Goal: Task Accomplishment & Management: Manage account settings

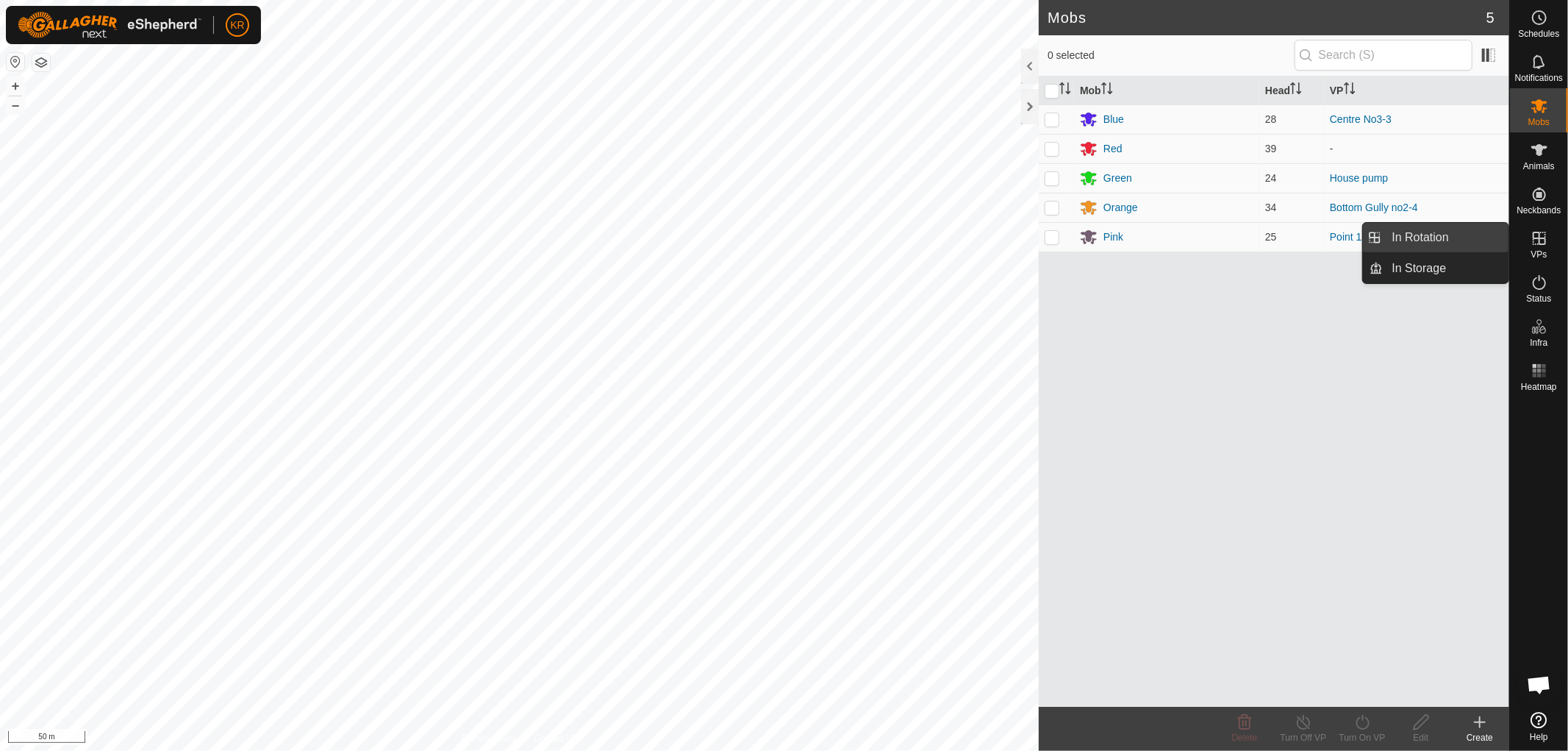
click at [1459, 231] on link "In Rotation" at bounding box center [1447, 237] width 126 height 29
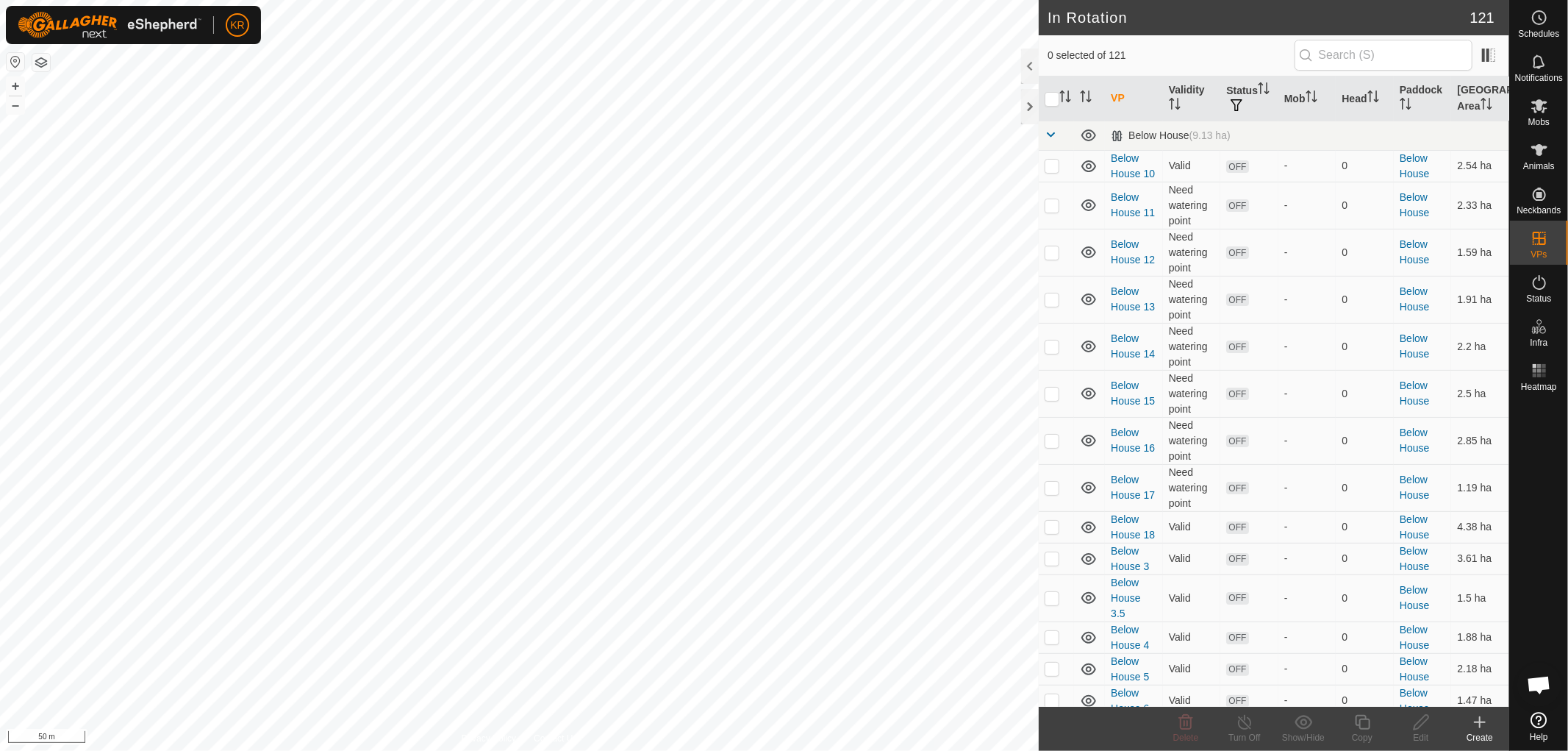
click at [1483, 723] on icon at bounding box center [1480, 723] width 10 height 0
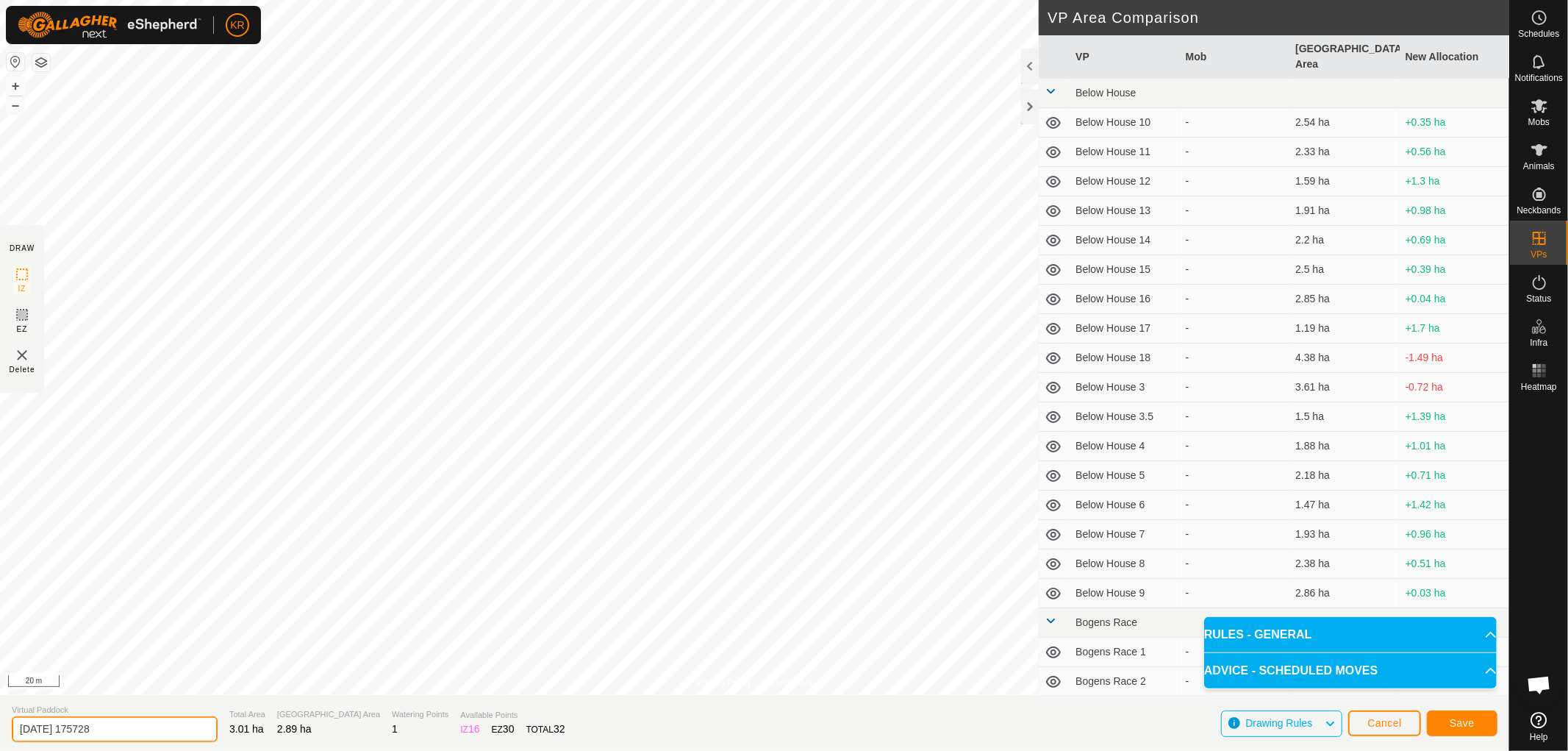
click at [126, 731] on input "[DATE] 175728" at bounding box center [115, 729] width 206 height 25
type input "2"
type input "Haybarn 1a"
click at [1479, 718] on button "Save" at bounding box center [1462, 723] width 70 height 25
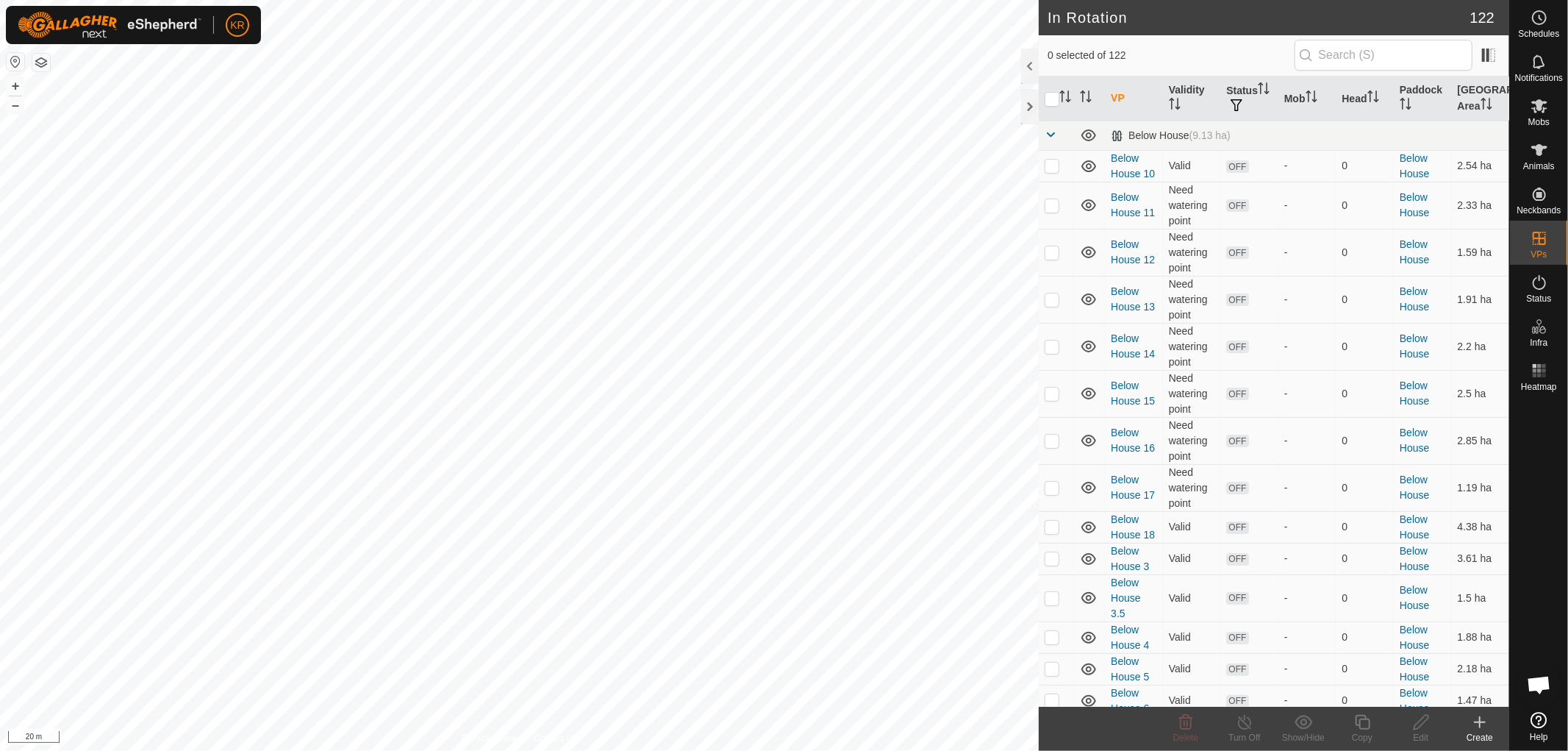
click at [1483, 726] on icon at bounding box center [1480, 723] width 18 height 18
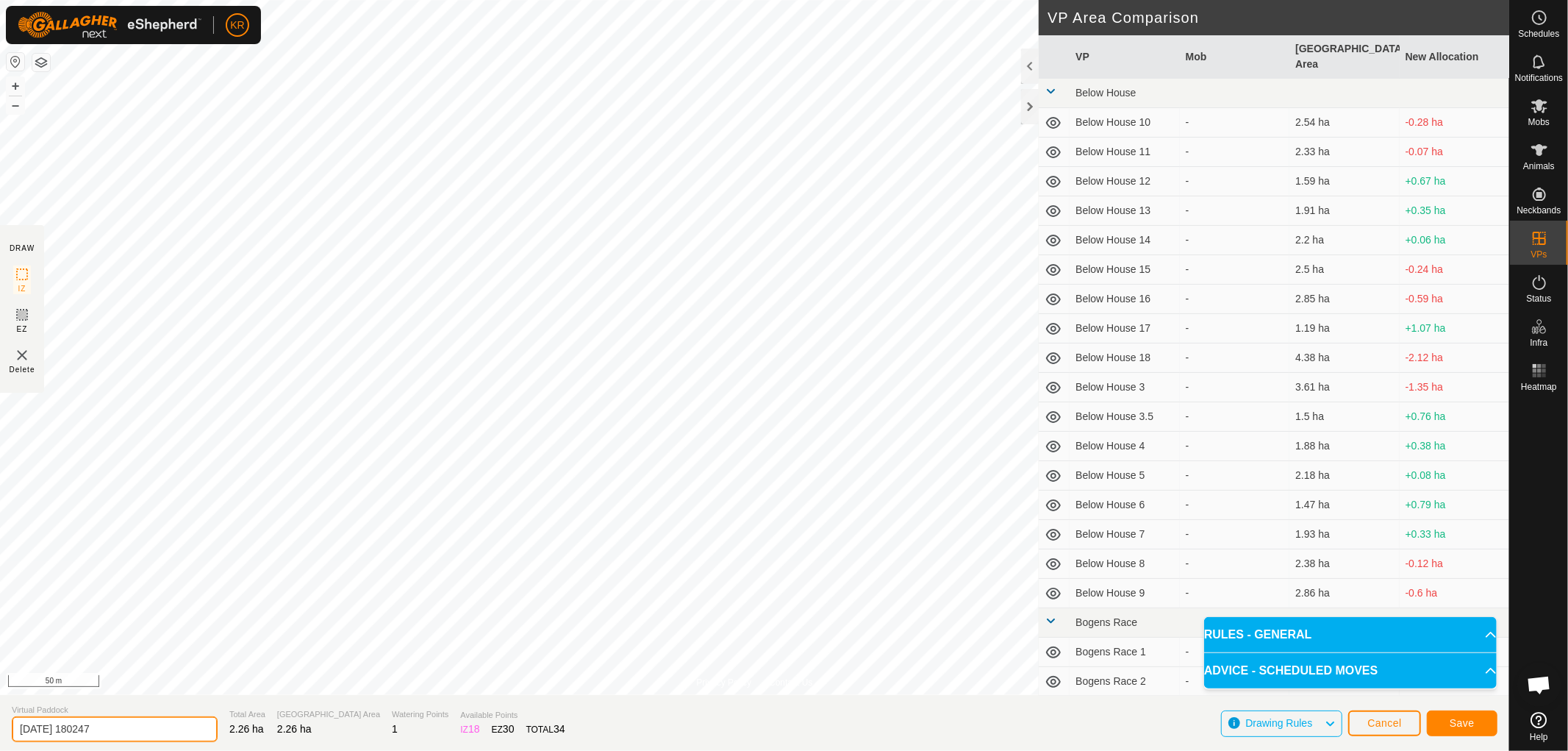
click at [127, 726] on input "[DATE] 180247" at bounding box center [115, 729] width 206 height 25
type input "2"
type input "Haybarn 1b"
click at [1478, 716] on button "Save" at bounding box center [1462, 723] width 70 height 25
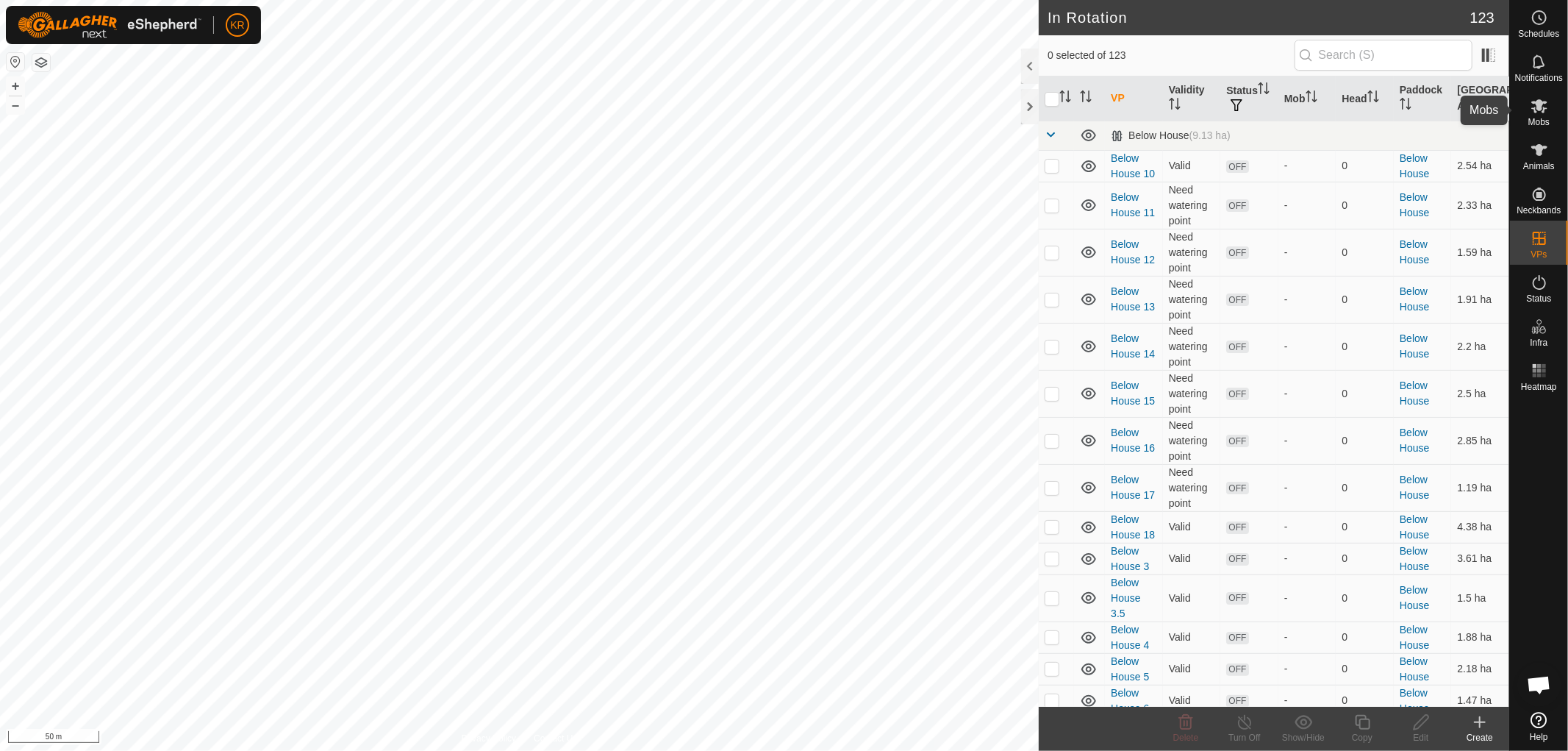
click at [1540, 106] on icon at bounding box center [1540, 106] width 16 height 14
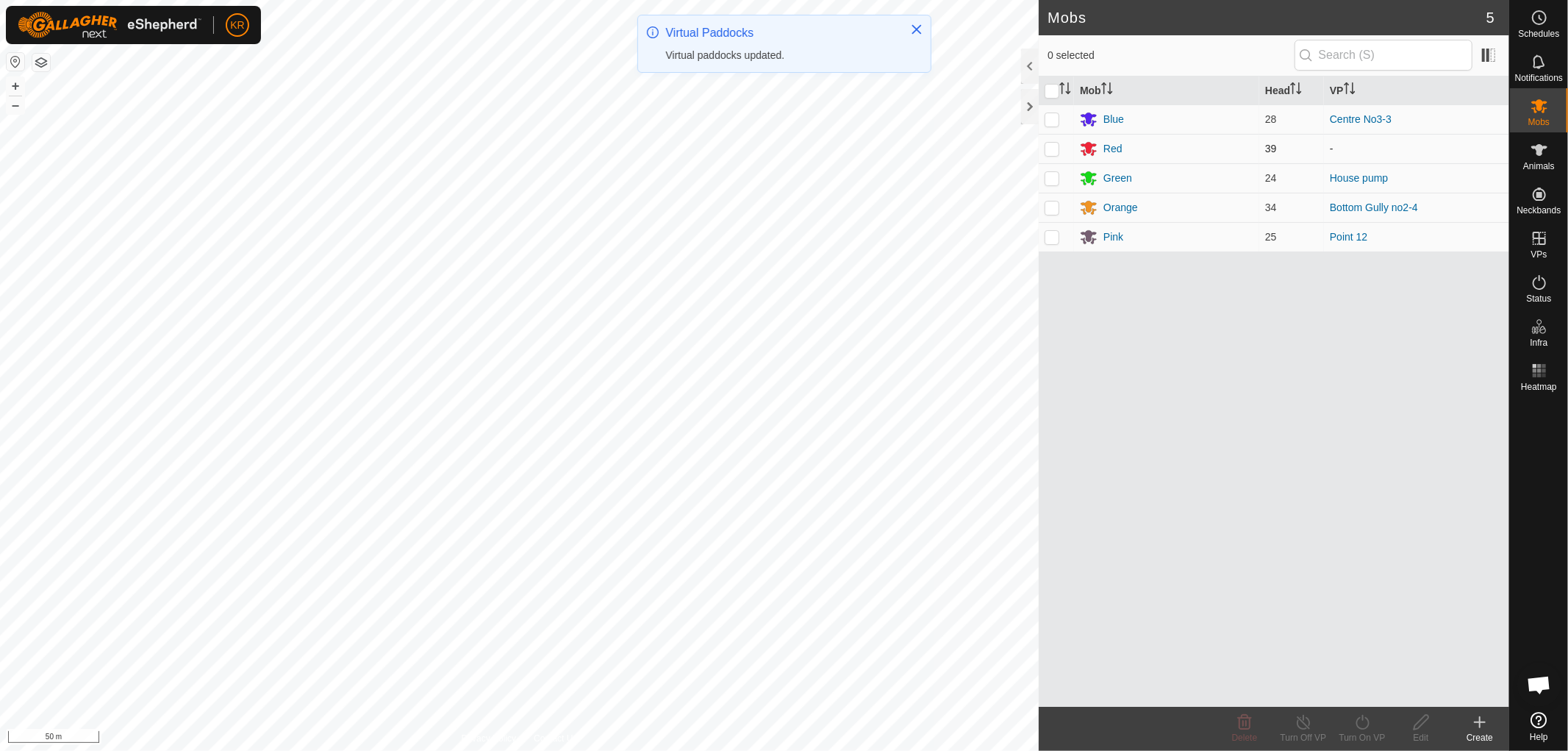
click at [1052, 148] on p-checkbox at bounding box center [1053, 148] width 15 height 12
checkbox input "true"
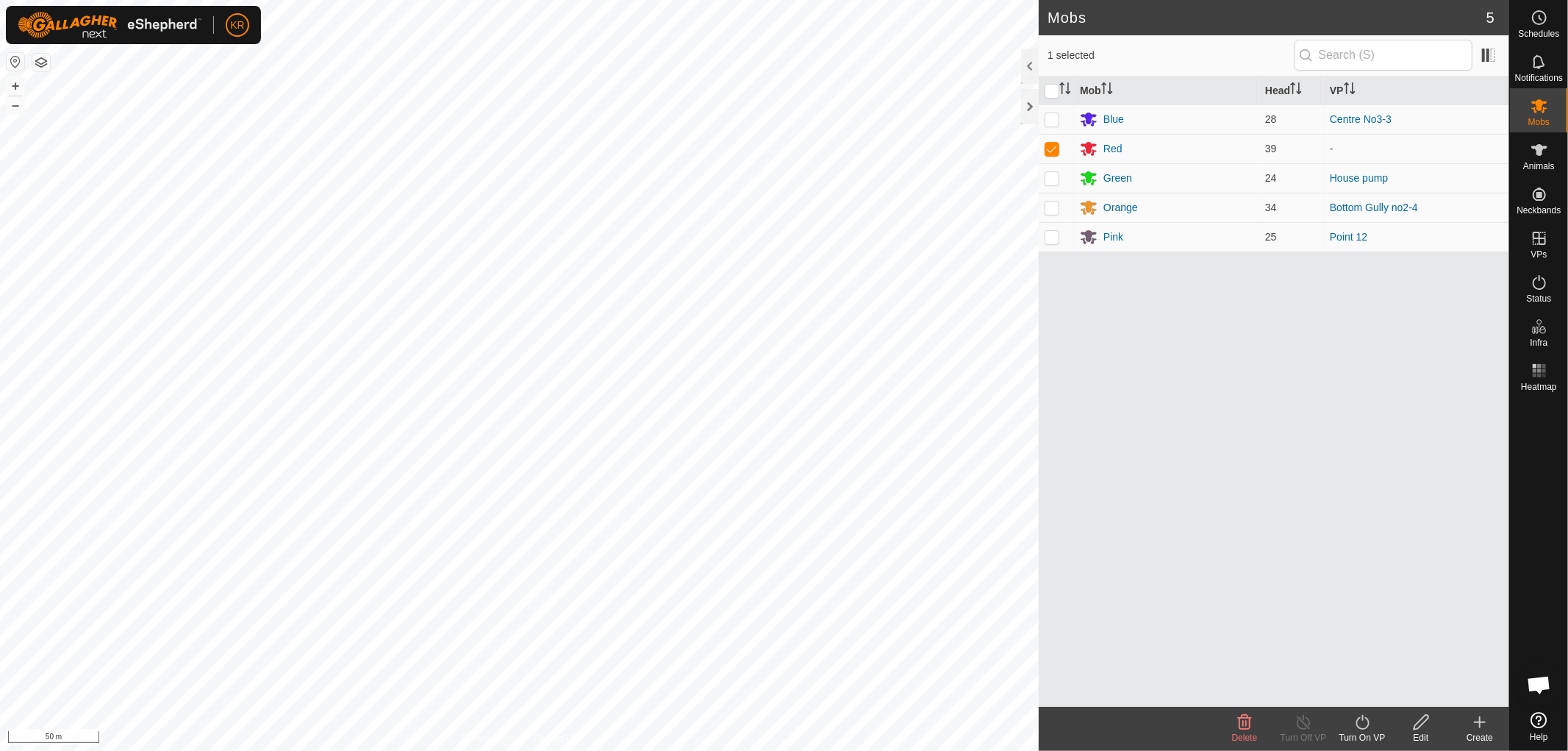
click at [1364, 719] on icon at bounding box center [1363, 723] width 19 height 18
click at [1371, 678] on link "Now" at bounding box center [1406, 690] width 145 height 29
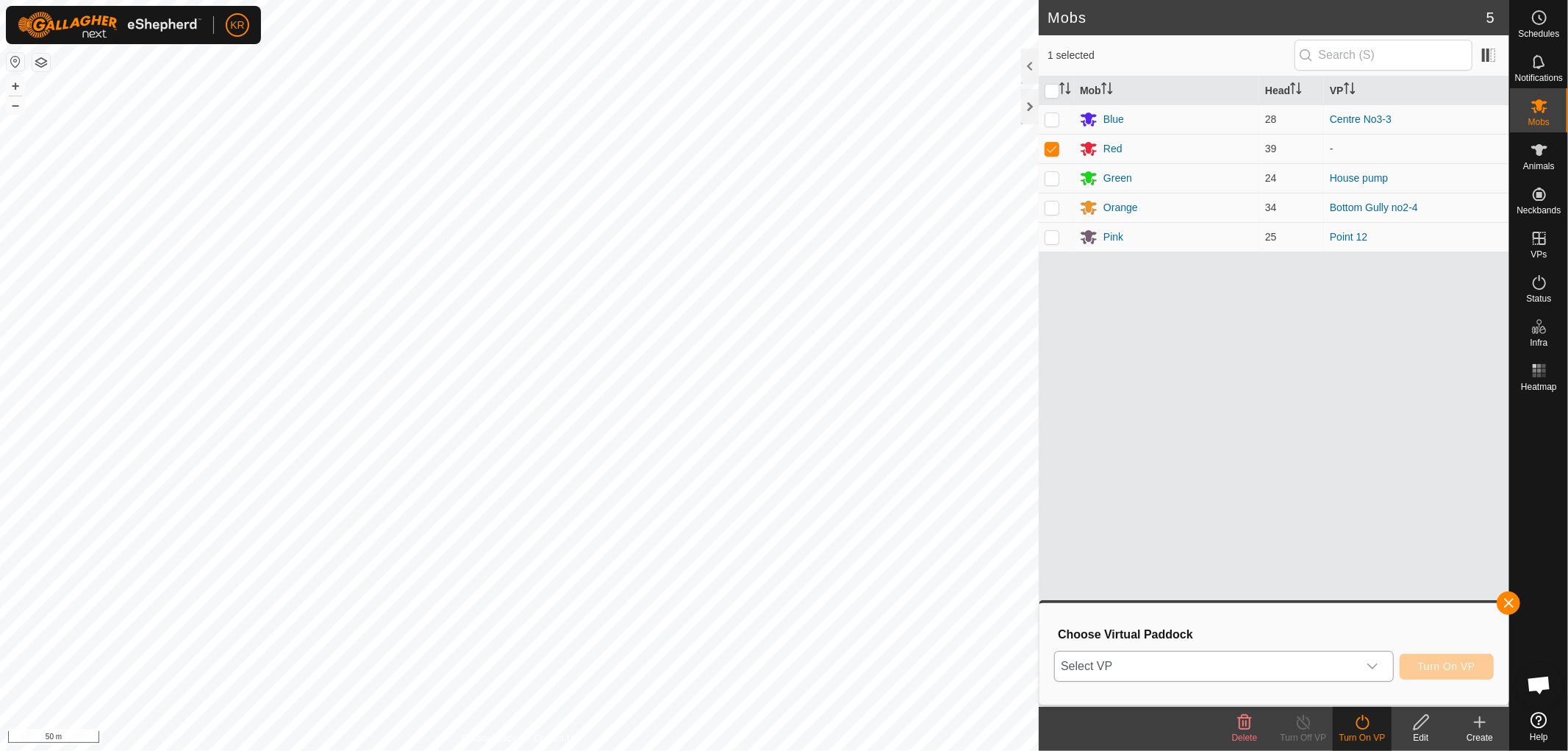
click at [1370, 665] on icon "dropdown trigger" at bounding box center [1372, 666] width 12 height 12
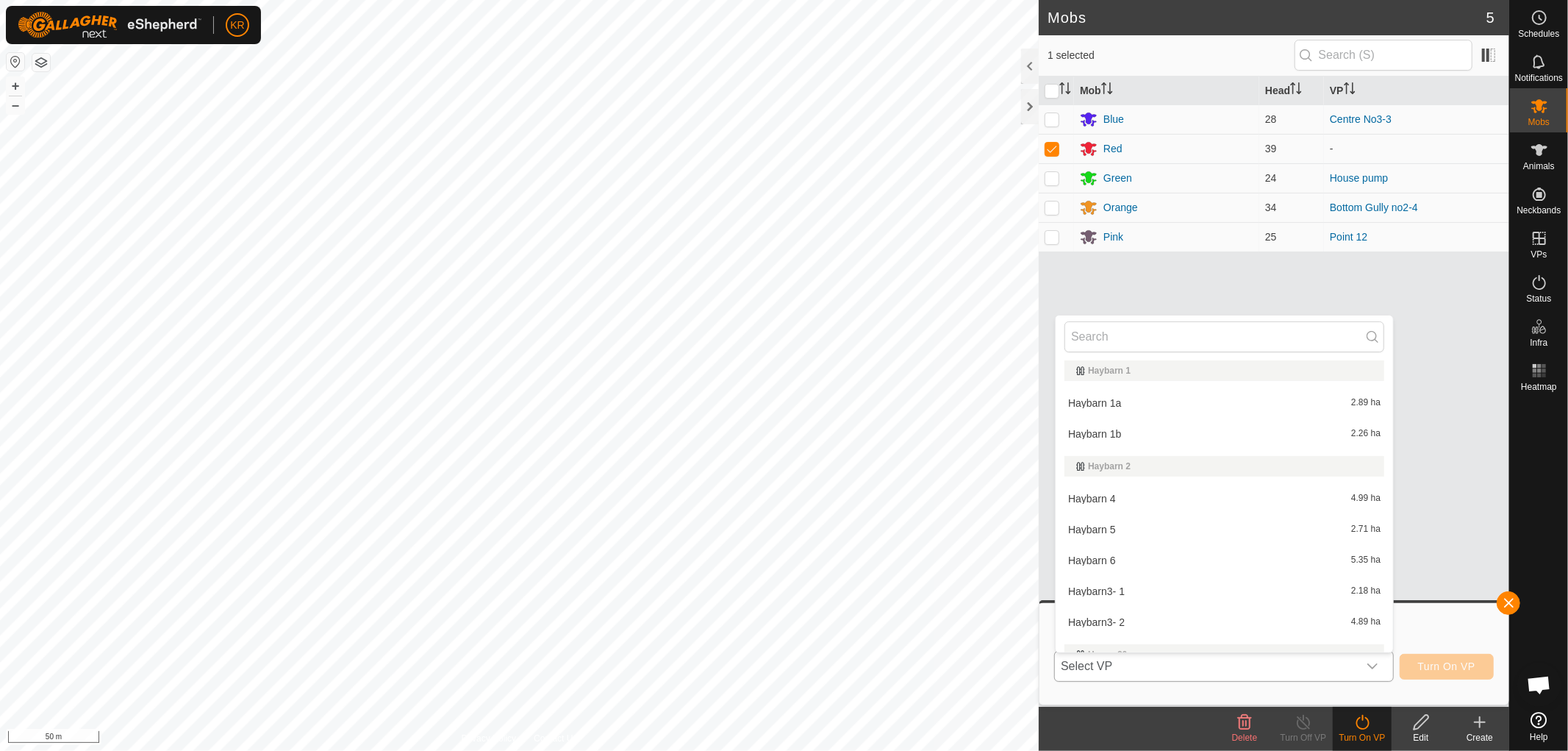
scroll to position [1839, 0]
click at [1128, 394] on li "Haybarn 1a 2.89 ha" at bounding box center [1224, 404] width 337 height 29
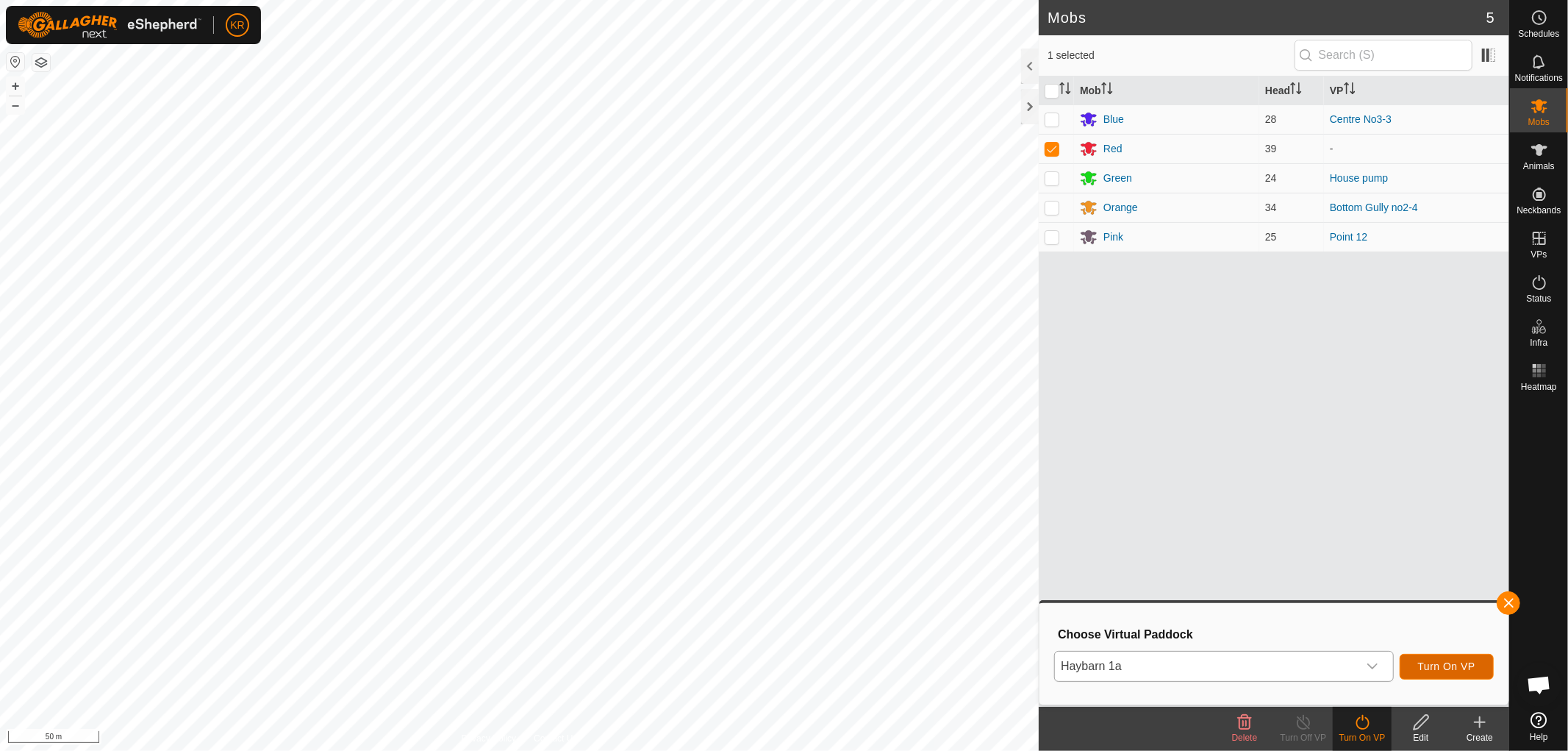
click at [1458, 664] on span "Turn On VP" at bounding box center [1447, 666] width 58 height 12
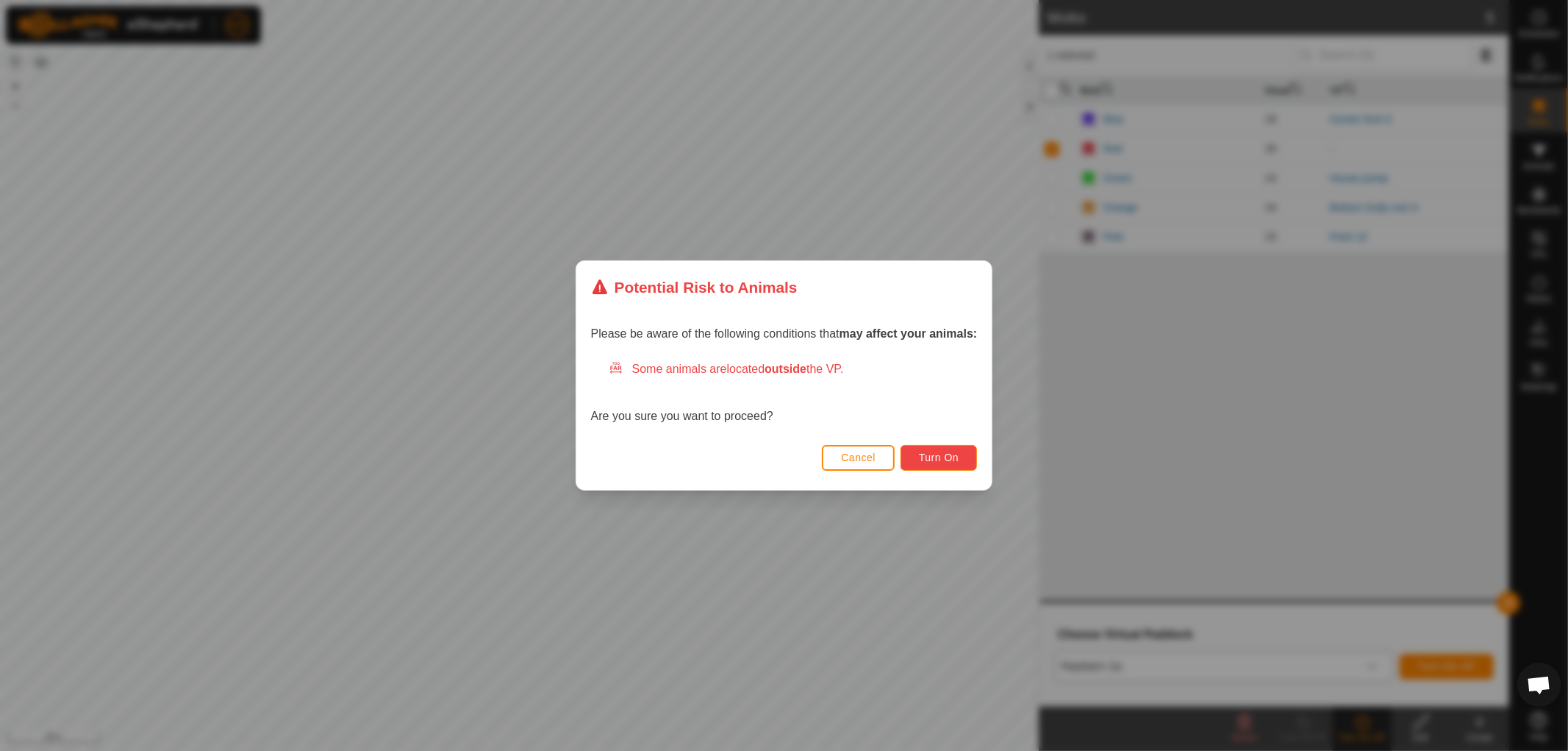
click at [945, 463] on button "Turn On" at bounding box center [939, 458] width 76 height 25
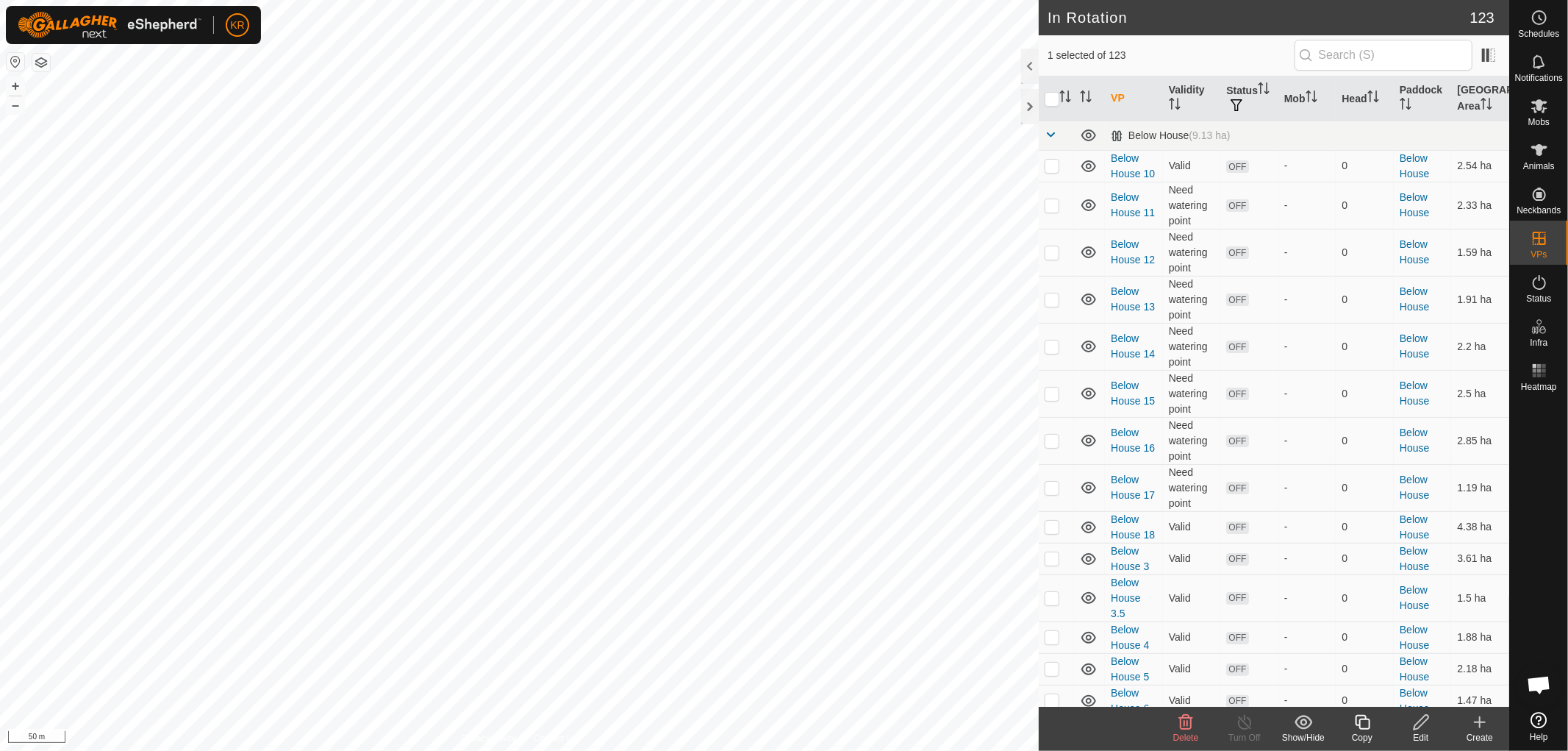
checkbox input "false"
checkbox input "true"
click at [1415, 721] on icon at bounding box center [1421, 723] width 19 height 18
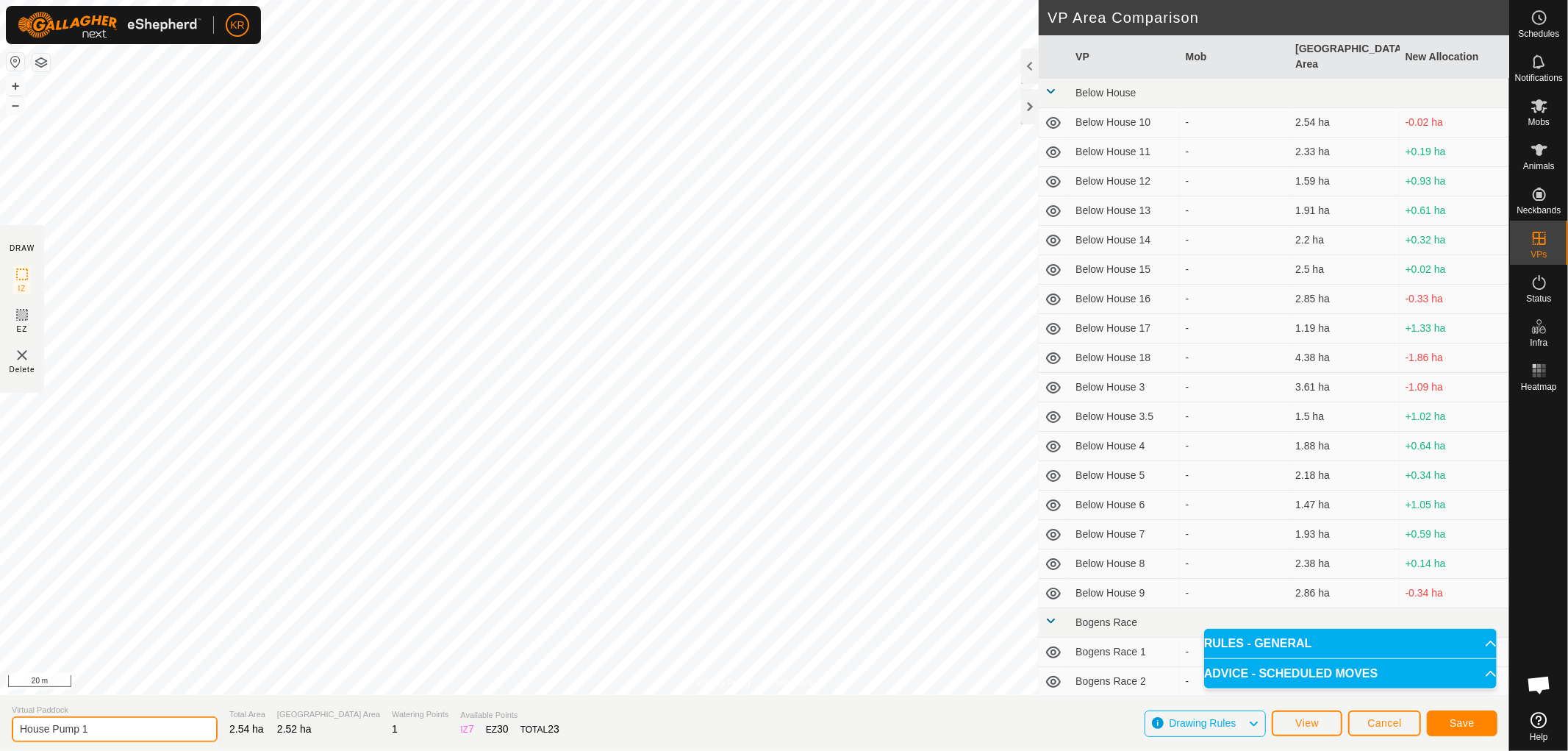
click at [118, 730] on input "House Pump 1" at bounding box center [115, 729] width 206 height 25
type input "House Pump 1b"
click at [1456, 717] on span "Save" at bounding box center [1462, 723] width 25 height 12
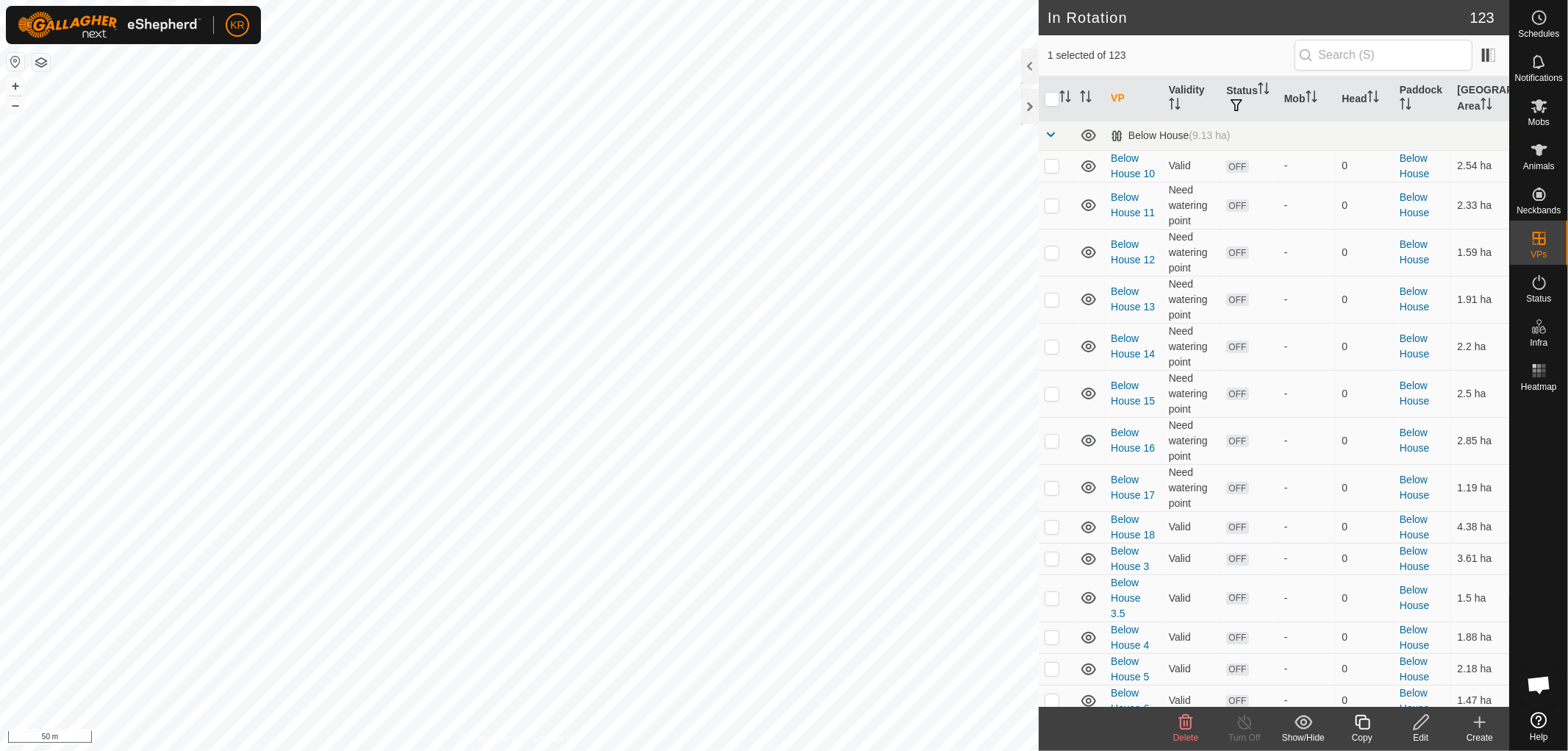
checkbox input "false"
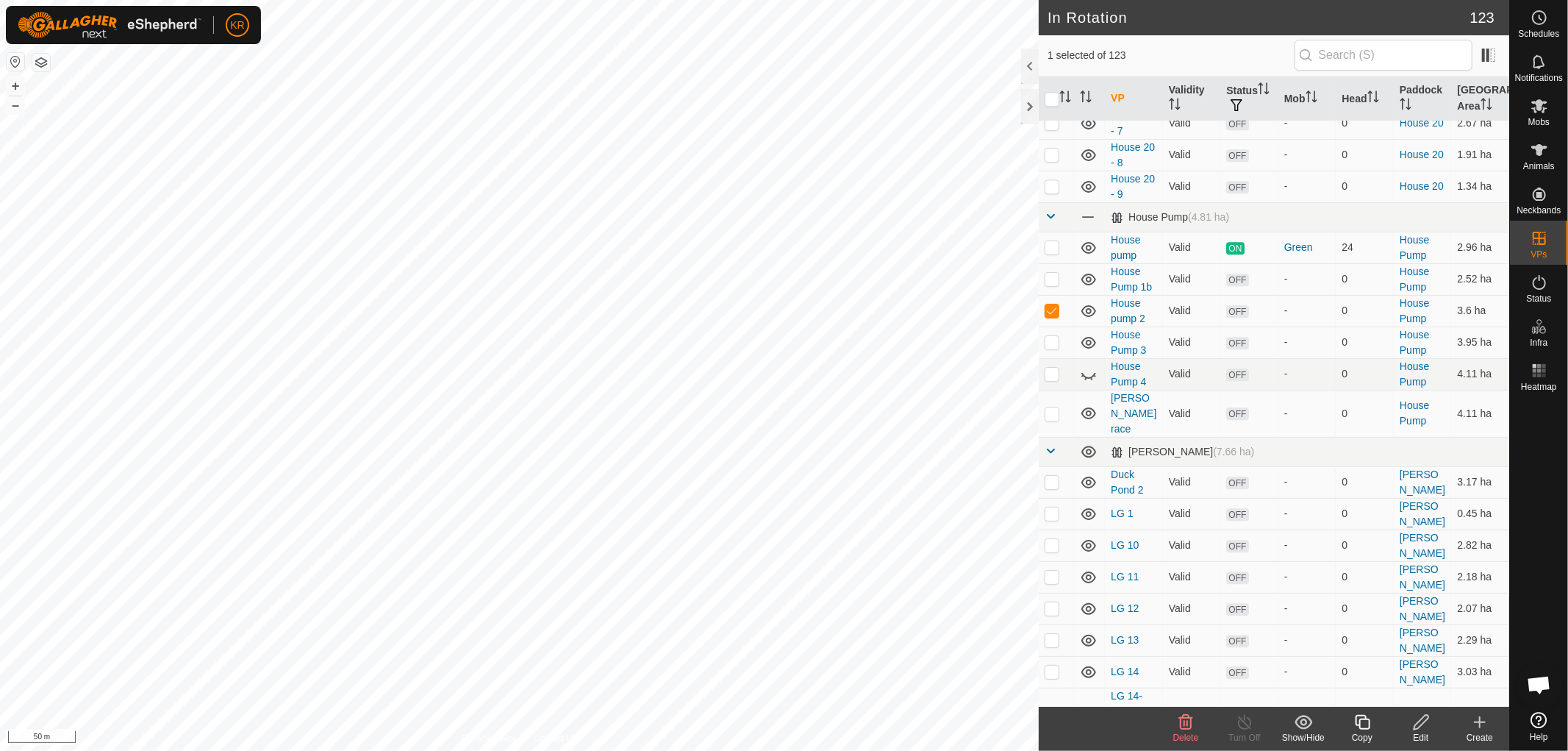
scroll to position [2958, 0]
click at [1189, 730] on icon at bounding box center [1186, 723] width 18 height 18
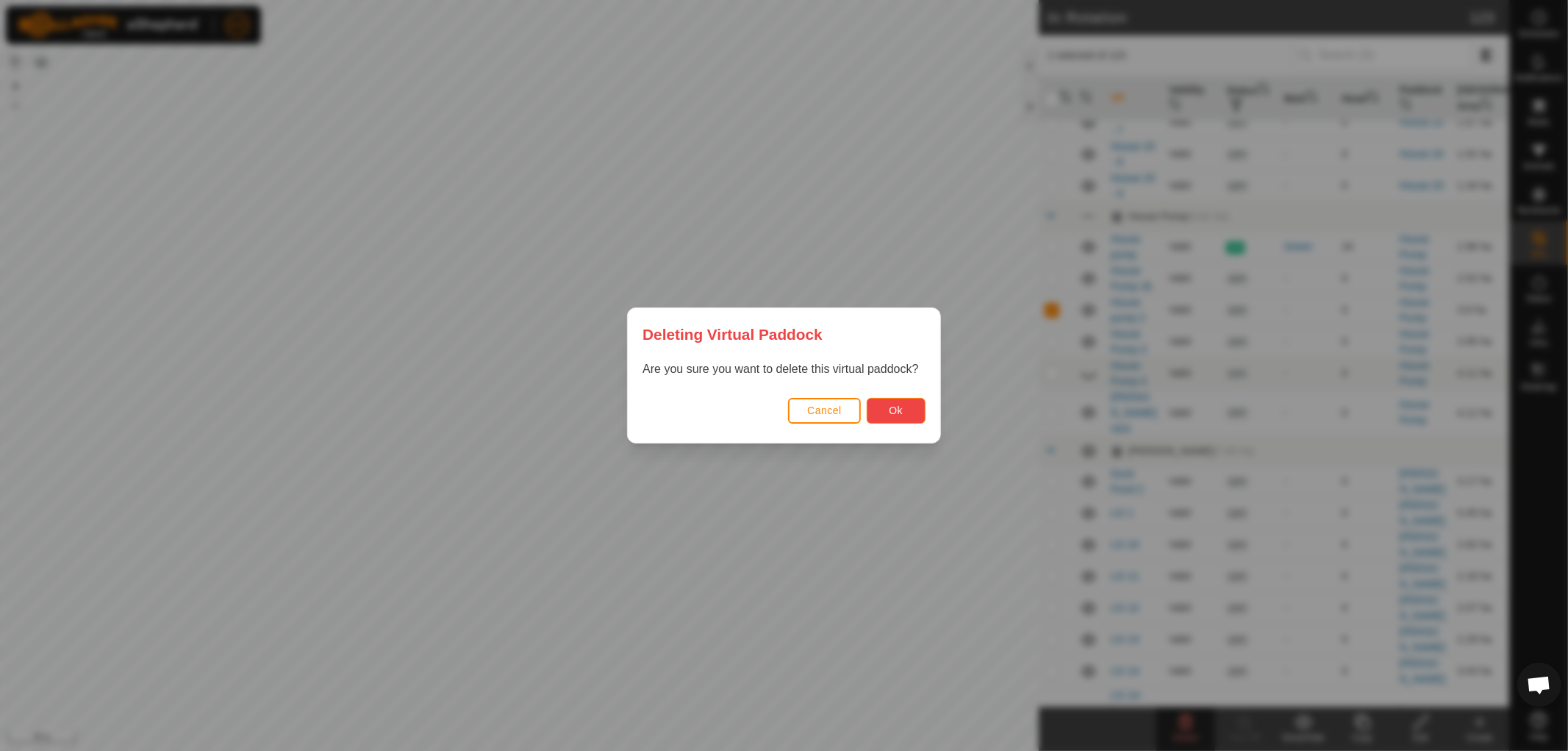
click at [909, 406] on button "Ok" at bounding box center [896, 411] width 59 height 25
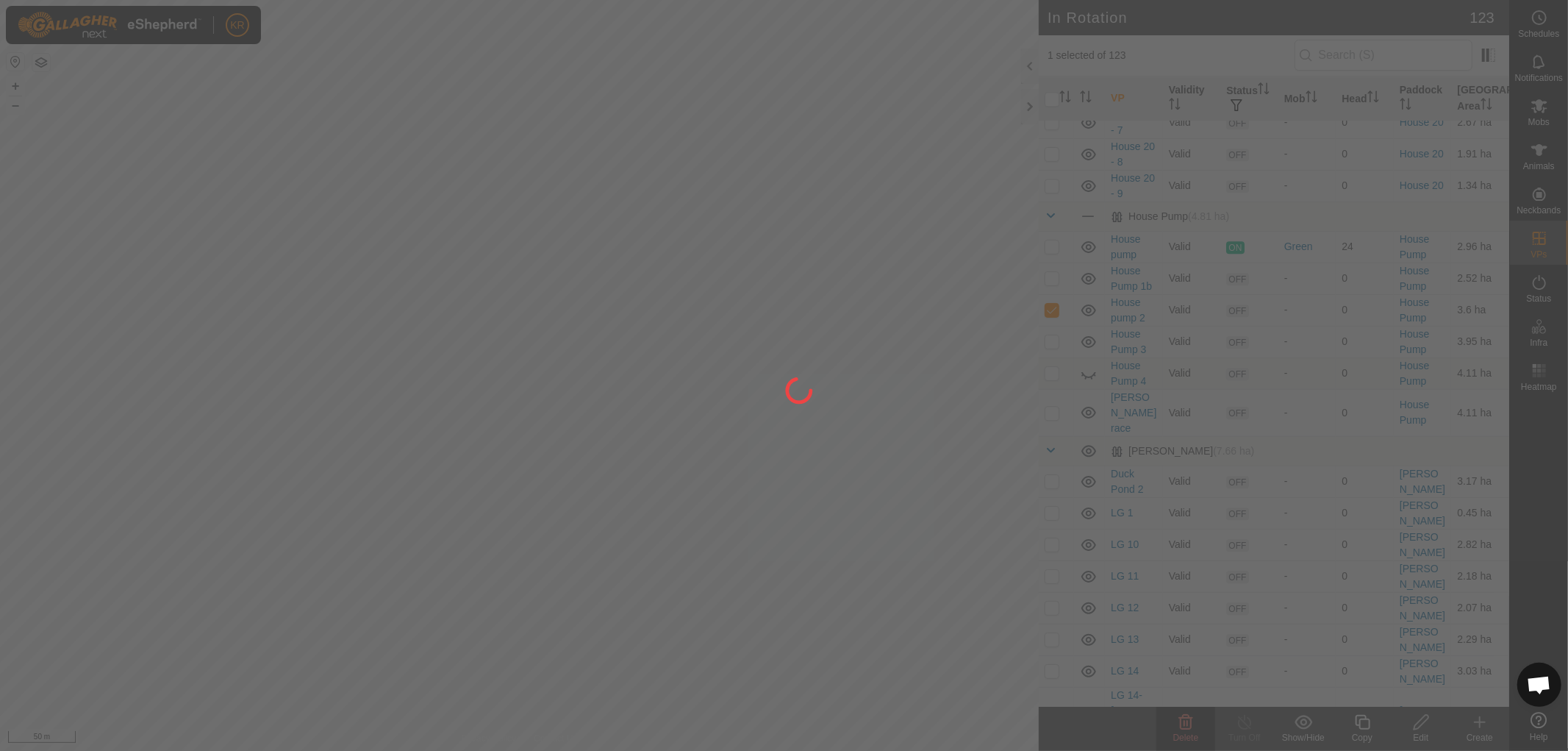
checkbox input "false"
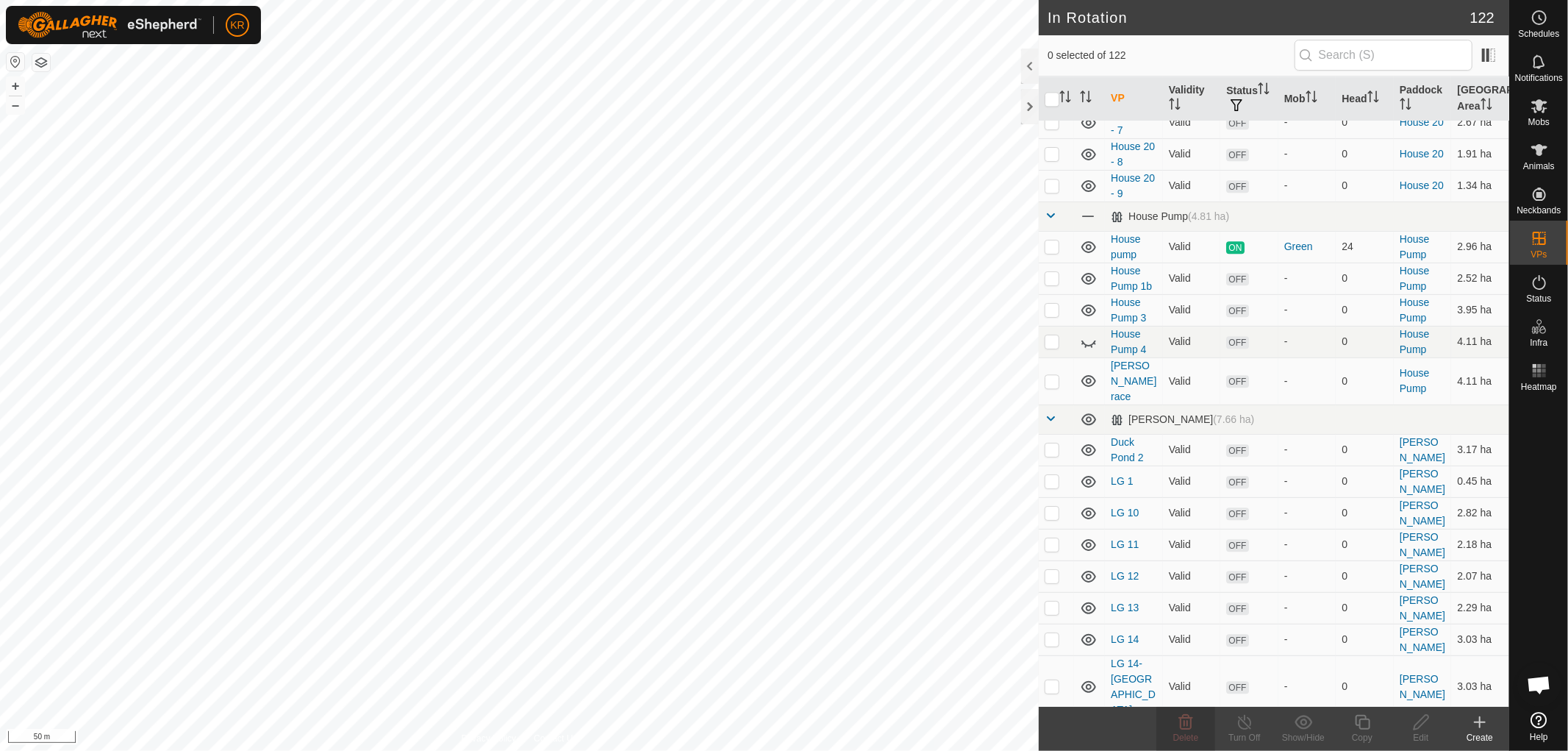
checkbox input "true"
click at [1420, 724] on icon at bounding box center [1421, 723] width 19 height 18
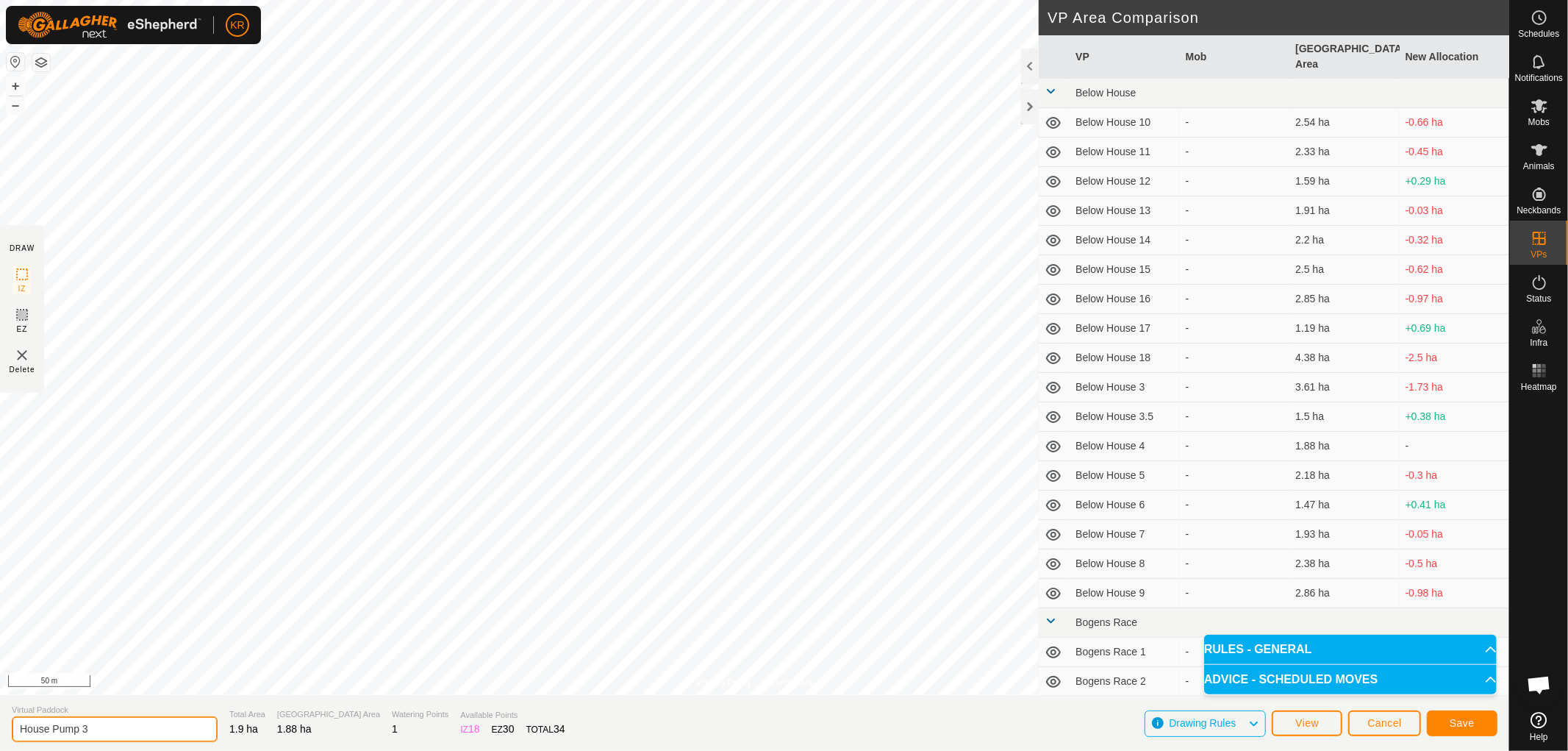
click at [96, 734] on input "House Pump 3" at bounding box center [115, 729] width 206 height 25
type input "House Pump 1a"
click at [1477, 718] on button "Save" at bounding box center [1462, 723] width 70 height 25
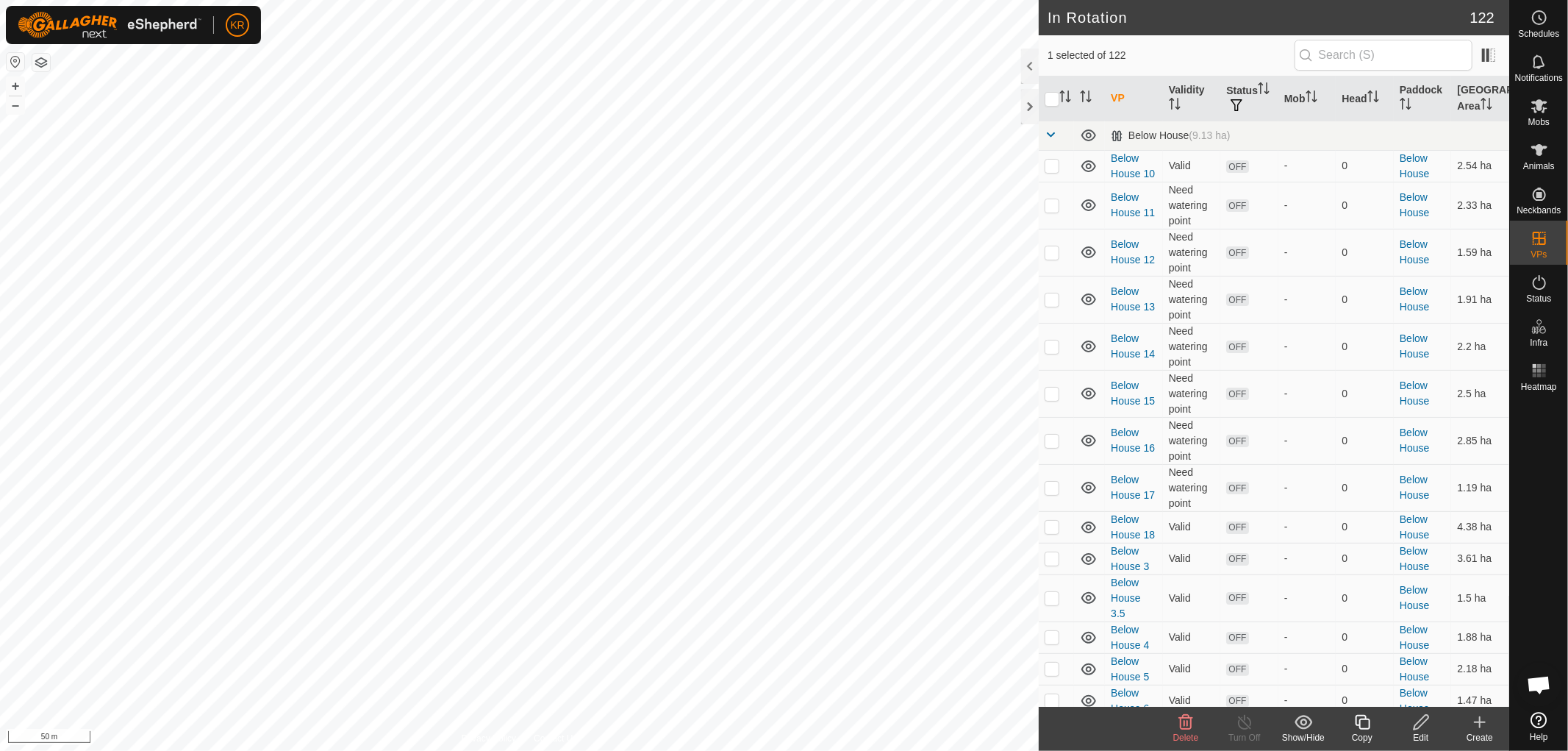
checkbox input "false"
checkbox input "true"
click at [1414, 723] on icon at bounding box center [1421, 723] width 19 height 18
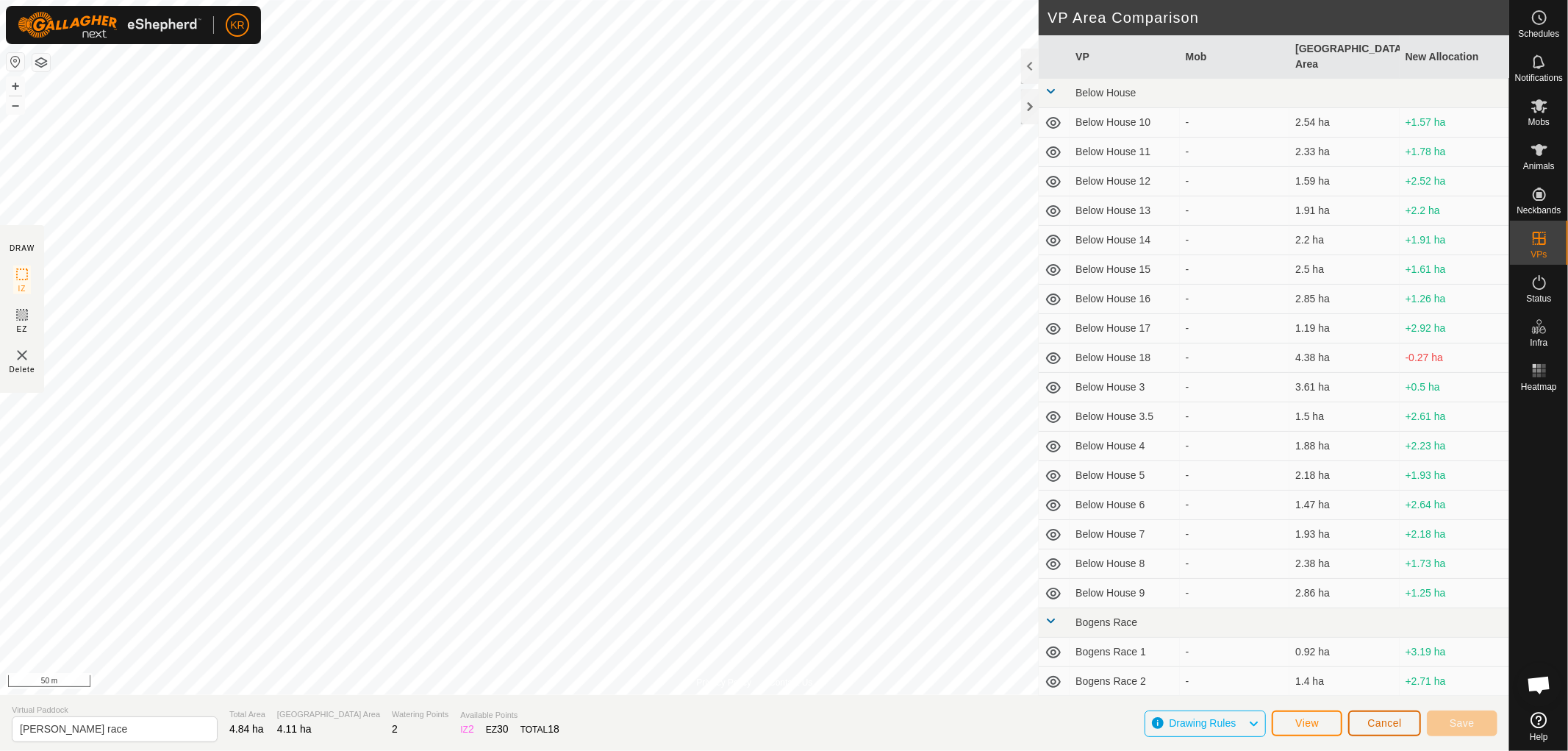
click at [1398, 723] on span "Cancel" at bounding box center [1384, 723] width 34 height 12
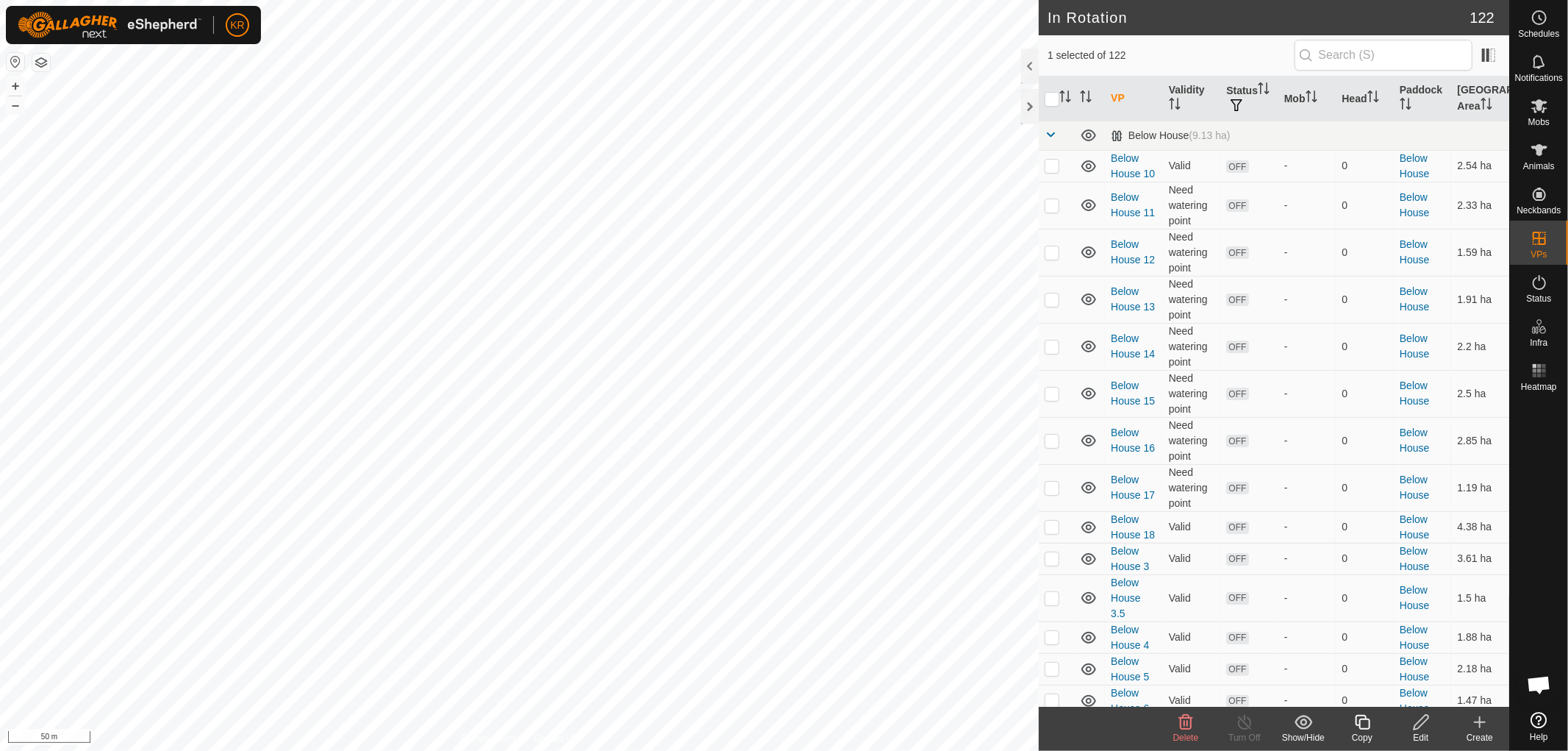
checkbox input "false"
click at [1186, 732] on div "Delete" at bounding box center [1186, 738] width 59 height 13
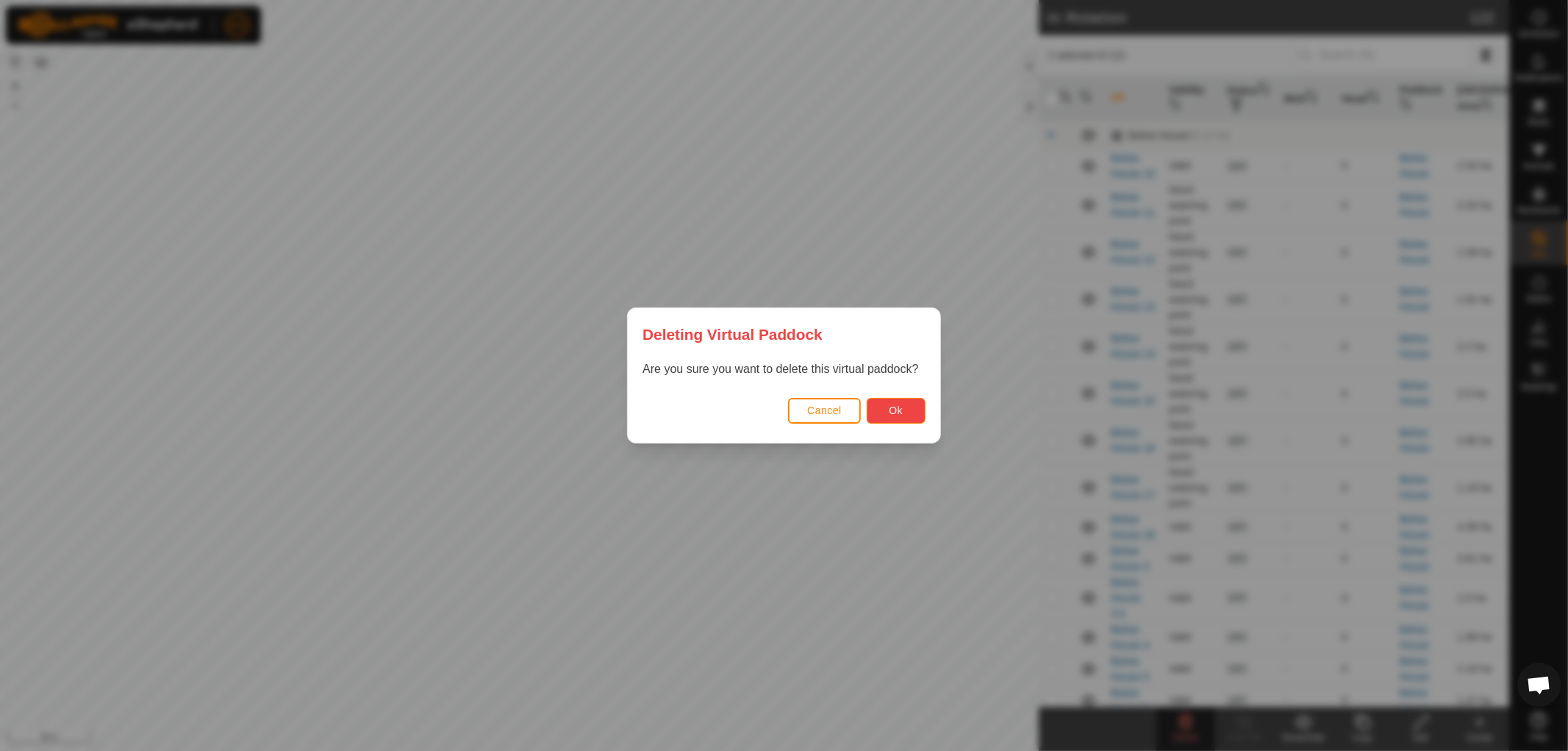
click at [910, 407] on button "Ok" at bounding box center [896, 411] width 59 height 25
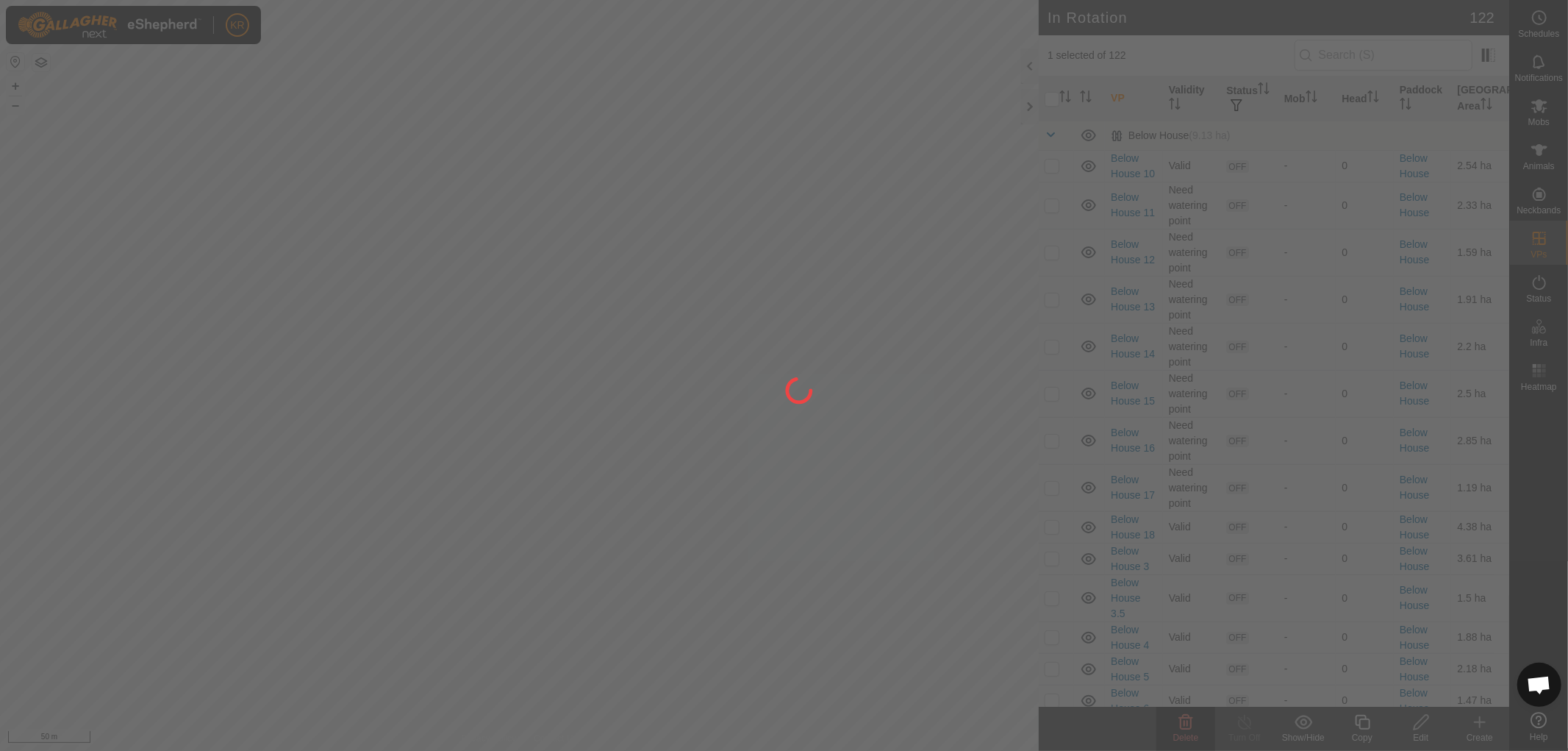
checkbox input "false"
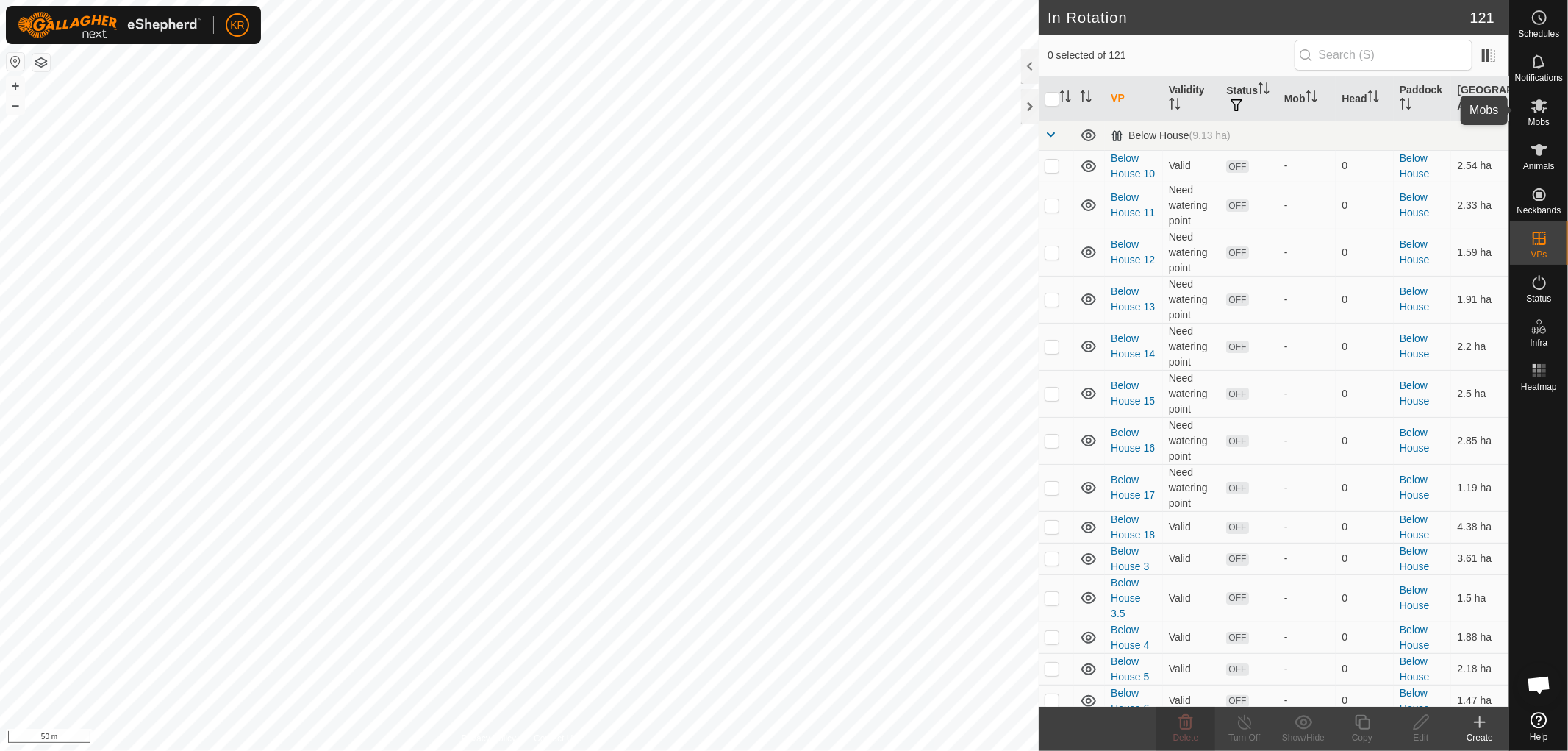
click at [1534, 111] on icon at bounding box center [1540, 106] width 16 height 14
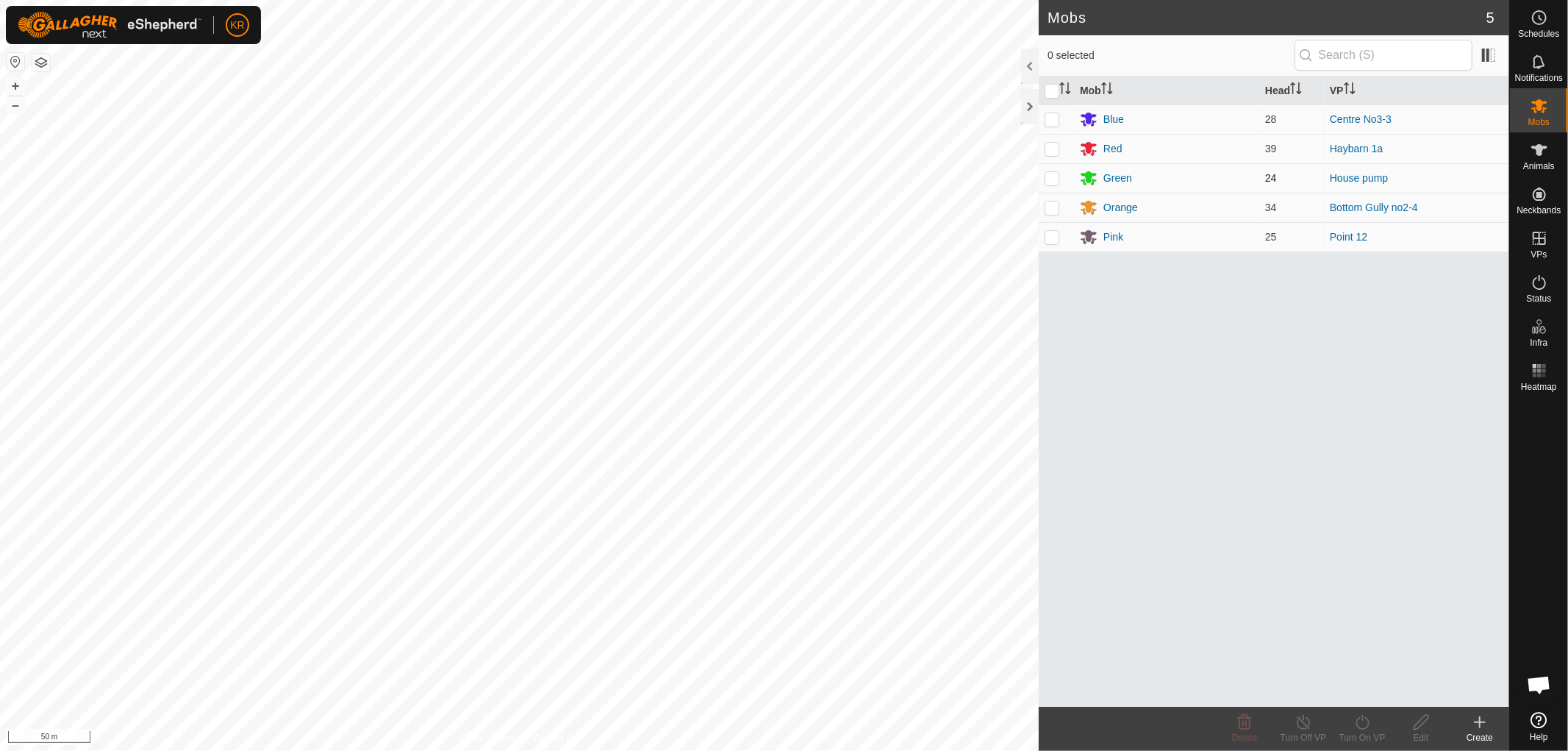
click at [1048, 175] on p-checkbox at bounding box center [1053, 178] width 15 height 12
checkbox input "true"
click at [1360, 725] on icon at bounding box center [1363, 723] width 19 height 18
click at [1363, 651] on link "Later" at bounding box center [1406, 659] width 145 height 29
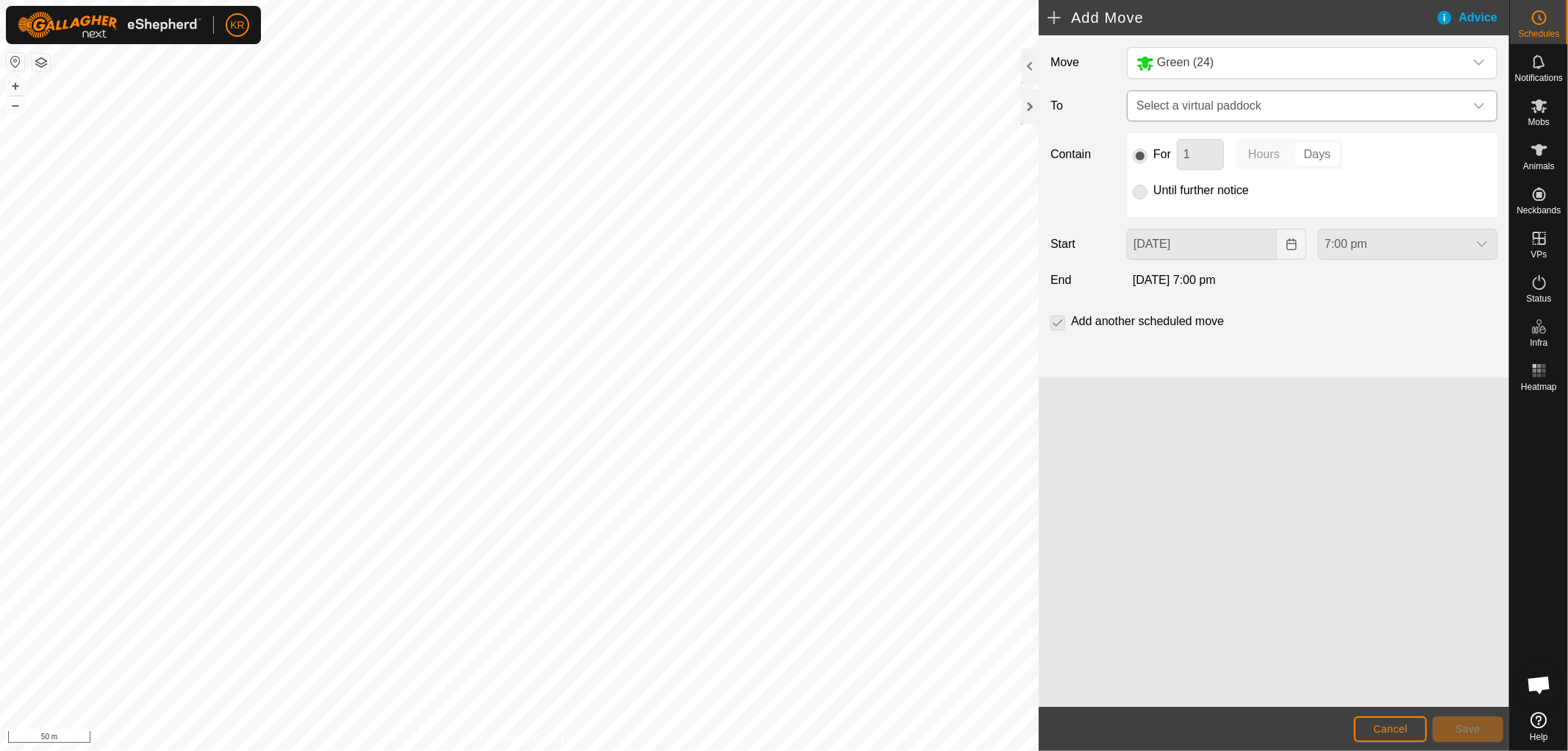
click at [1475, 100] on icon "dropdown trigger" at bounding box center [1480, 106] width 12 height 12
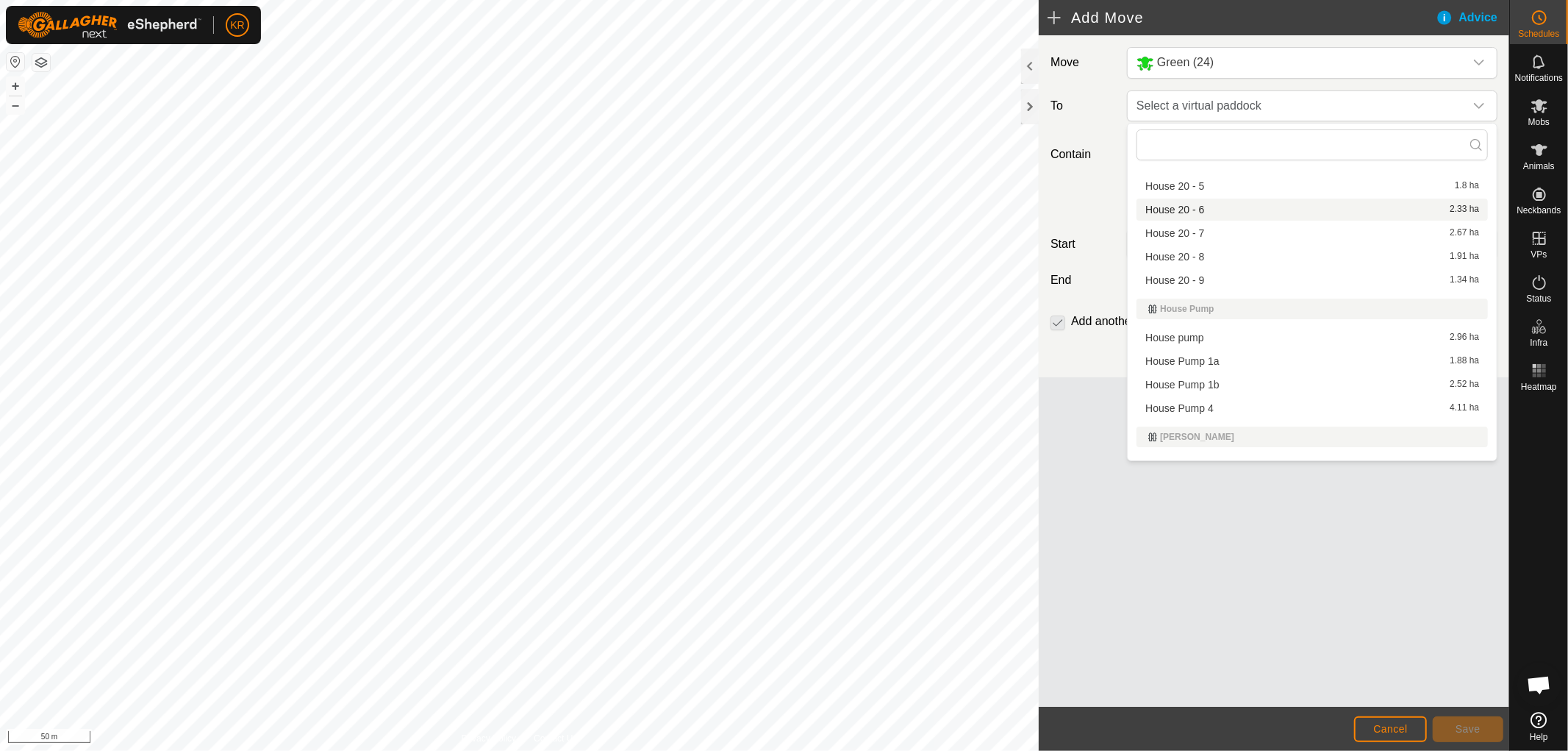
scroll to position [1888, 0]
click at [1223, 349] on li "House Pump 1a 1.88 ha" at bounding box center [1312, 358] width 351 height 22
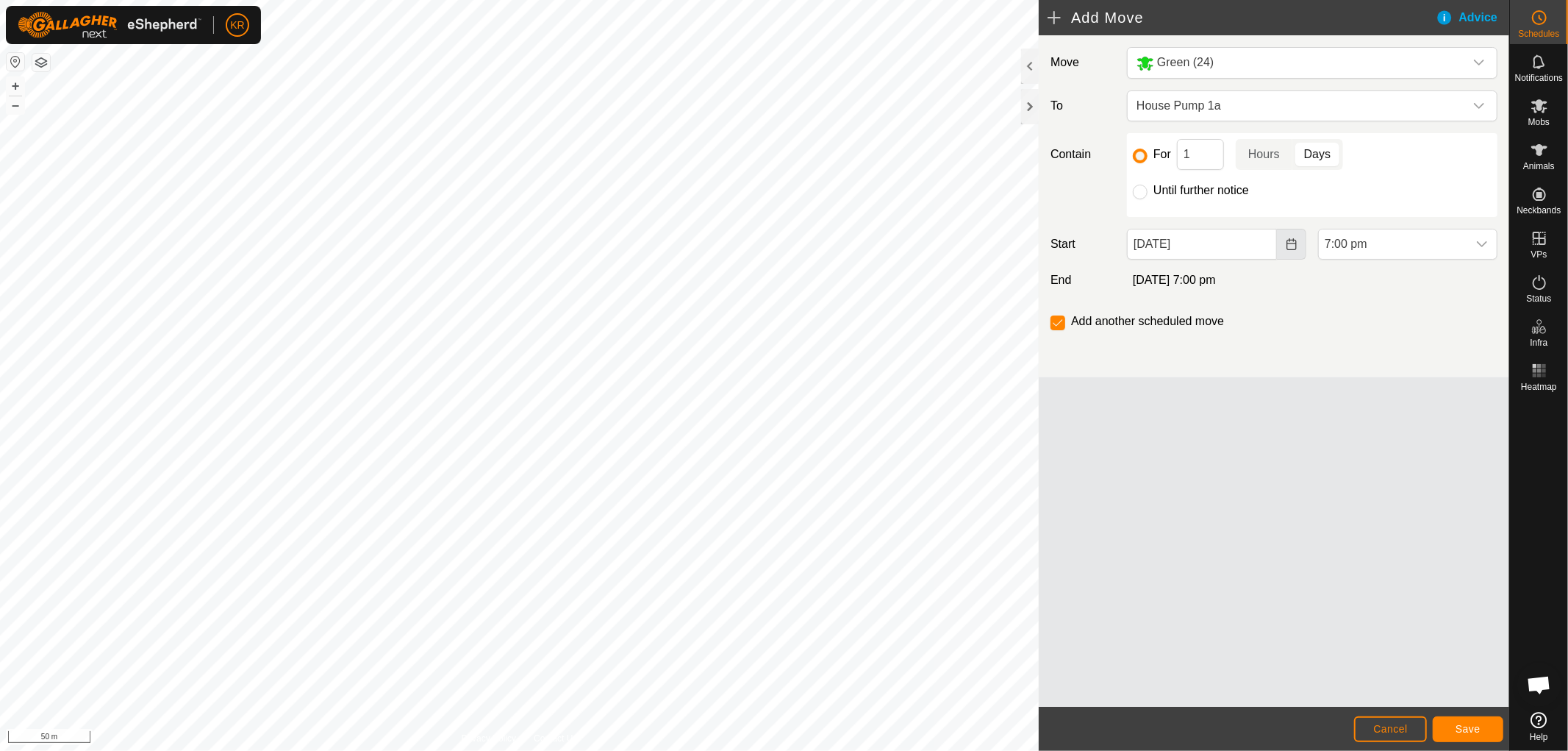
click at [1286, 240] on icon "Choose Date" at bounding box center [1292, 244] width 12 height 12
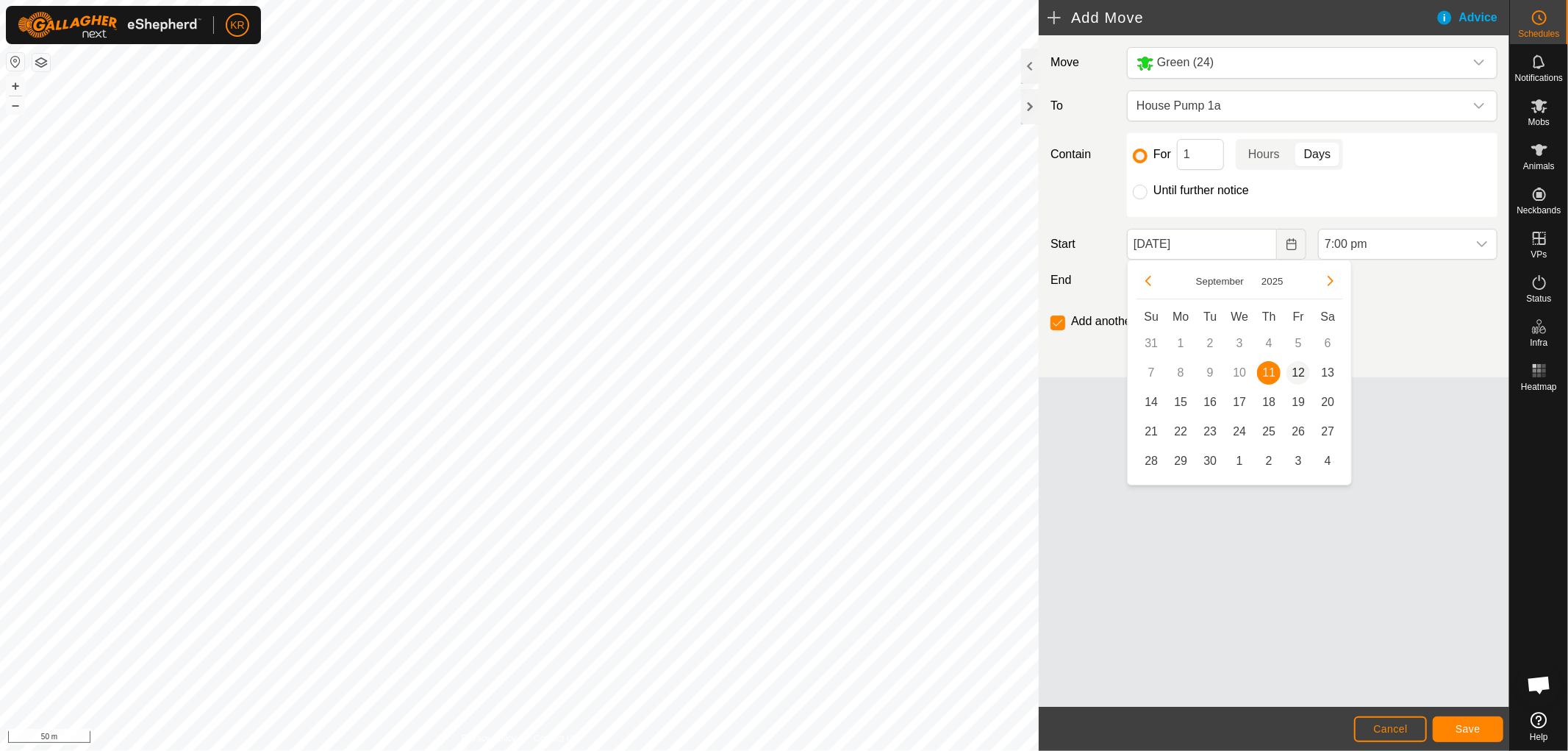
click at [1299, 368] on span "12" at bounding box center [1298, 373] width 23 height 23
type input "[DATE]"
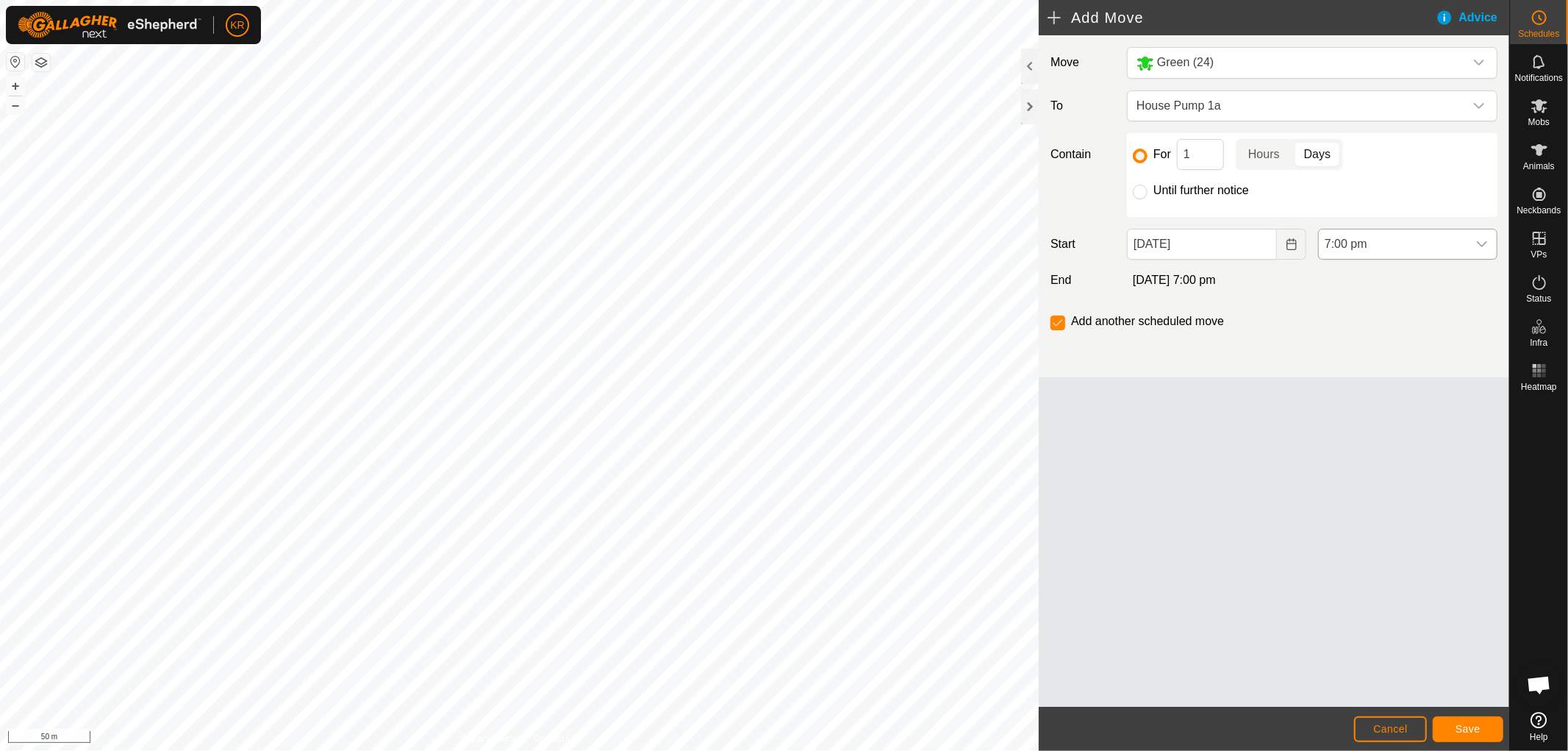
click at [1481, 241] on icon "dropdown trigger" at bounding box center [1483, 244] width 12 height 12
click at [1378, 340] on li "6:00 am" at bounding box center [1408, 349] width 178 height 29
click at [1211, 157] on input "1" at bounding box center [1200, 154] width 47 height 31
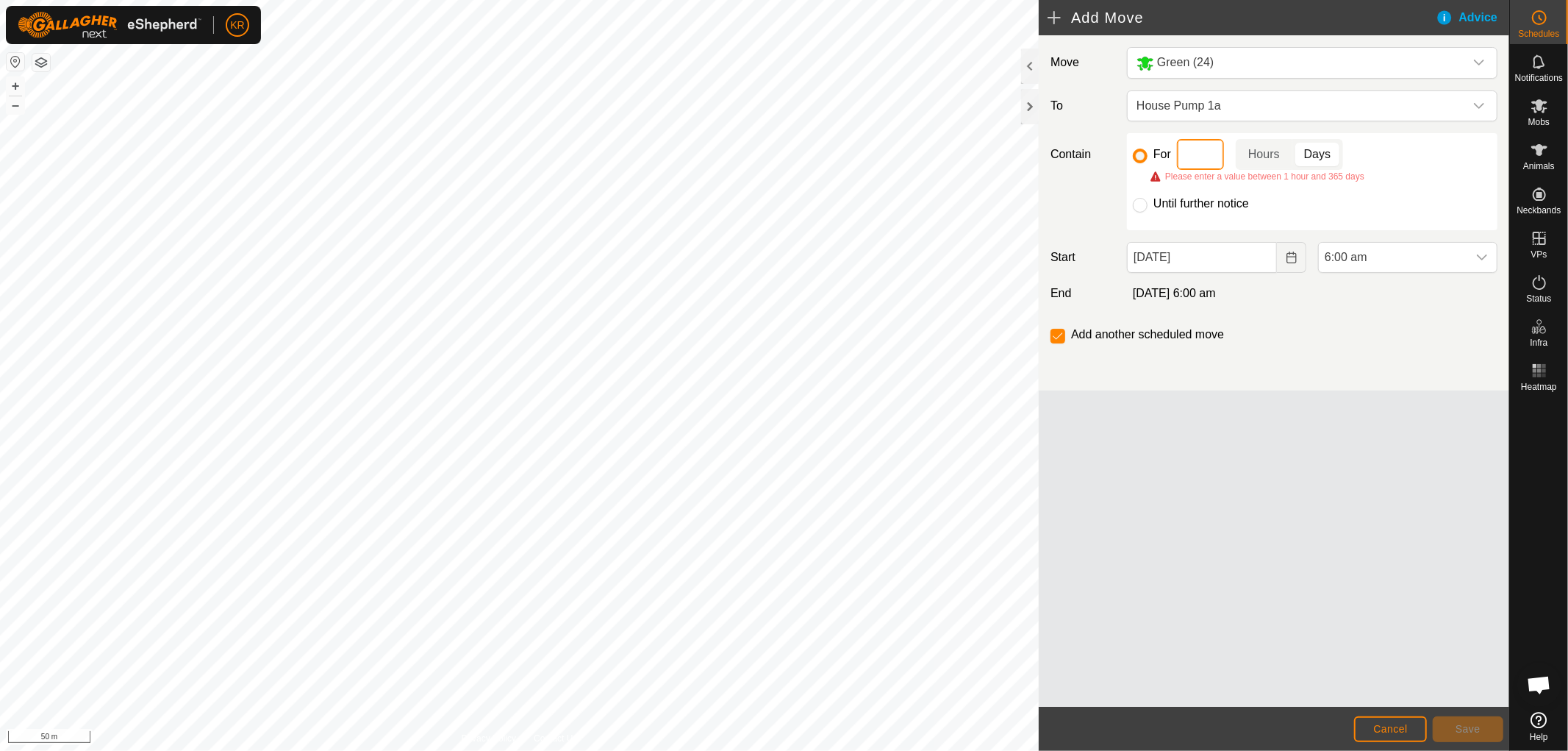
type input "2"
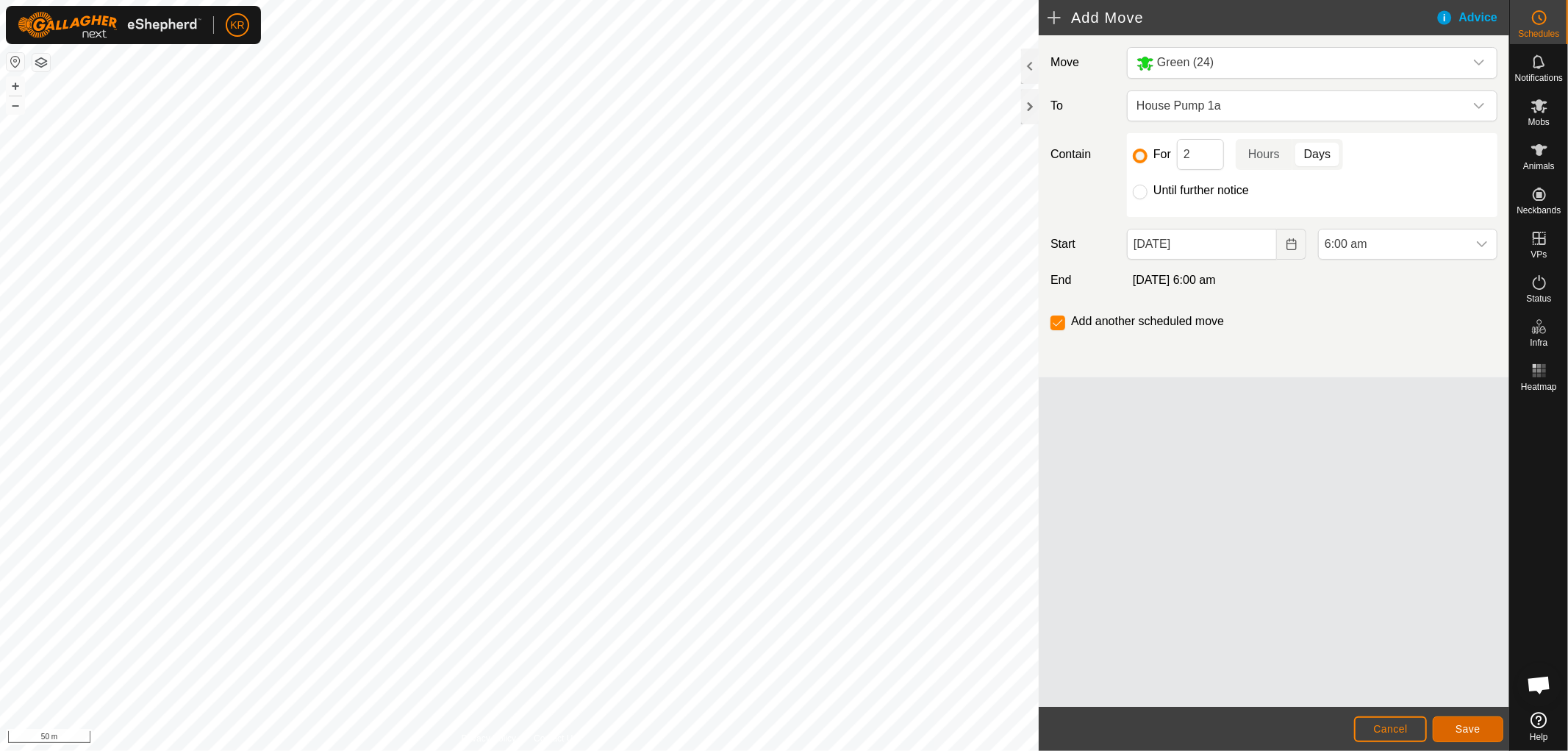
click at [1468, 726] on span "Save" at bounding box center [1468, 729] width 25 height 12
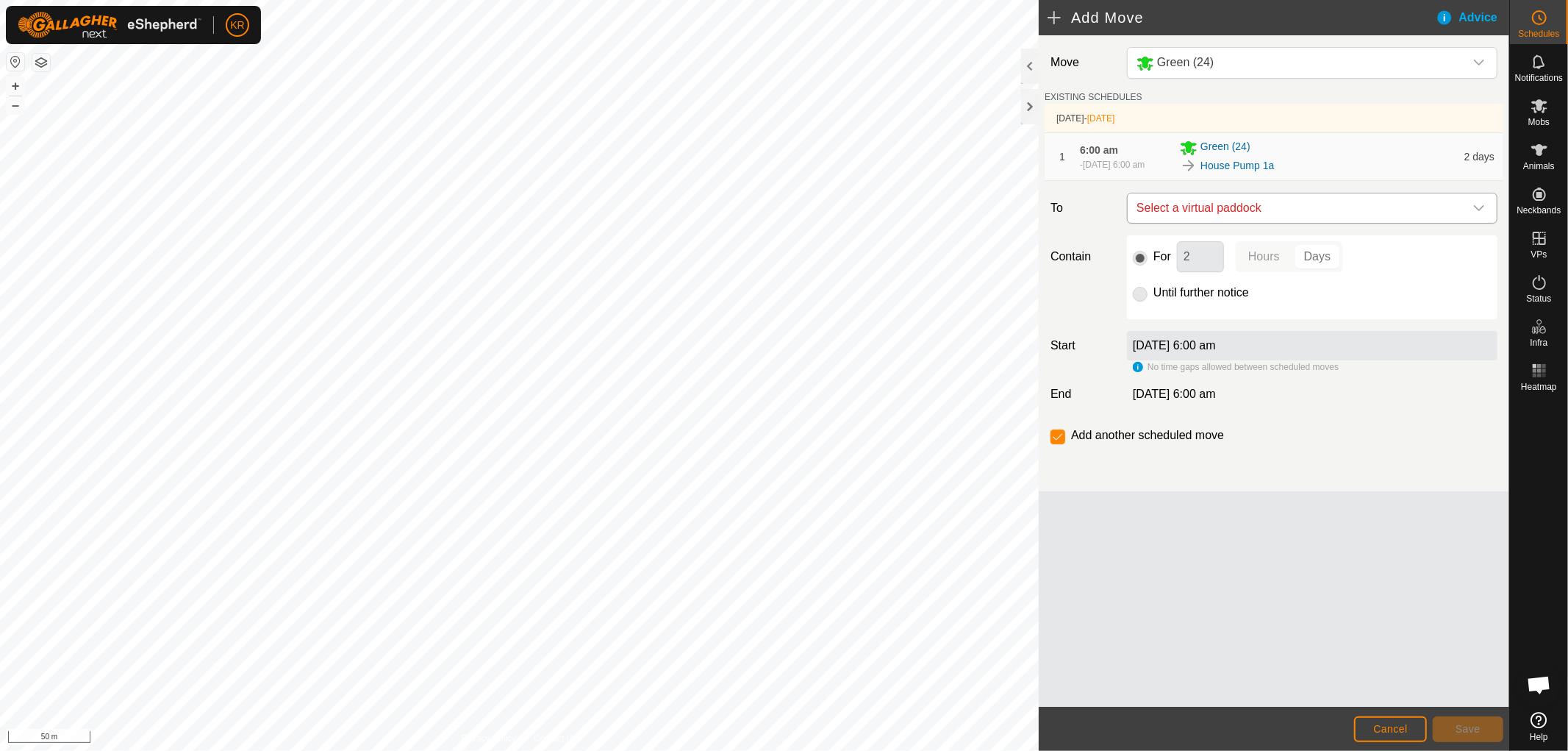
click at [1469, 209] on div "dropdown trigger" at bounding box center [1479, 208] width 29 height 29
click at [1268, 317] on li "House Pump 1b 2.52 ha" at bounding box center [1312, 319] width 351 height 22
click at [1145, 300] on input "Until further notice" at bounding box center [1140, 295] width 15 height 15
radio input "true"
checkbox input "false"
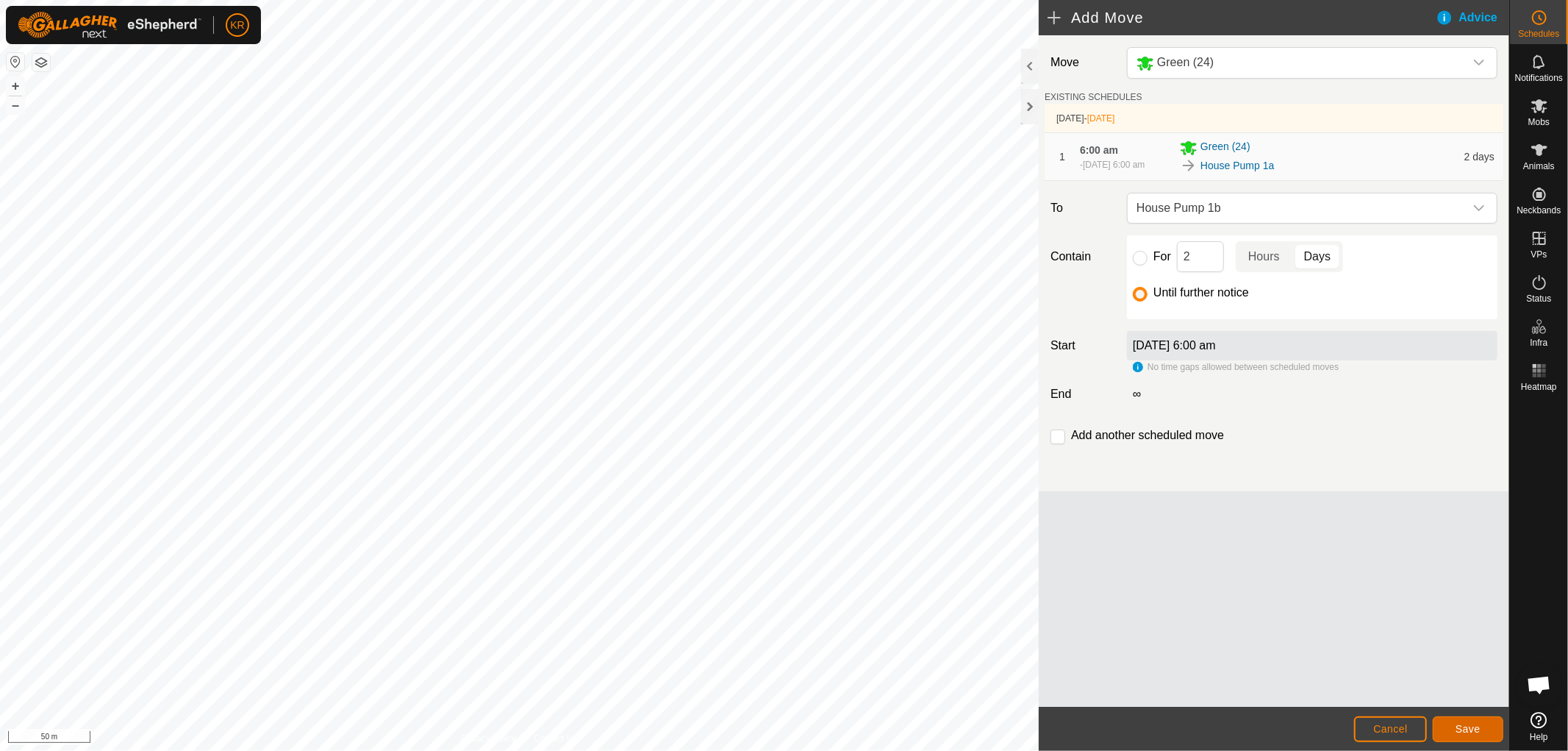
click at [1472, 734] on button "Save" at bounding box center [1468, 729] width 70 height 25
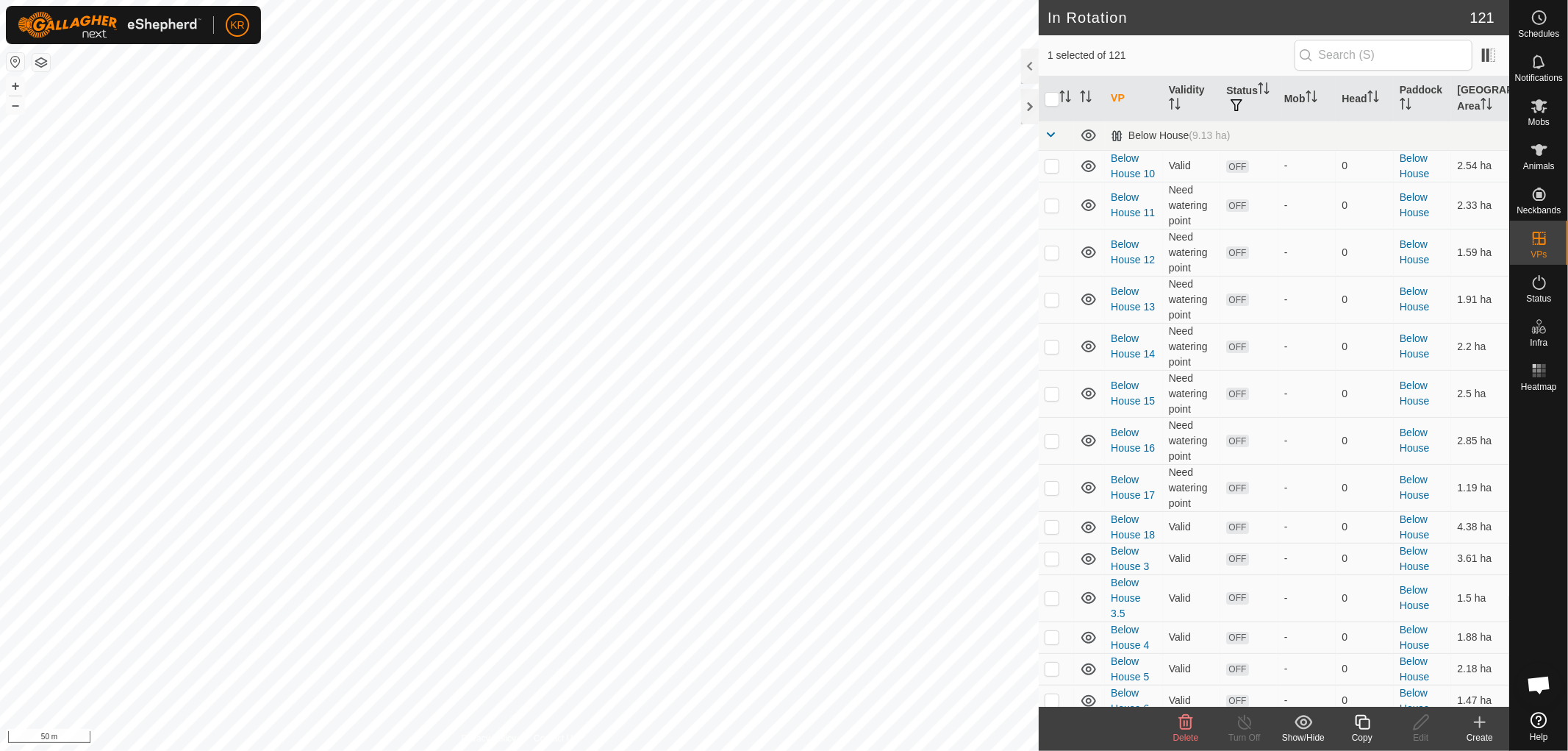
checkbox input "false"
checkbox input "true"
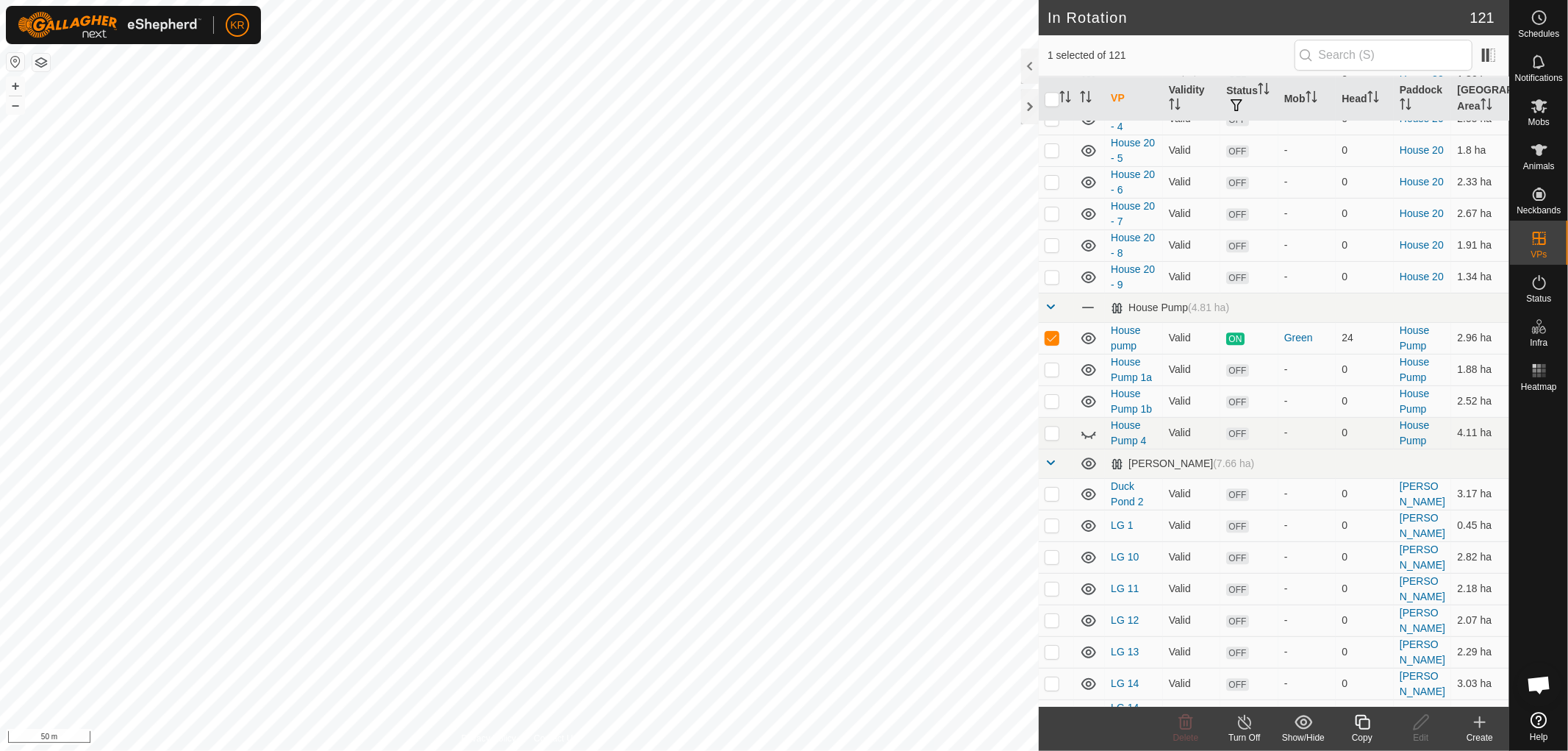
scroll to position [2867, 0]
click at [1089, 438] on icon at bounding box center [1089, 435] width 15 height 6
click at [1089, 442] on icon at bounding box center [1089, 434] width 18 height 18
click at [1089, 438] on icon at bounding box center [1089, 435] width 15 height 6
click at [1050, 439] on p-checkbox at bounding box center [1053, 433] width 15 height 12
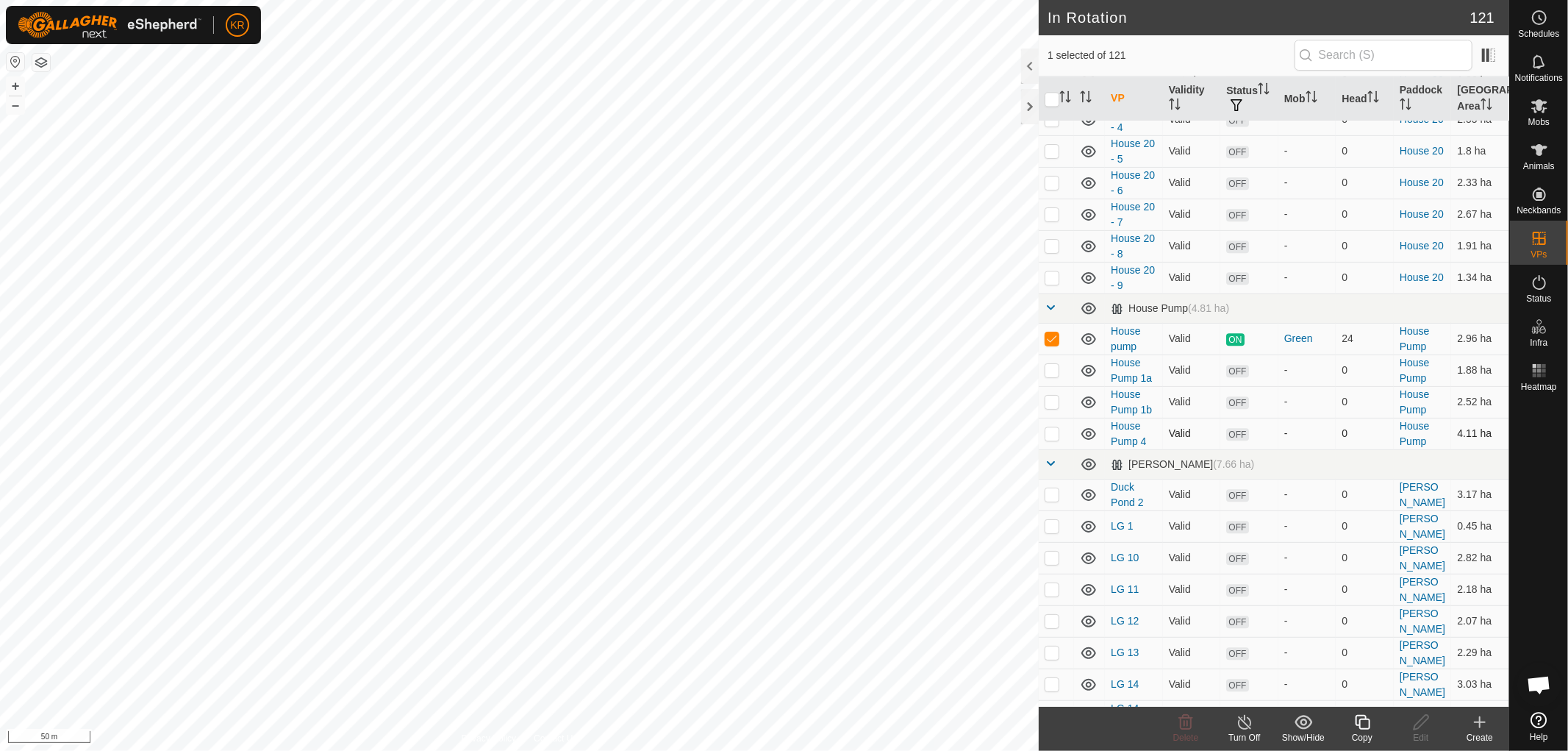
checkbox input "true"
click at [1053, 337] on p-checkbox at bounding box center [1053, 339] width 15 height 12
checkbox input "false"
click at [1182, 721] on icon at bounding box center [1186, 723] width 18 height 18
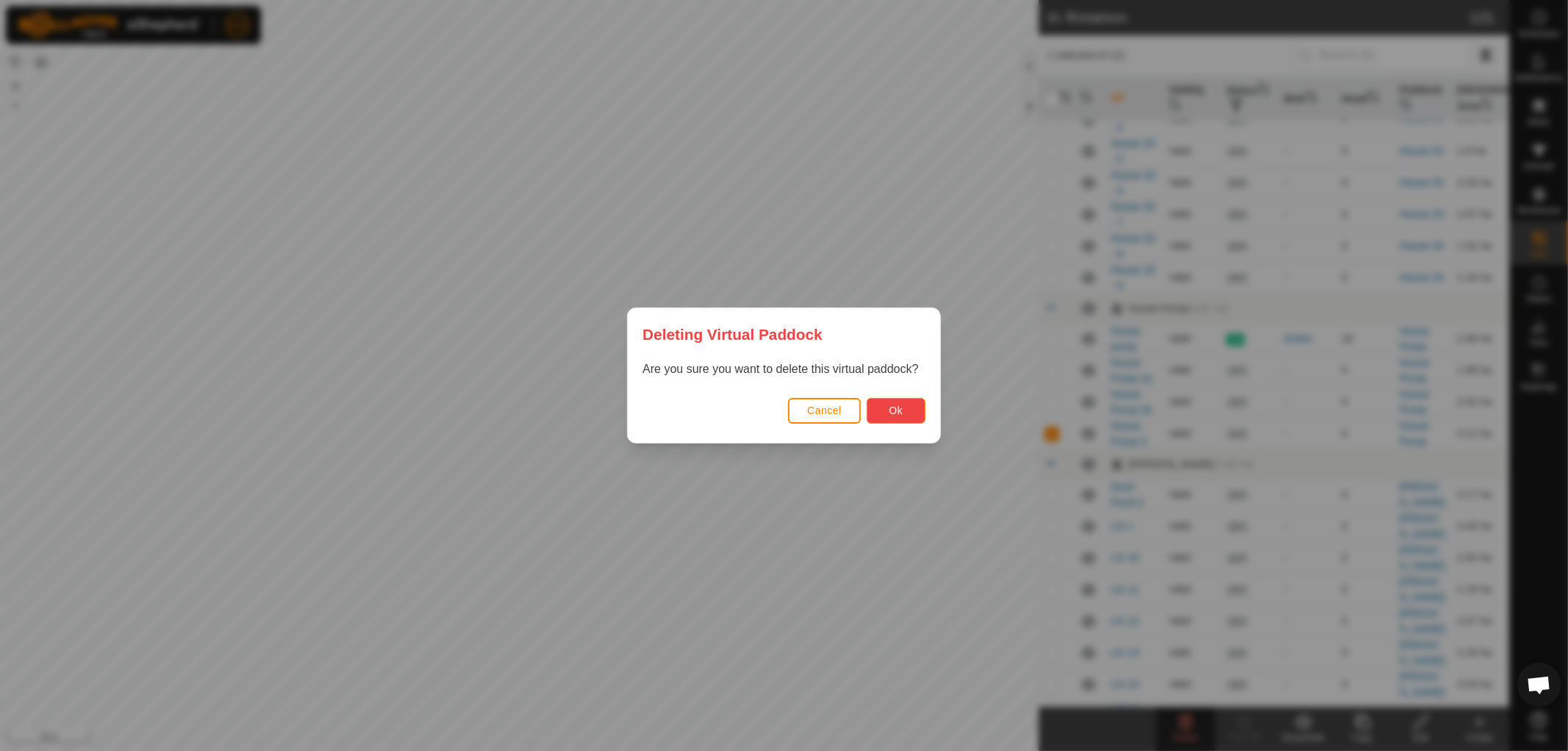
click at [908, 406] on button "Ok" at bounding box center [896, 411] width 59 height 25
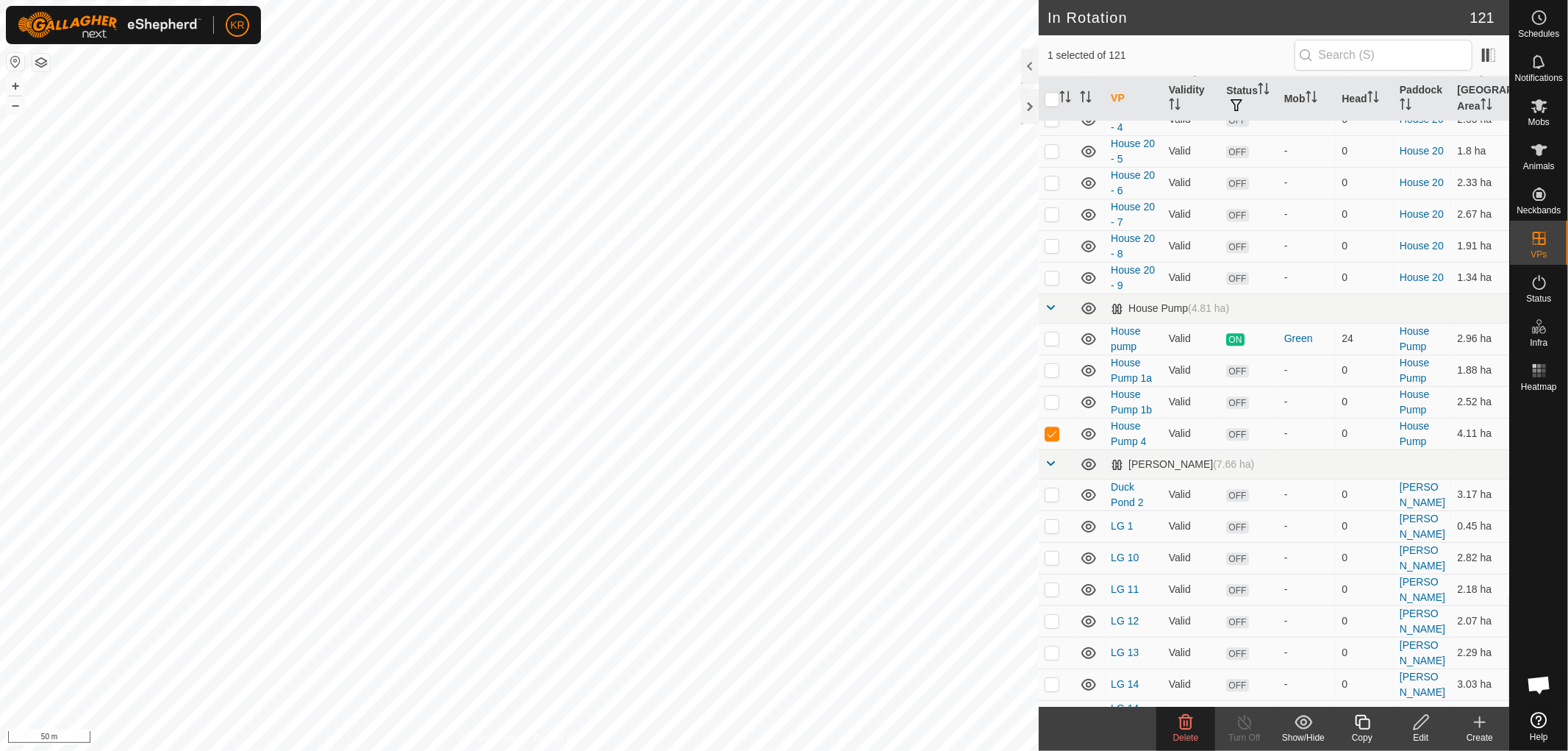
click at [1191, 732] on span "Delete" at bounding box center [1186, 738] width 25 height 10
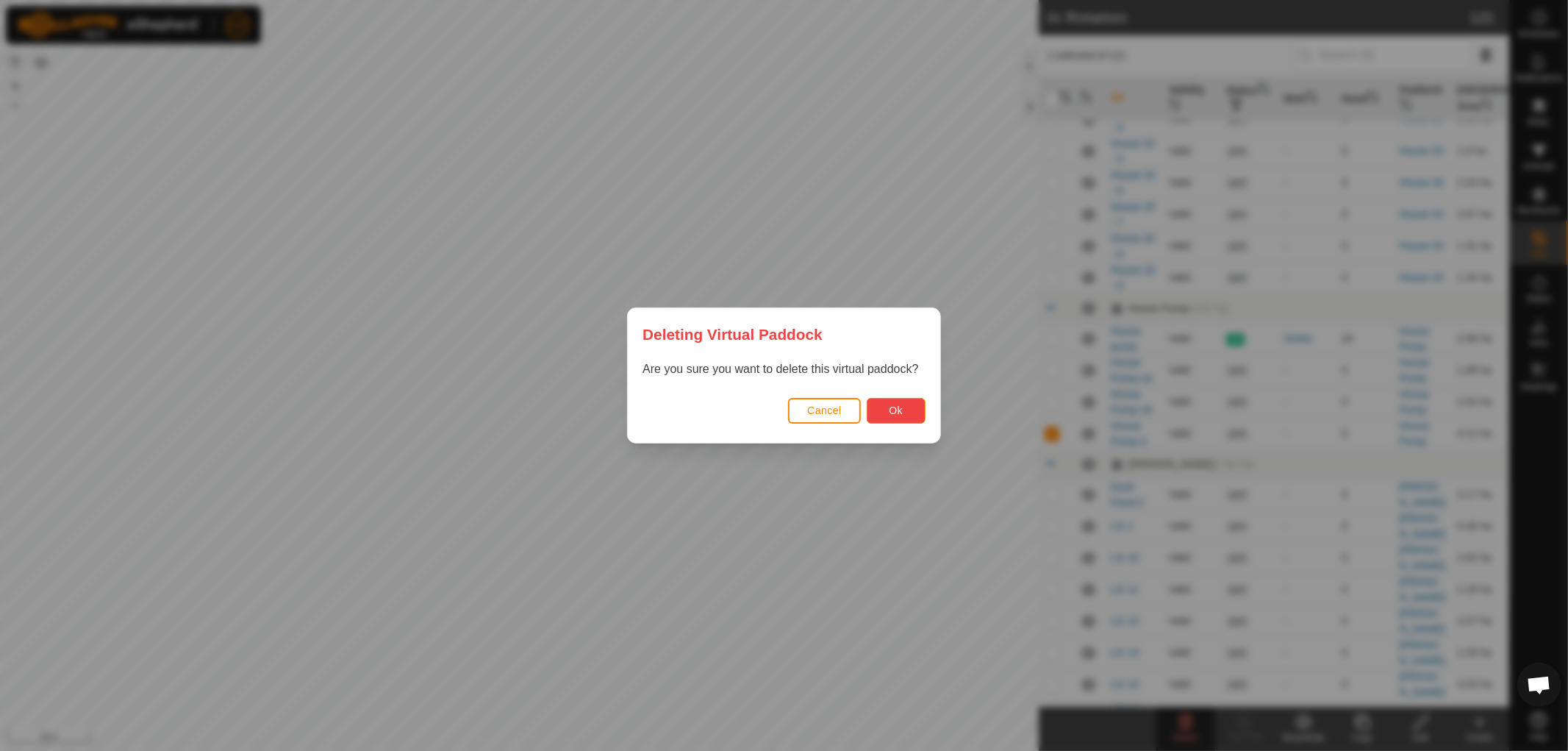
click at [900, 407] on span "Ok" at bounding box center [896, 411] width 14 height 12
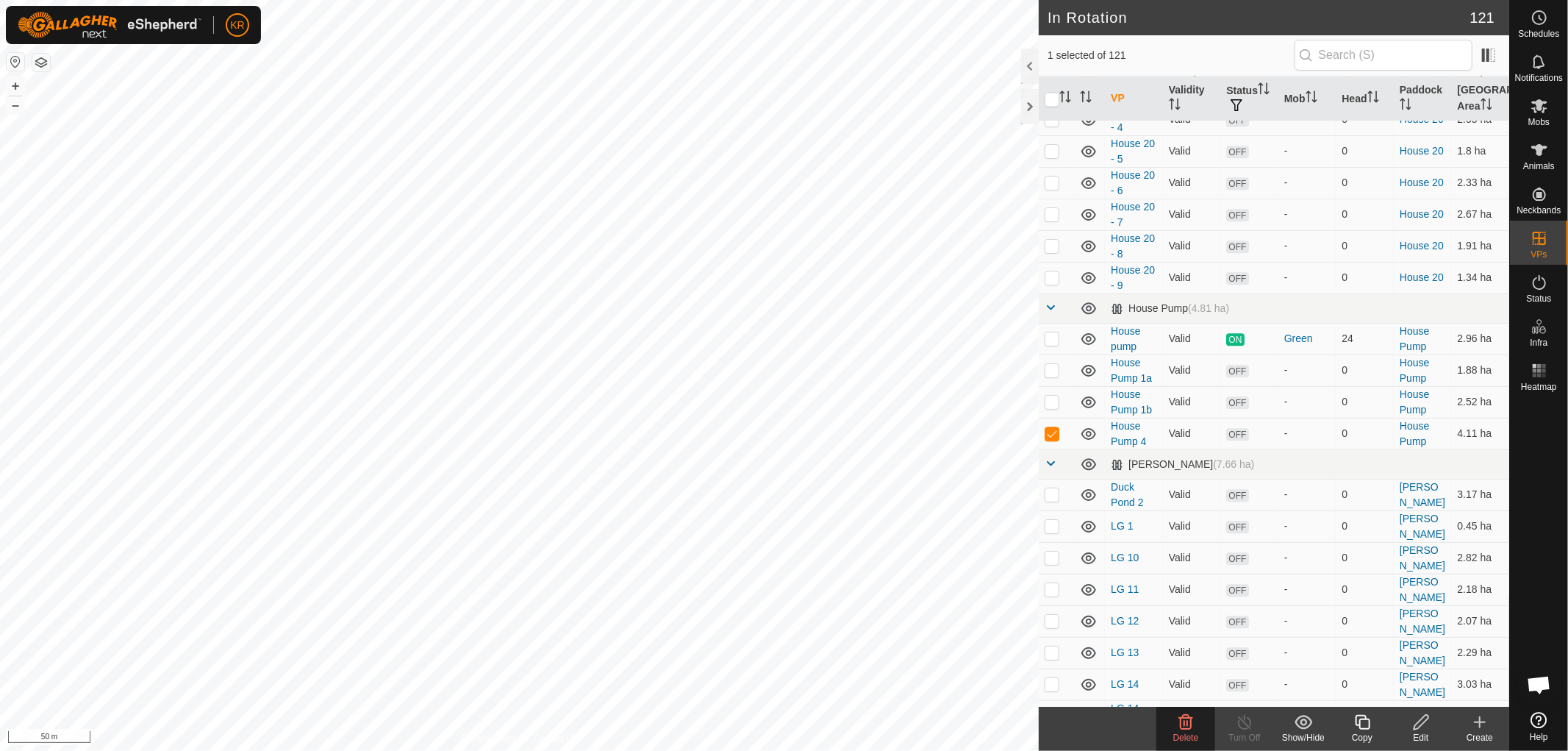
checkbox input "true"
checkbox input "false"
checkbox input "true"
checkbox input "false"
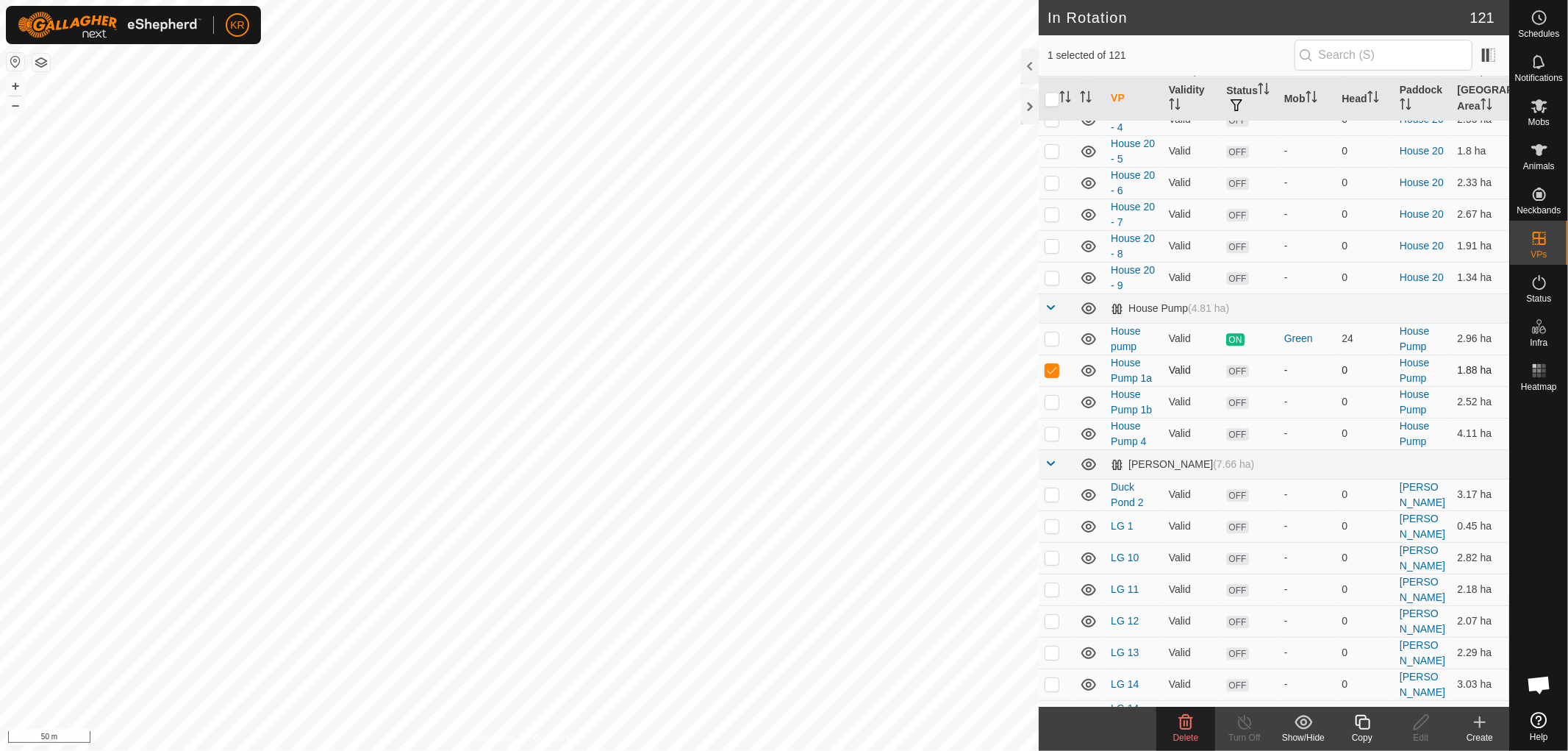
click at [1053, 373] on p-checkbox at bounding box center [1053, 370] width 15 height 12
checkbox input "false"
click at [1056, 435] on p-checkbox at bounding box center [1053, 433] width 15 height 12
click at [1178, 724] on icon at bounding box center [1186, 723] width 18 height 18
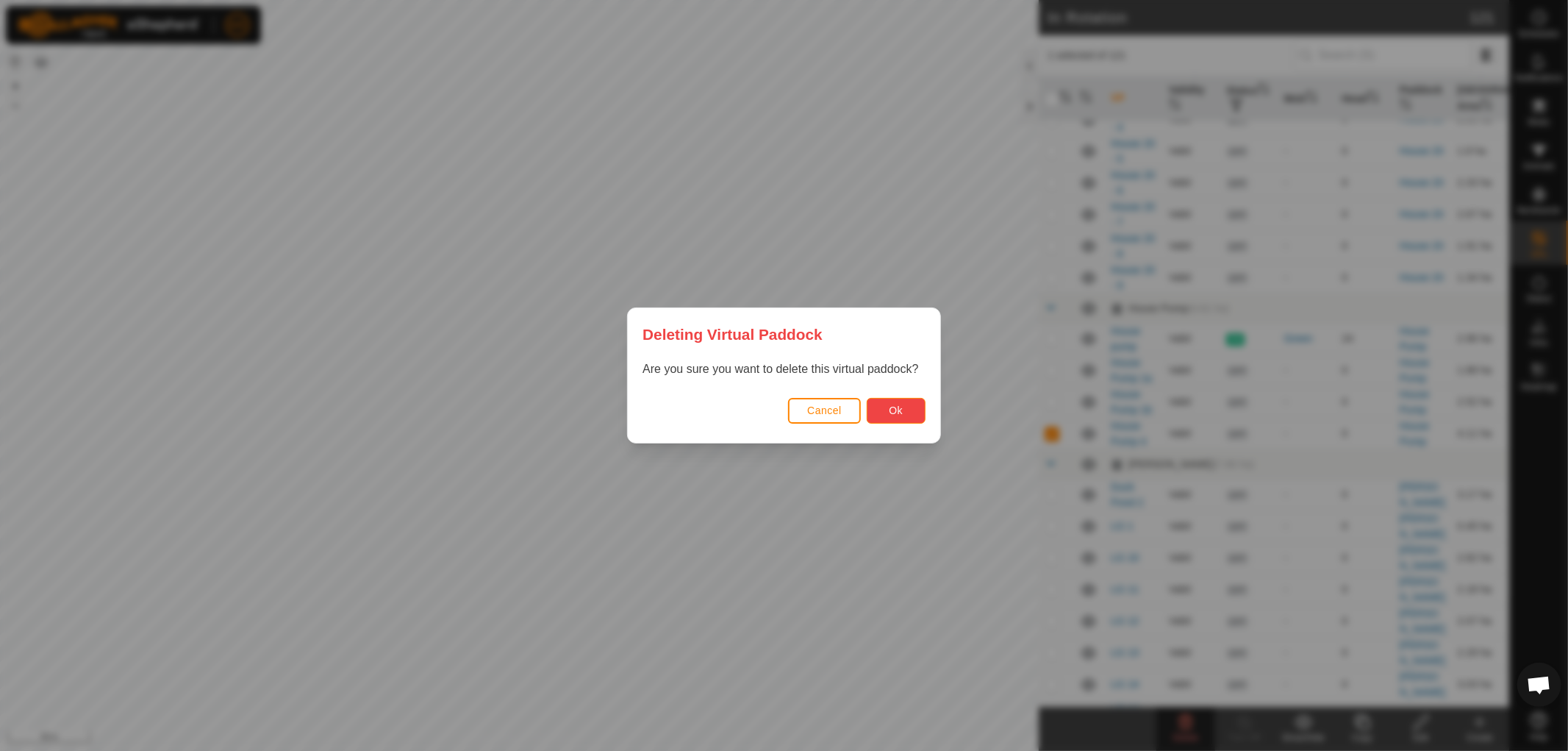
click at [897, 409] on span "Ok" at bounding box center [896, 411] width 14 height 12
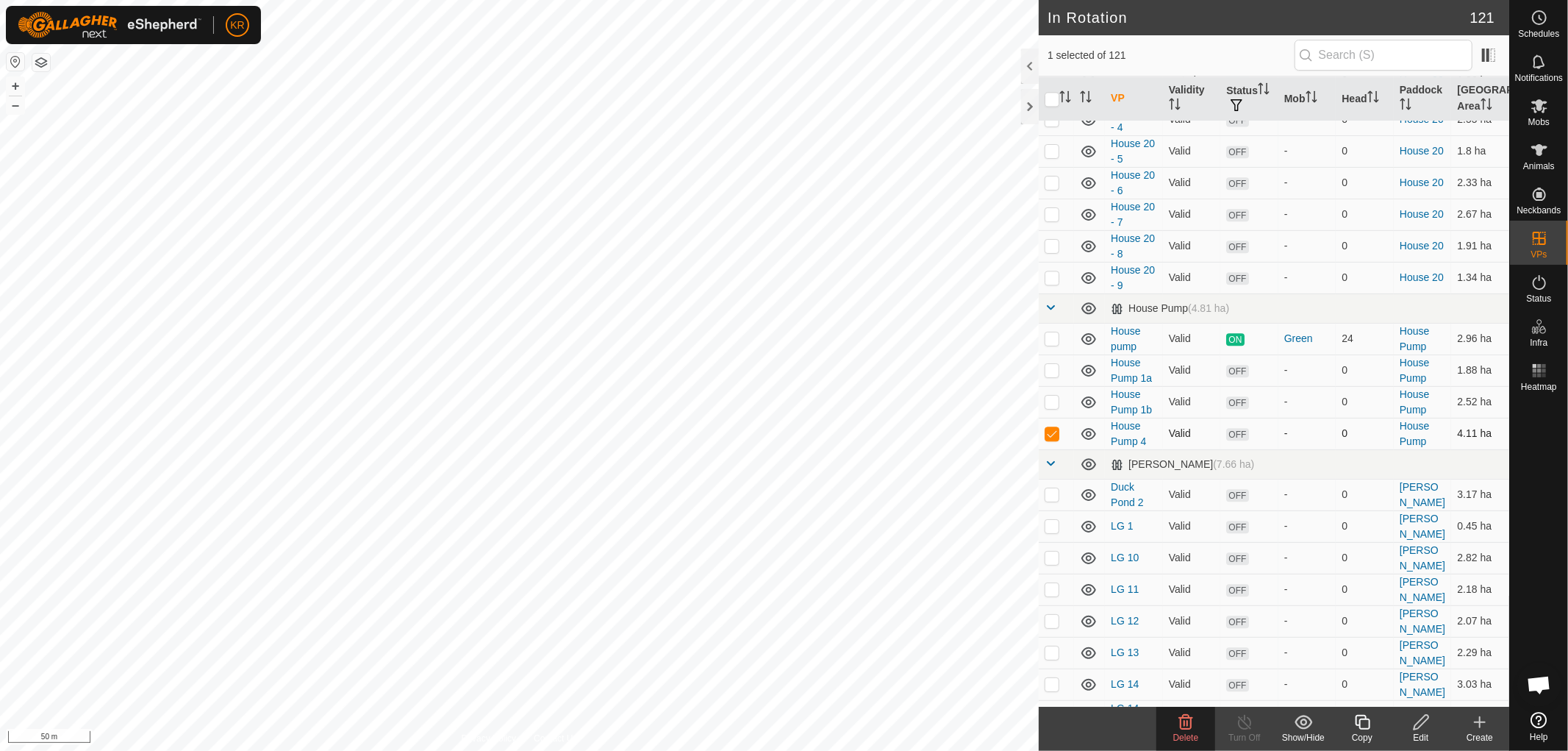
click at [1048, 427] on td at bounding box center [1056, 433] width 35 height 31
checkbox input "false"
click at [1089, 440] on icon at bounding box center [1089, 434] width 15 height 12
checkbox input "true"
click at [1357, 721] on icon at bounding box center [1363, 723] width 19 height 18
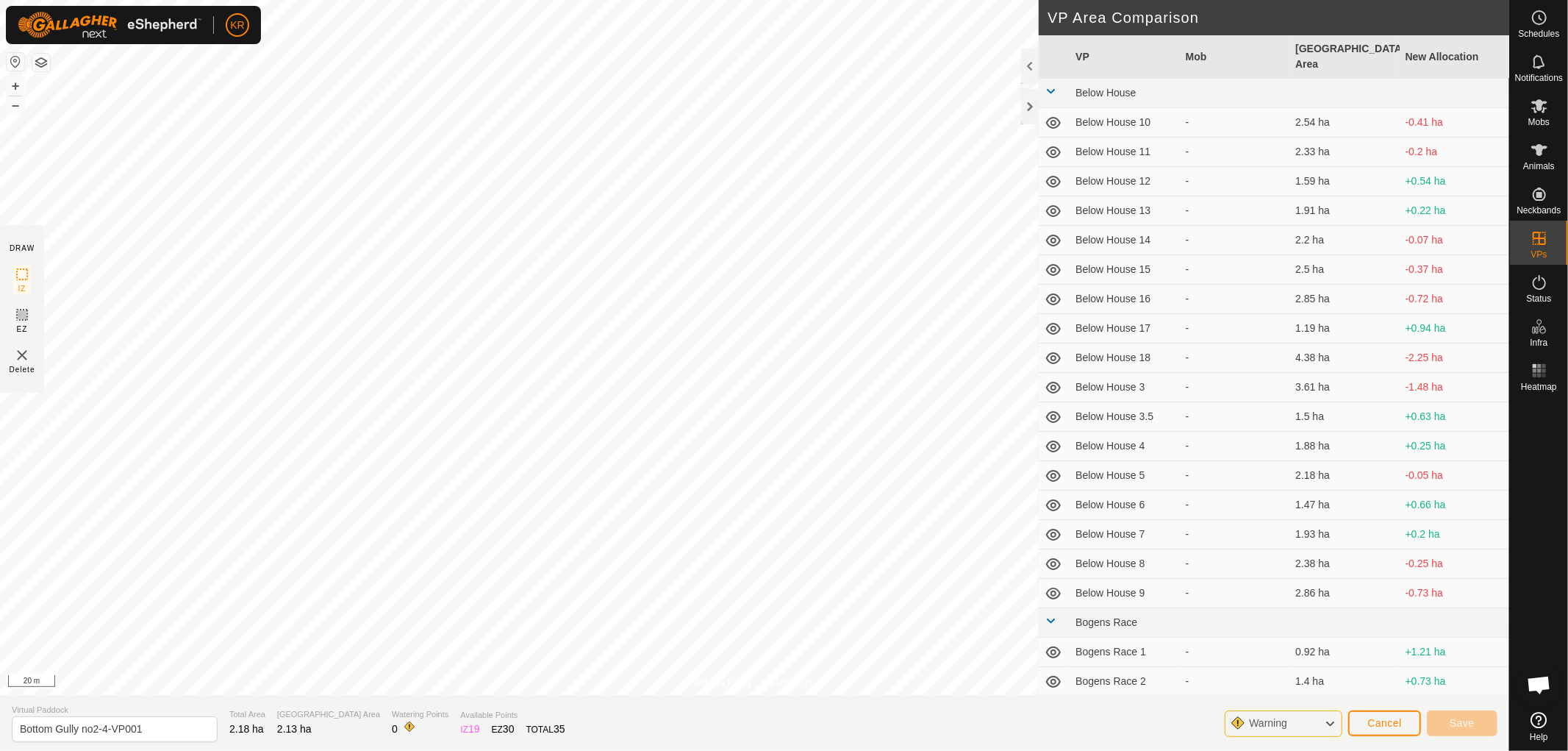
click at [838, 697] on div "Privacy Policy Contact Us Bottom Gully no2-4 Type: Inclusion Zone 34 Animals + …" at bounding box center [754, 376] width 1510 height 751
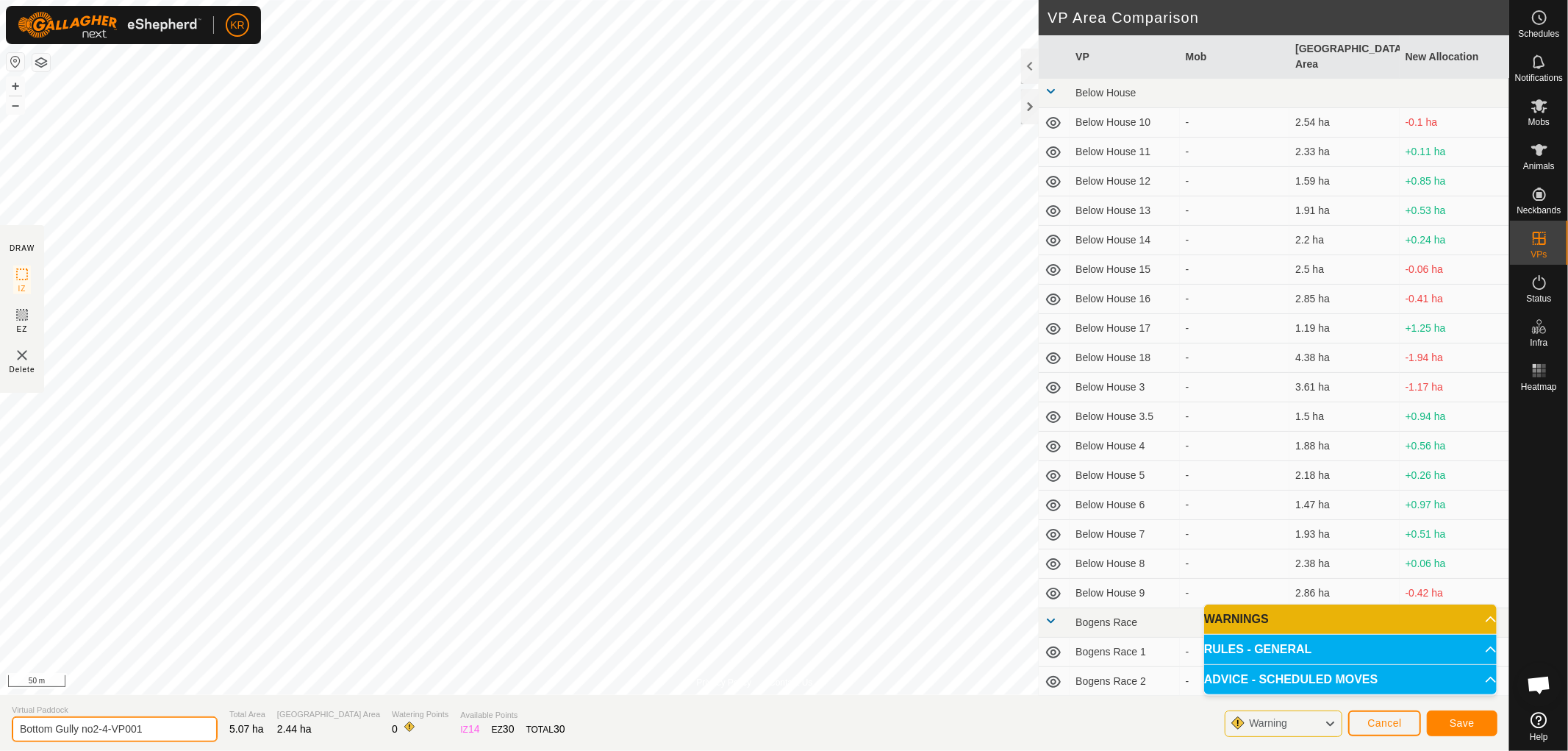
click at [152, 732] on input "Bottom Gully no2-4-VP001" at bounding box center [115, 729] width 206 height 25
type input "Bottom Gully no2-Road side gully"
click at [1462, 726] on span "Save" at bounding box center [1462, 723] width 25 height 12
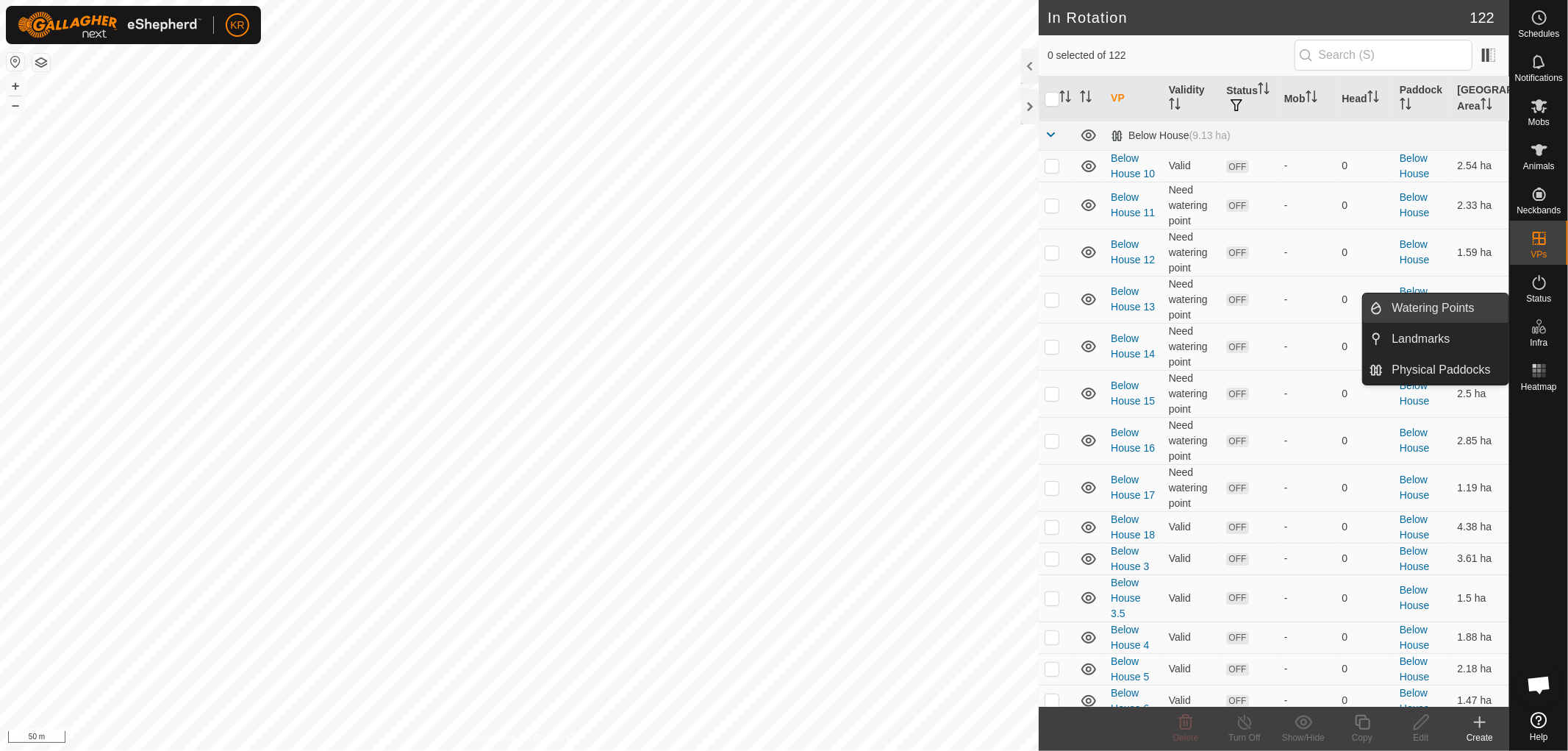
click at [1444, 301] on link "Watering Points" at bounding box center [1447, 308] width 126 height 29
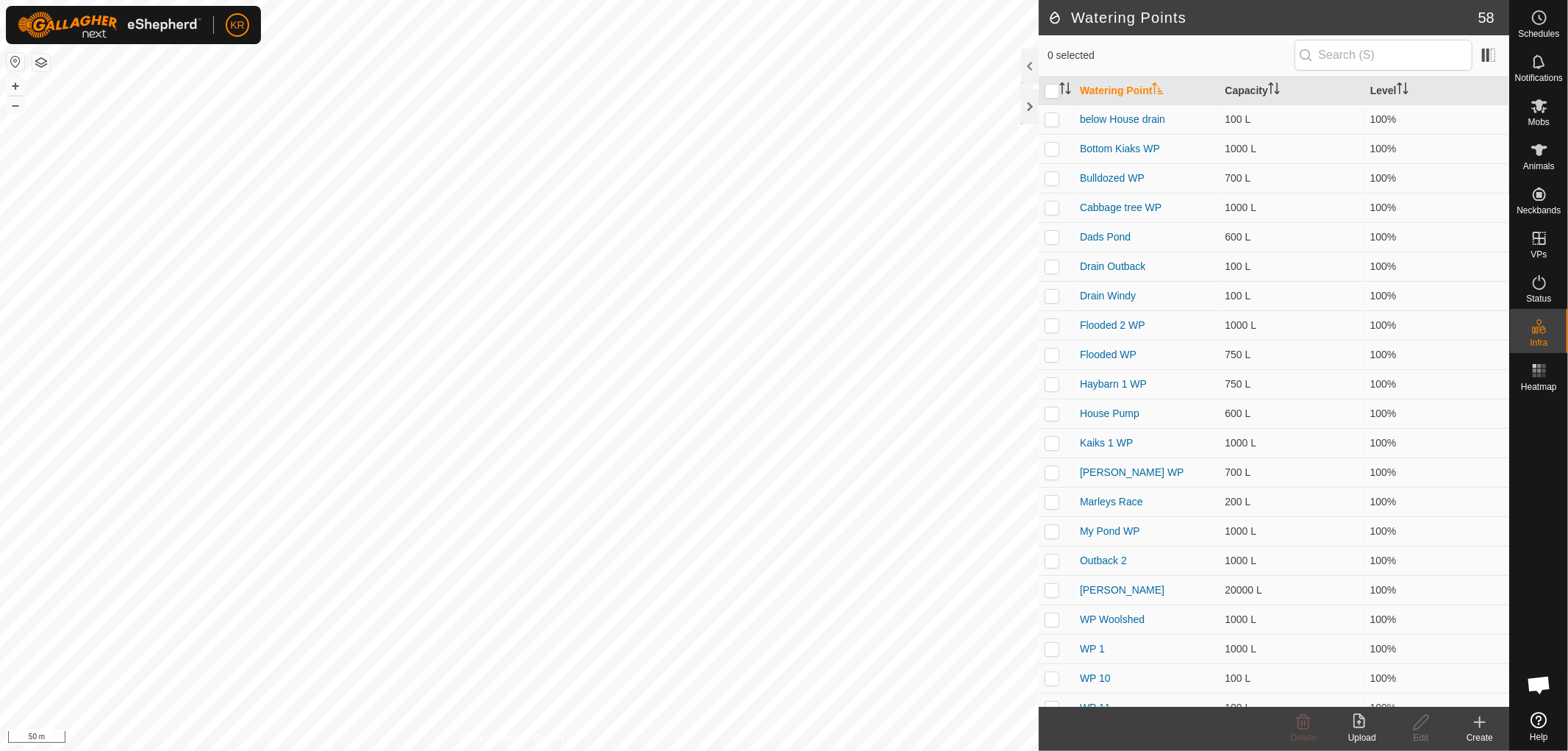
click at [1481, 726] on icon at bounding box center [1480, 723] width 18 height 18
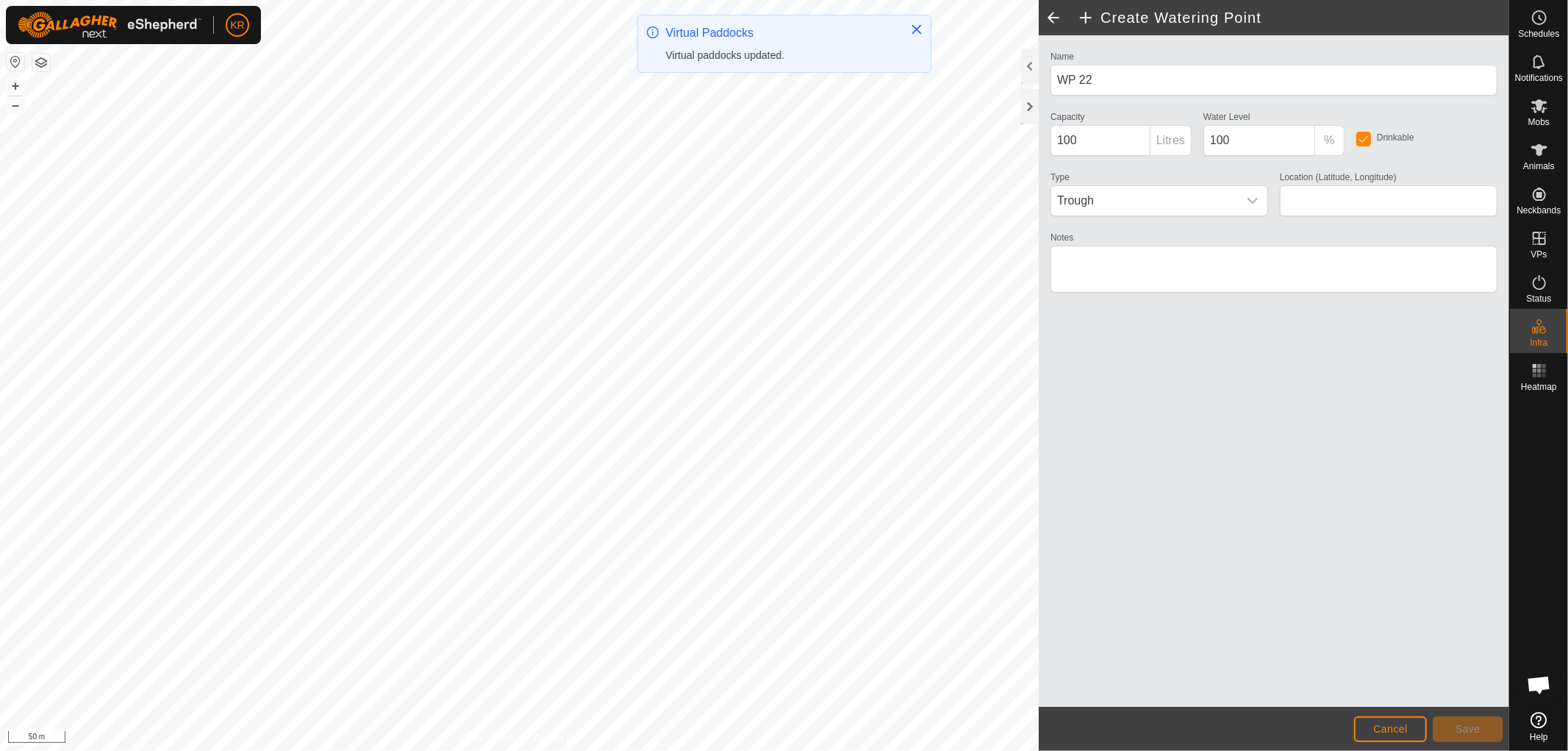
type input "-37.412063, 175.019741"
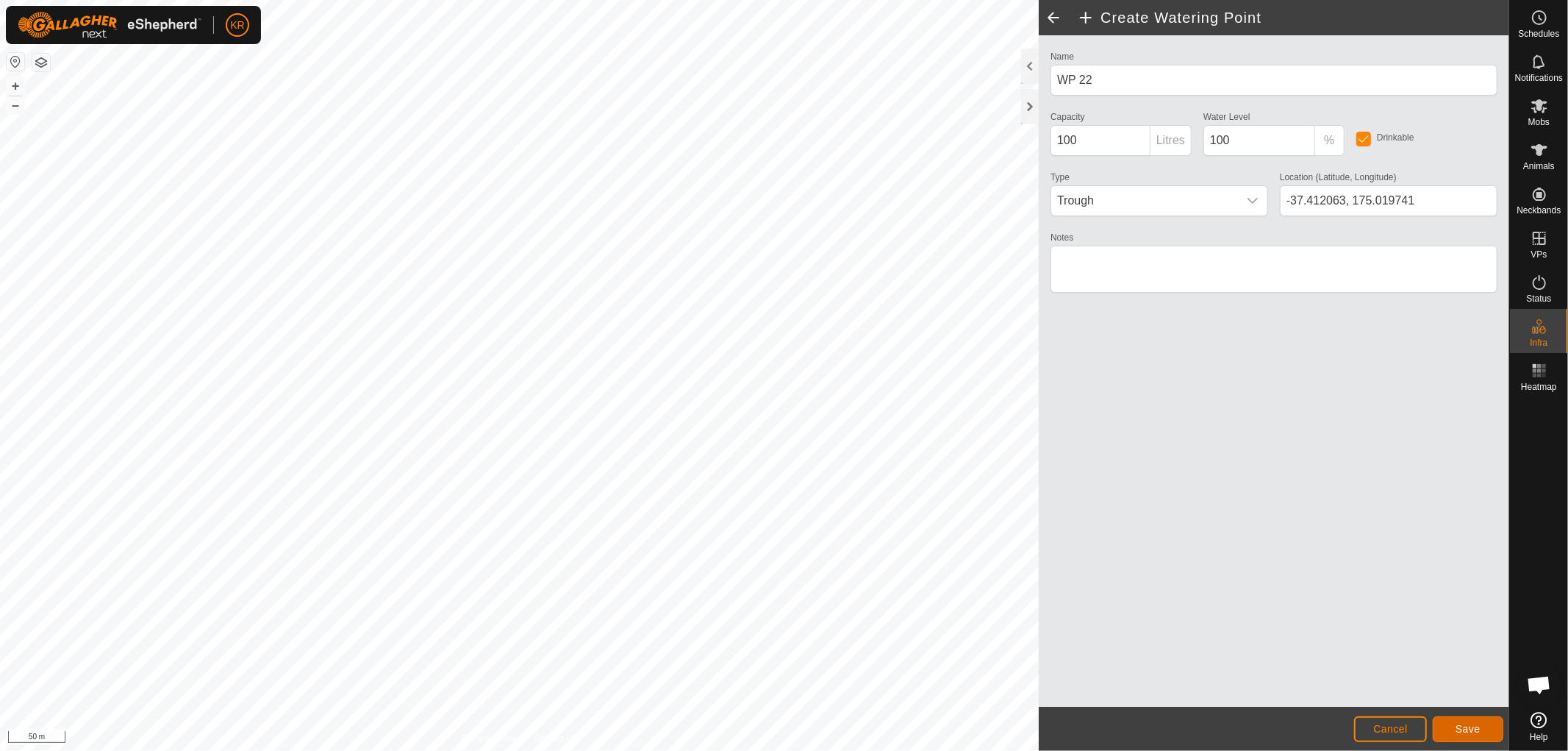
click at [1468, 732] on span "Save" at bounding box center [1468, 729] width 25 height 12
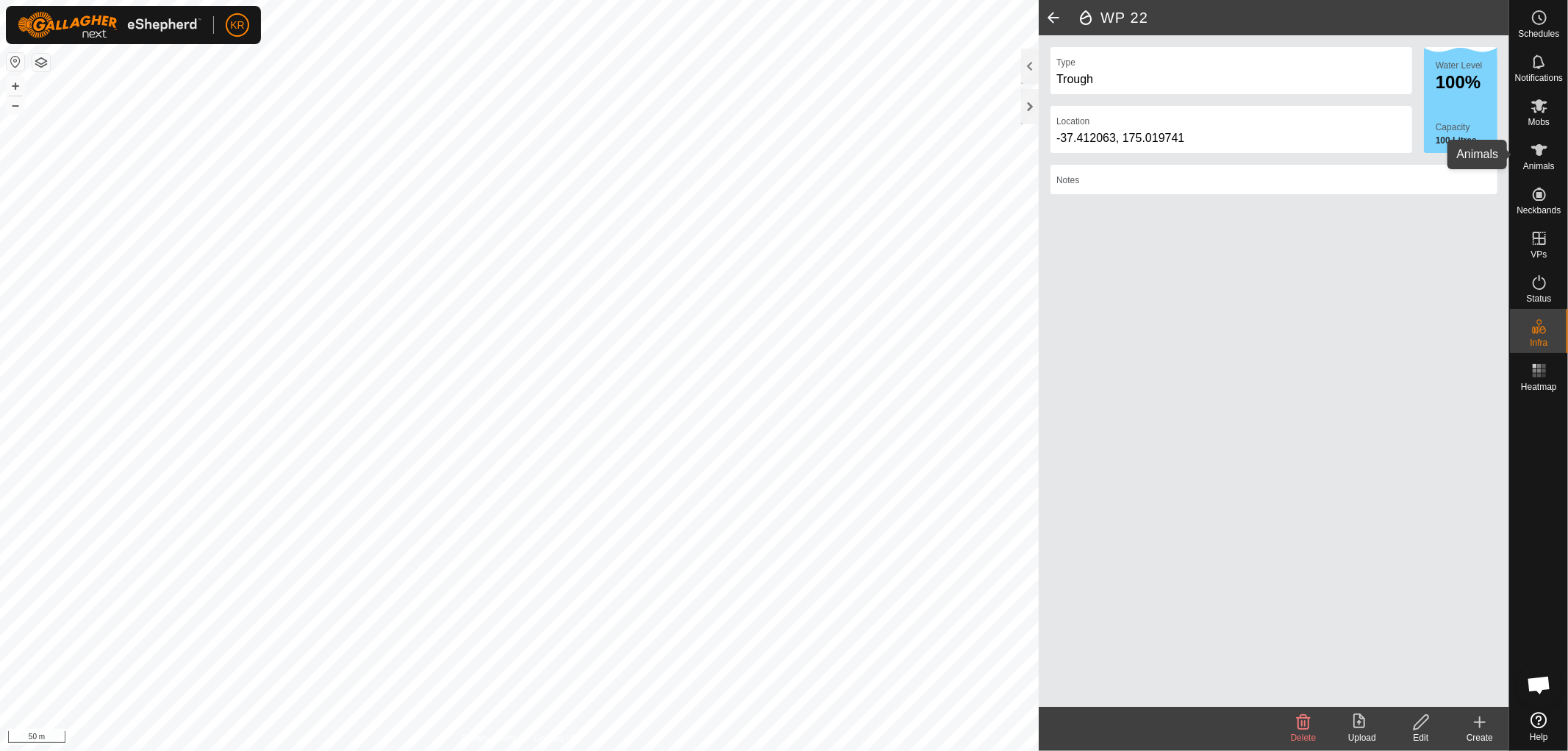
click at [1540, 145] on icon at bounding box center [1540, 150] width 16 height 12
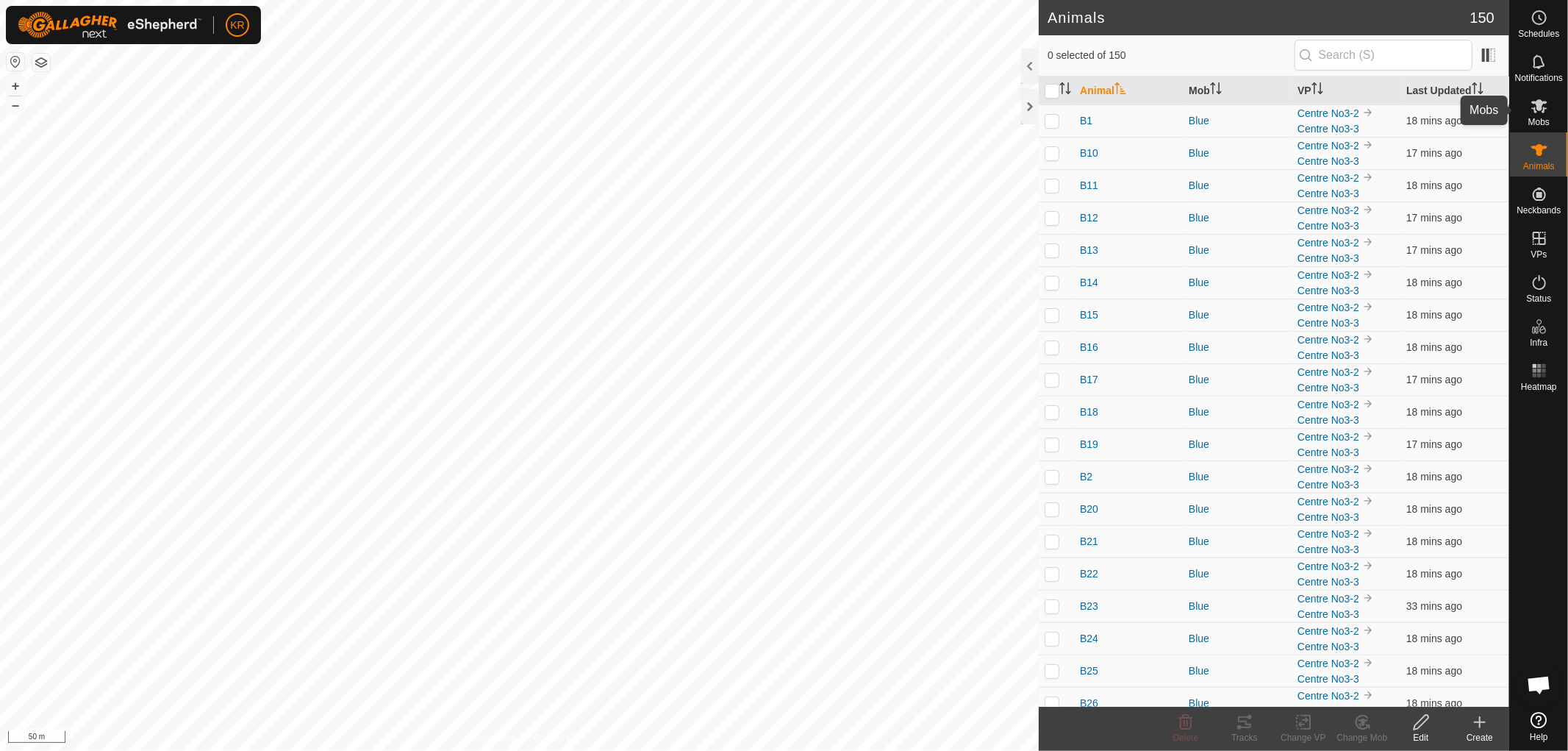
click at [1534, 104] on icon at bounding box center [1540, 106] width 18 height 18
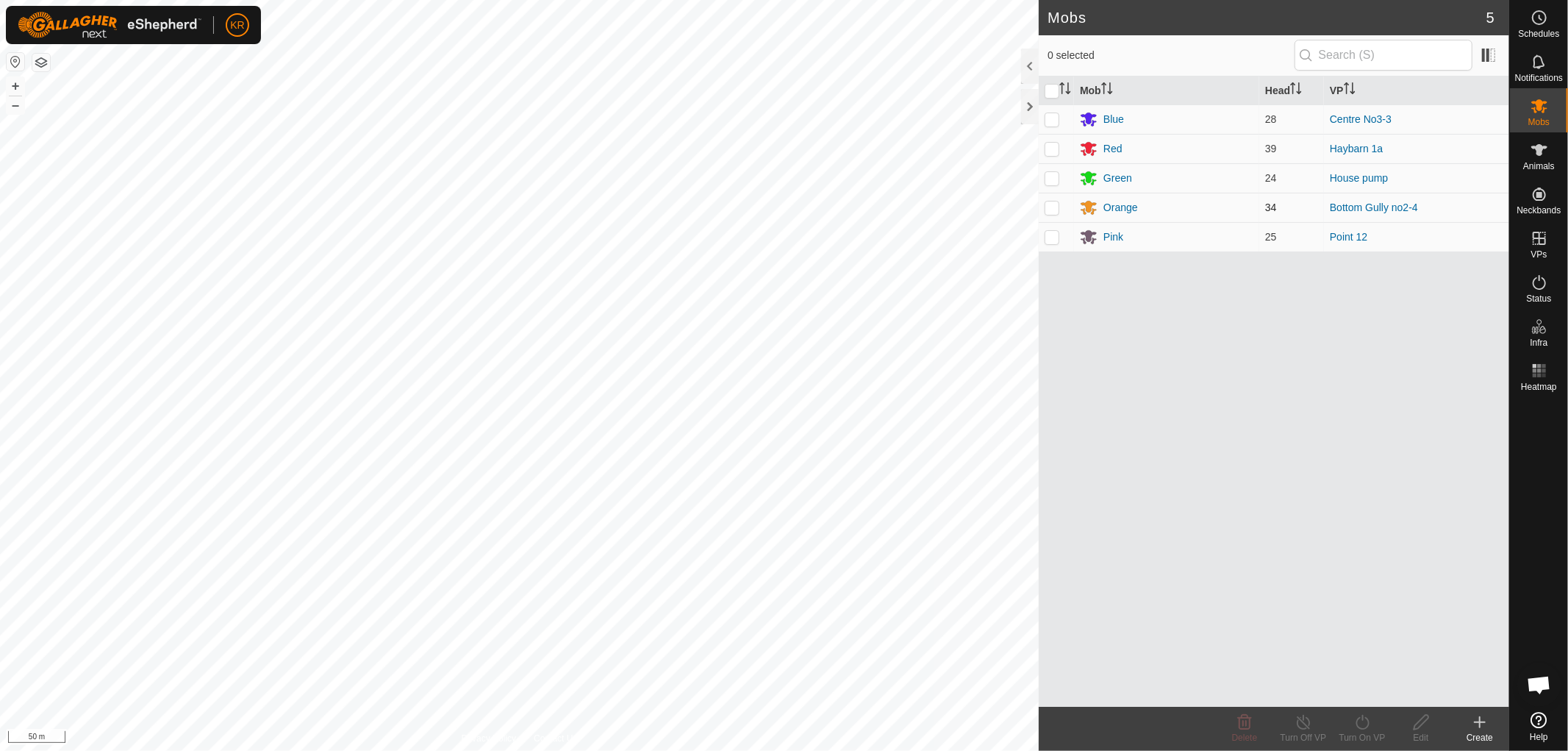
click at [1051, 205] on p-checkbox at bounding box center [1053, 208] width 15 height 12
checkbox input "true"
click at [1365, 722] on icon at bounding box center [1363, 723] width 19 height 18
click at [1369, 657] on link "Later" at bounding box center [1406, 659] width 145 height 29
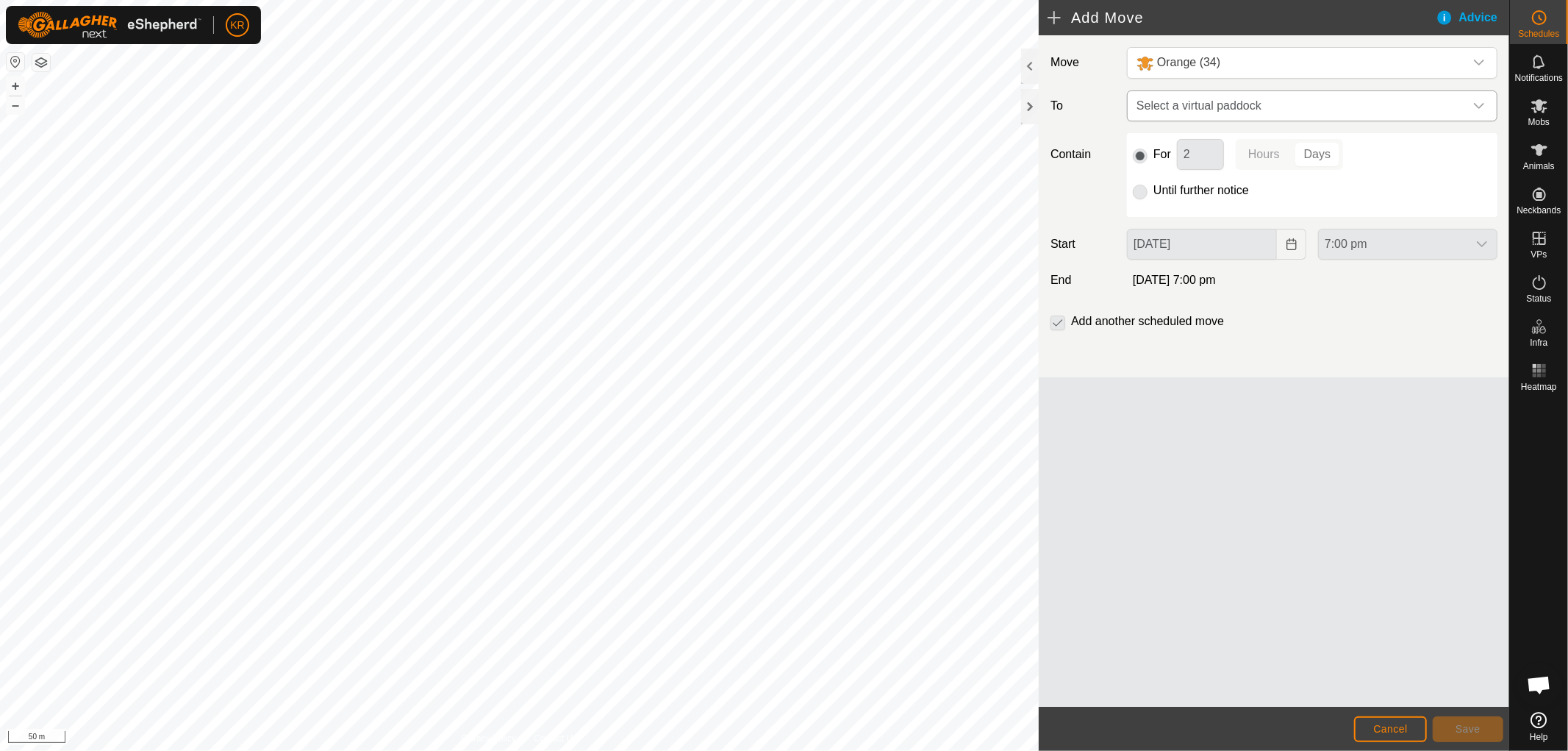
click at [1474, 98] on div "dropdown trigger" at bounding box center [1479, 106] width 29 height 29
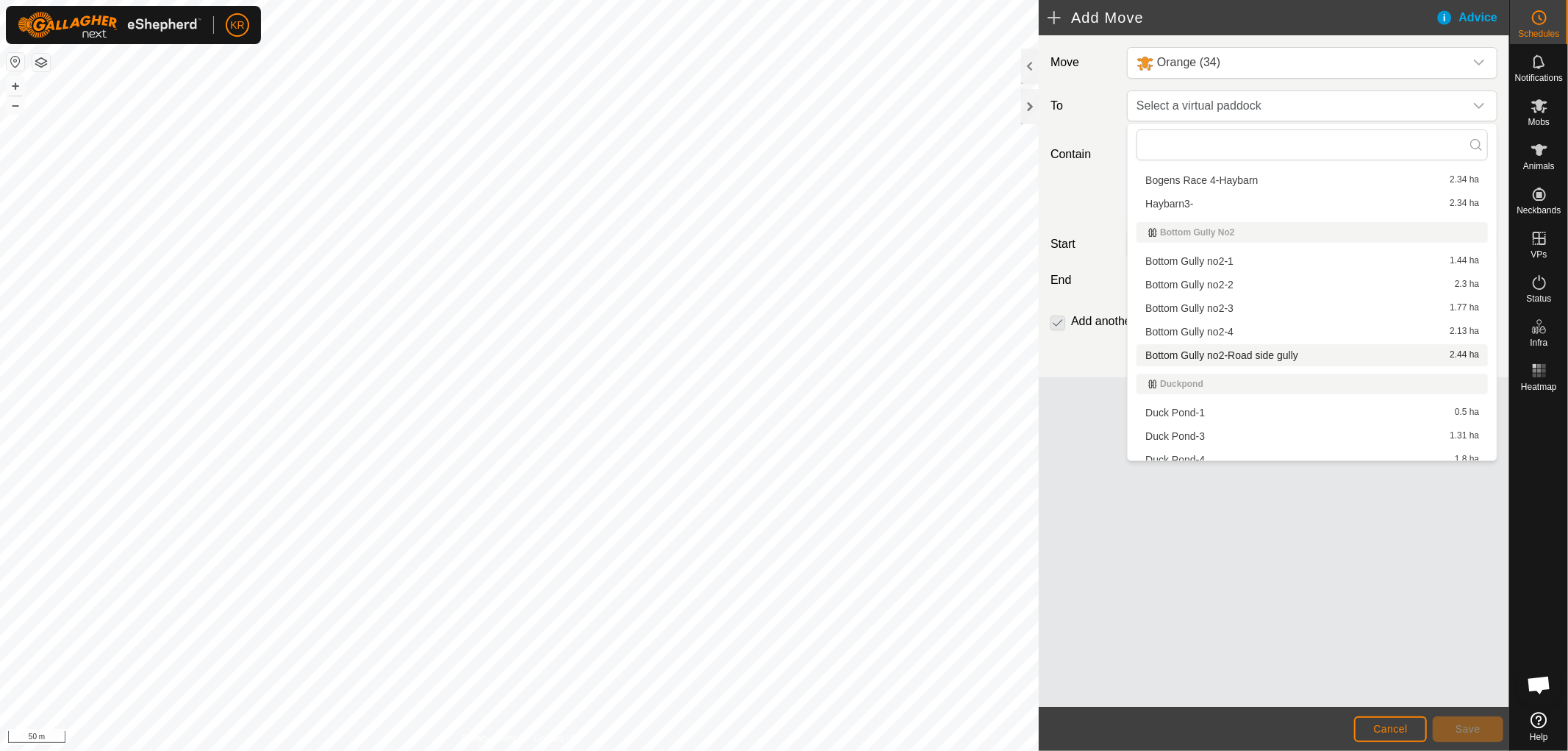
scroll to position [560, 0]
click at [1280, 344] on li "Bottom Gully no2-Road side gully 2.44 ha" at bounding box center [1312, 354] width 351 height 22
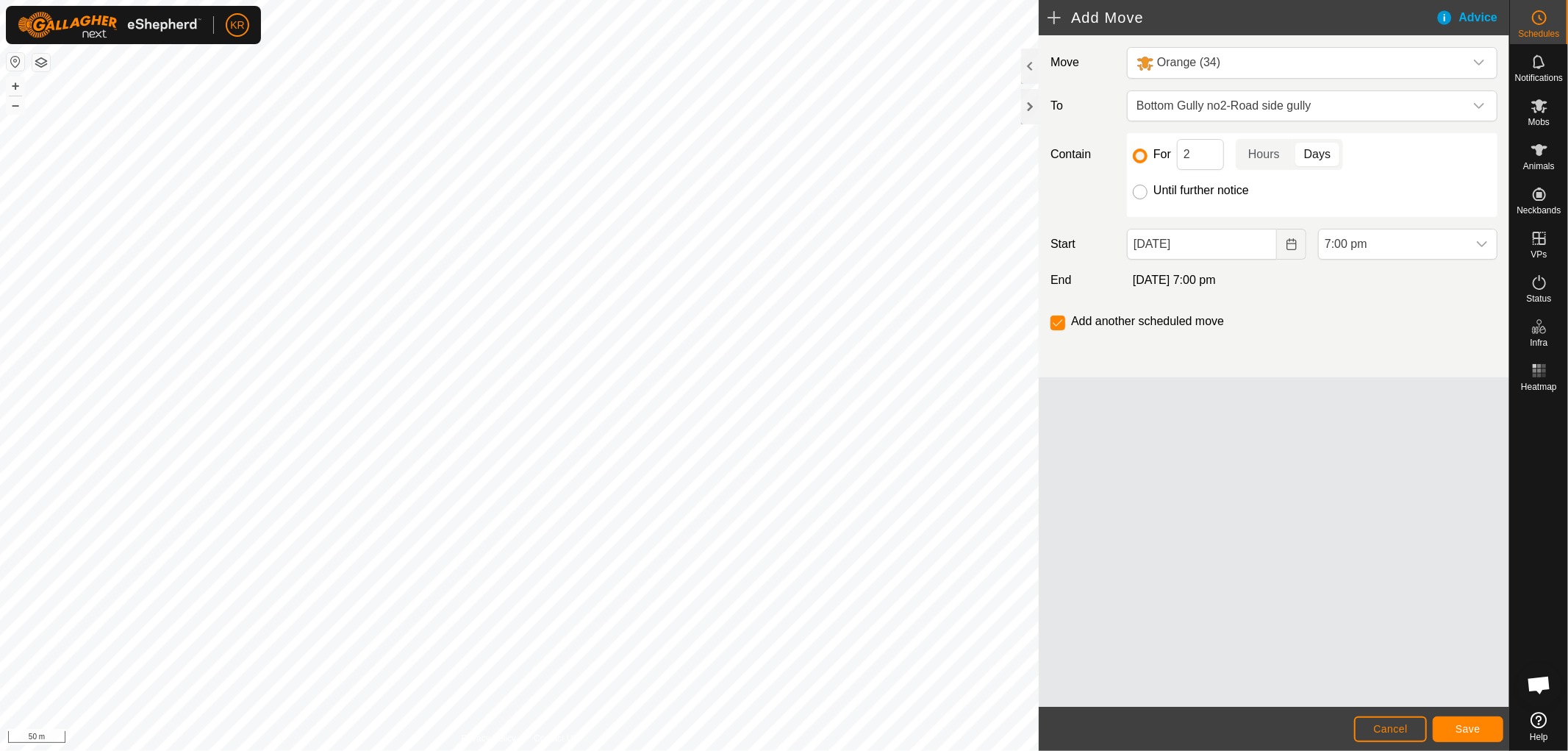
click at [1141, 195] on input "Until further notice" at bounding box center [1140, 192] width 15 height 15
radio input "true"
checkbox input "false"
click at [1297, 244] on icon "Choose Date" at bounding box center [1292, 244] width 12 height 12
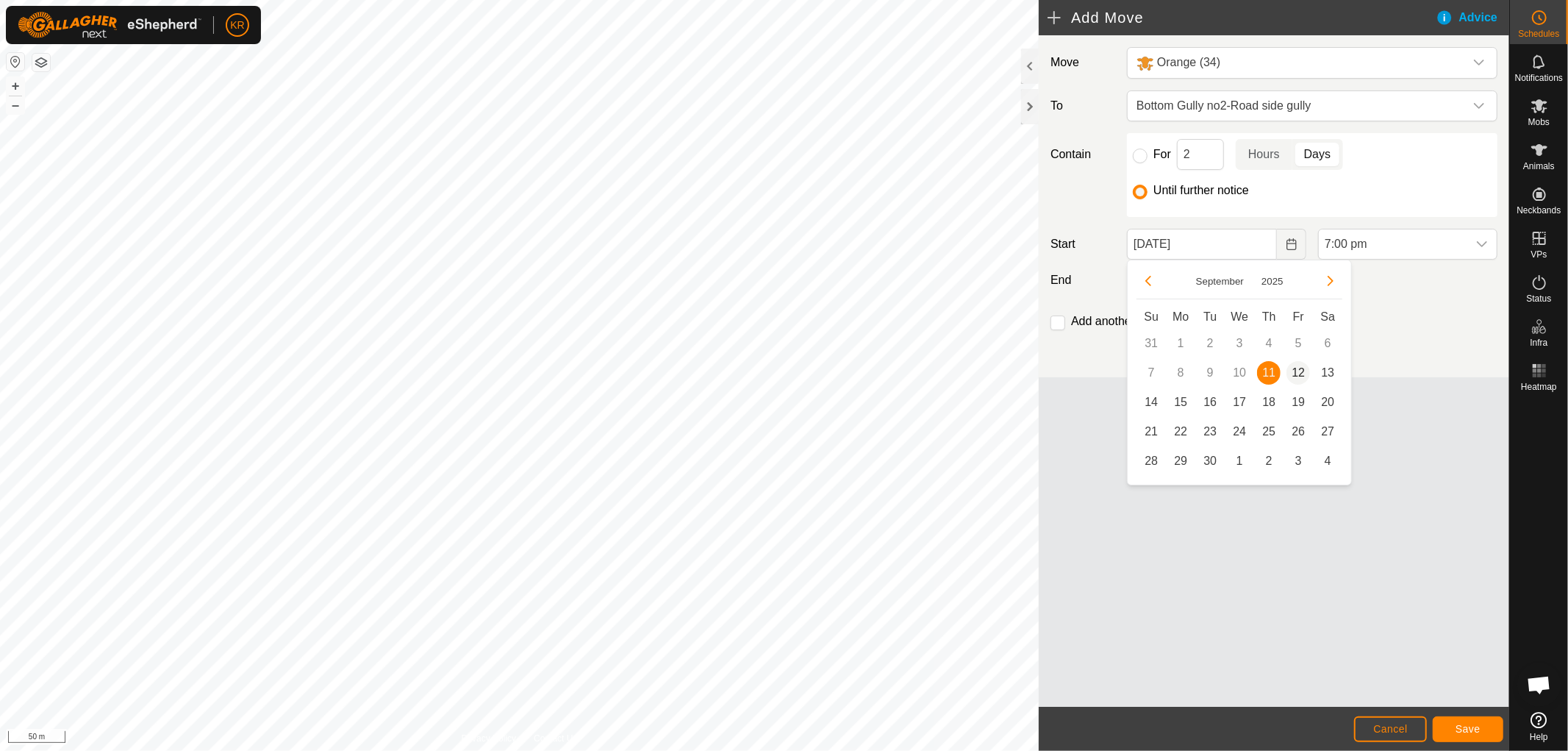
click at [1296, 371] on span "12" at bounding box center [1298, 373] width 23 height 23
type input "[DATE]"
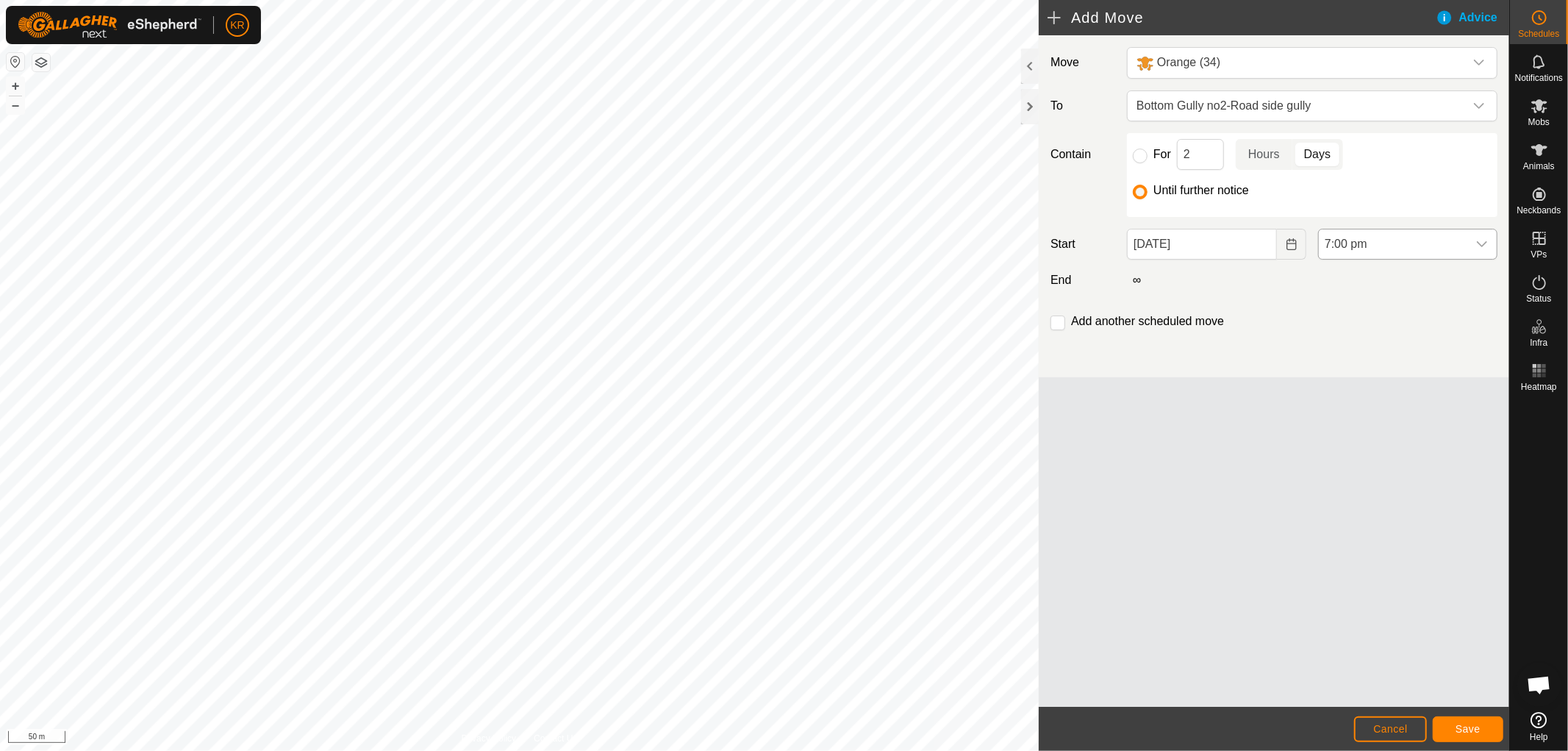
click at [1474, 244] on div "dropdown trigger" at bounding box center [1482, 244] width 29 height 29
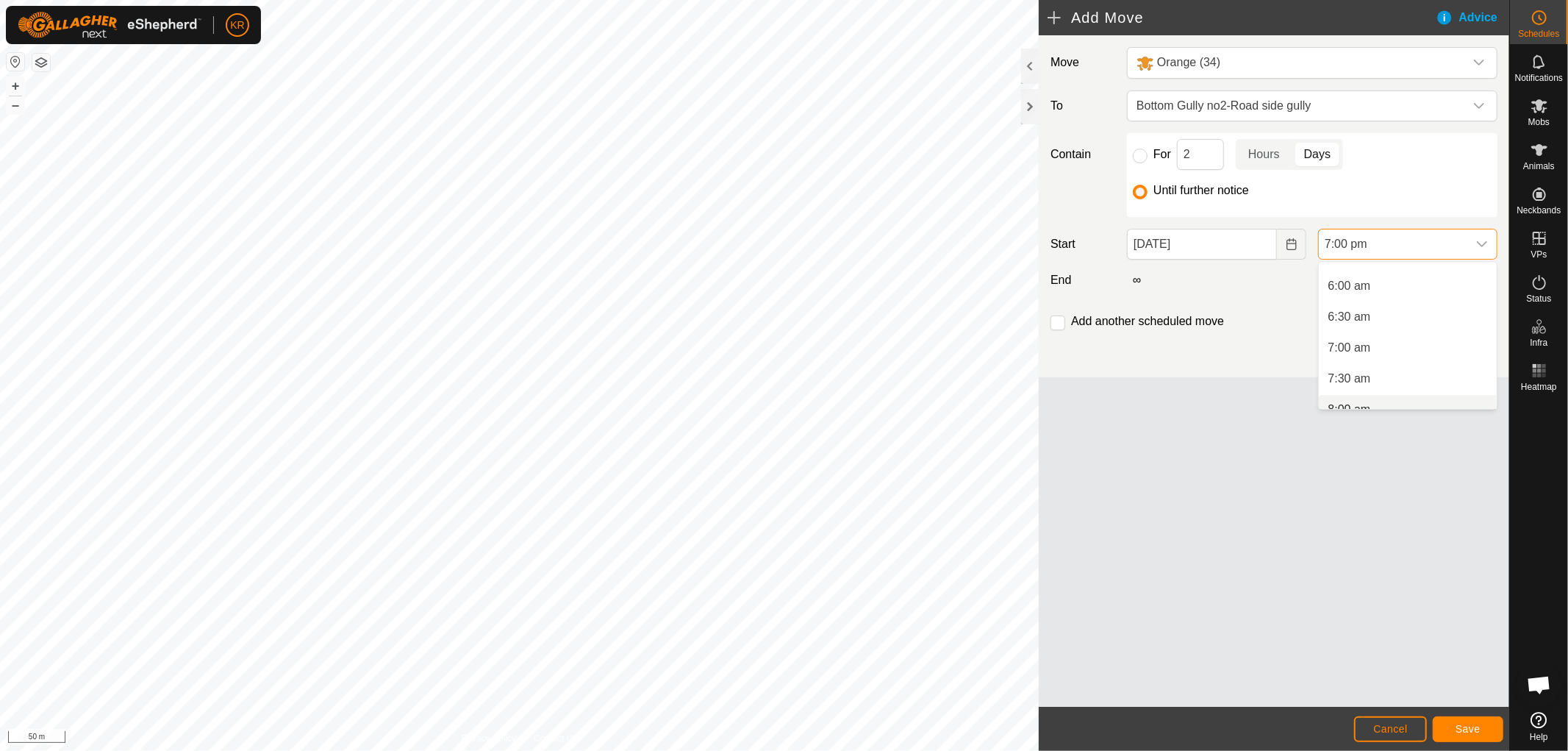
scroll to position [361, 0]
click at [1369, 283] on li "6:00 am" at bounding box center [1408, 286] width 178 height 29
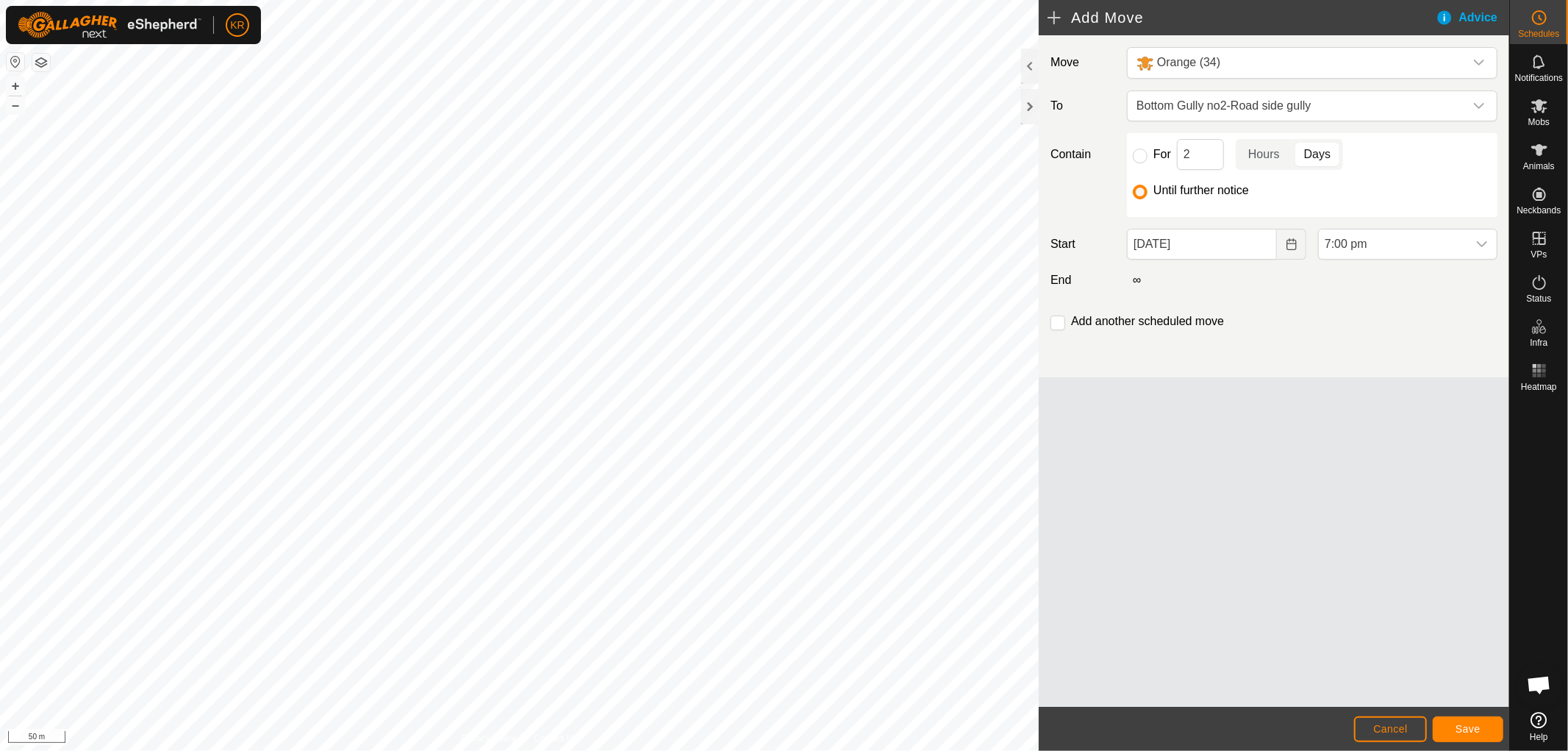
scroll to position [1055, 0]
click at [1459, 729] on span "Save" at bounding box center [1468, 729] width 25 height 12
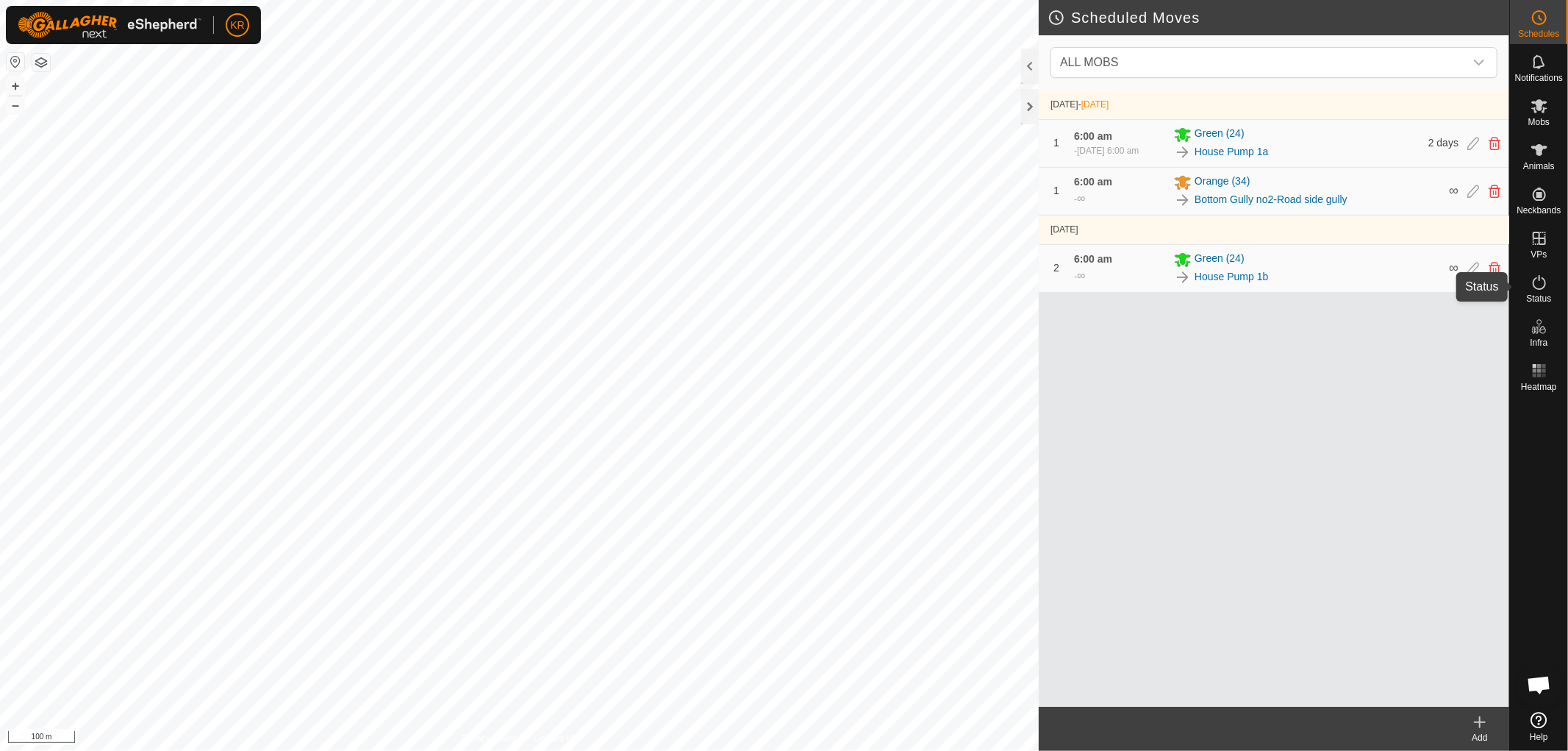
click at [1537, 277] on icon at bounding box center [1540, 283] width 18 height 18
